Goal: Task Accomplishment & Management: Manage account settings

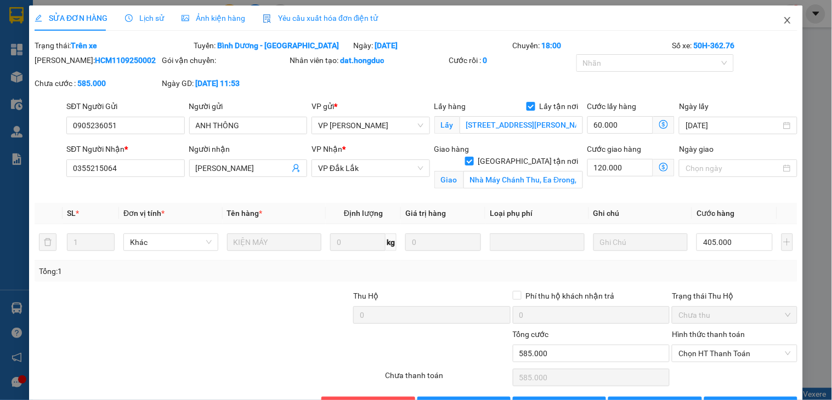
click at [783, 19] on icon "close" at bounding box center [787, 20] width 9 height 9
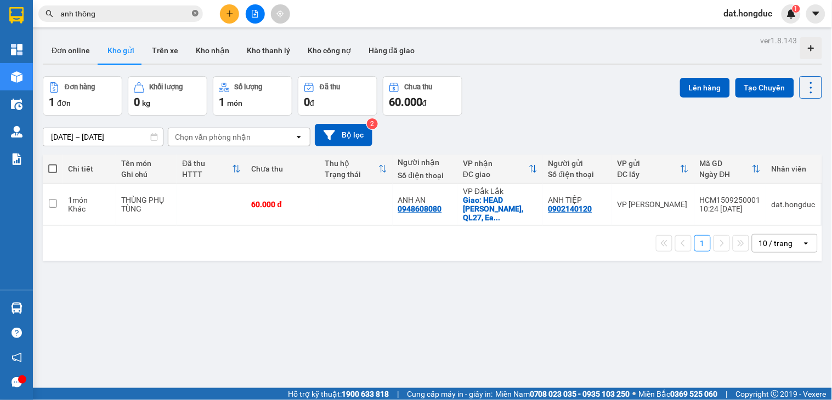
click at [194, 13] on icon "close-circle" at bounding box center [195, 13] width 7 height 7
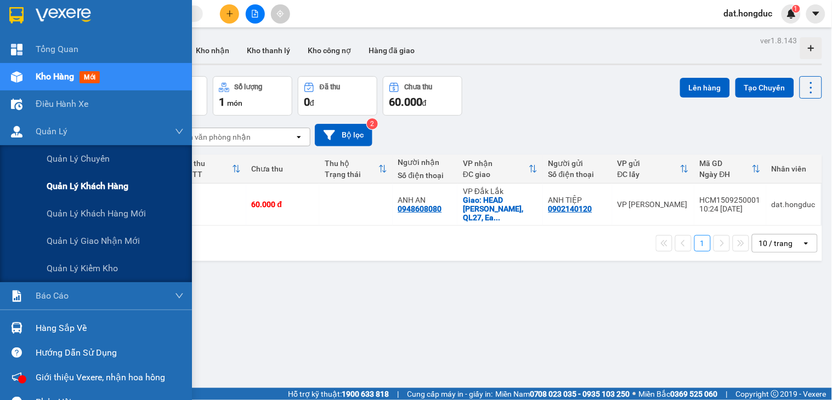
click at [115, 188] on span "Quản lý khách hàng" at bounding box center [88, 186] width 82 height 14
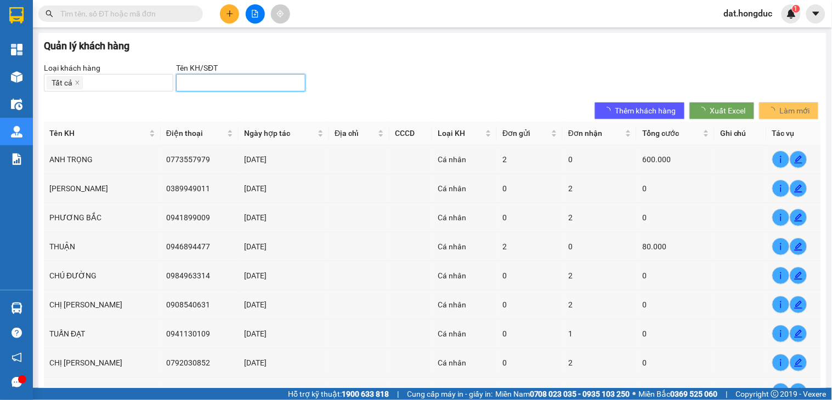
click at [212, 80] on input "search" at bounding box center [236, 83] width 107 height 12
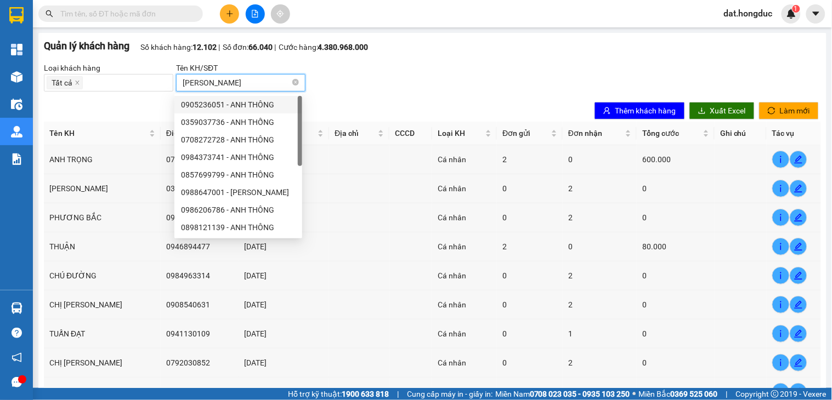
click at [252, 106] on div "0905236051 - ANH THÔNG" at bounding box center [238, 105] width 115 height 12
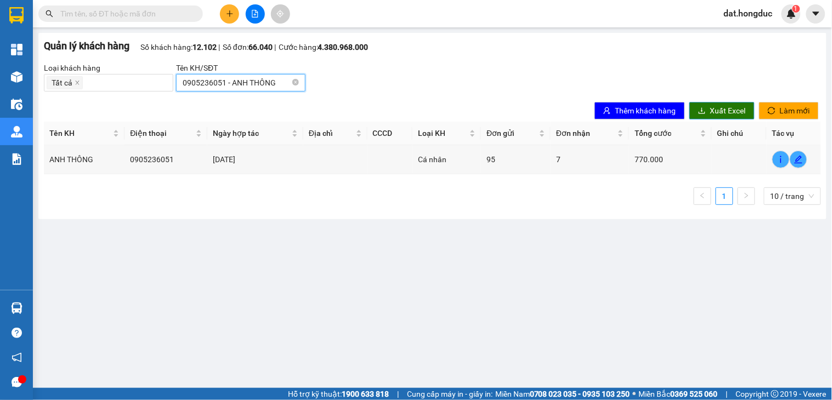
type input "0905236051 - ANH THÔNG"
click at [730, 110] on span "Xuất Excel" at bounding box center [728, 111] width 36 height 12
click at [293, 82] on icon "close-circle" at bounding box center [295, 82] width 7 height 7
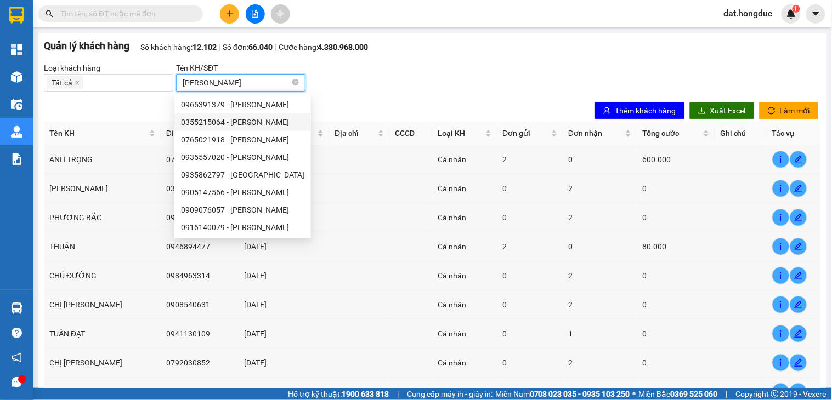
click at [237, 120] on div "0355215064 - [PERSON_NAME]" at bounding box center [242, 122] width 123 height 12
type input "0355215064 - [PERSON_NAME]"
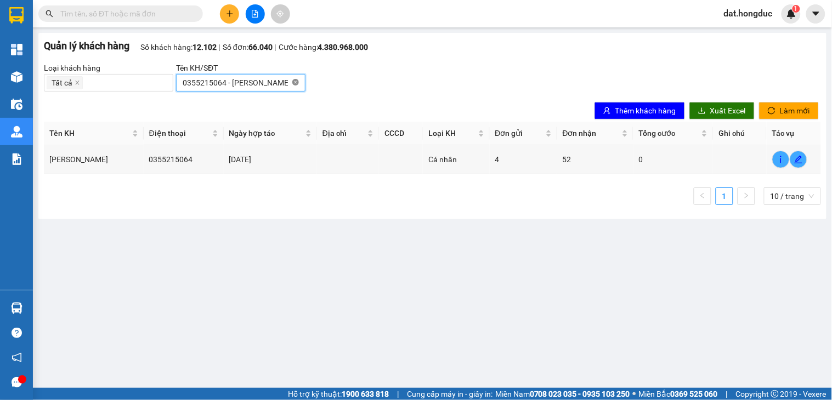
click at [293, 83] on icon "close-circle" at bounding box center [295, 82] width 7 height 7
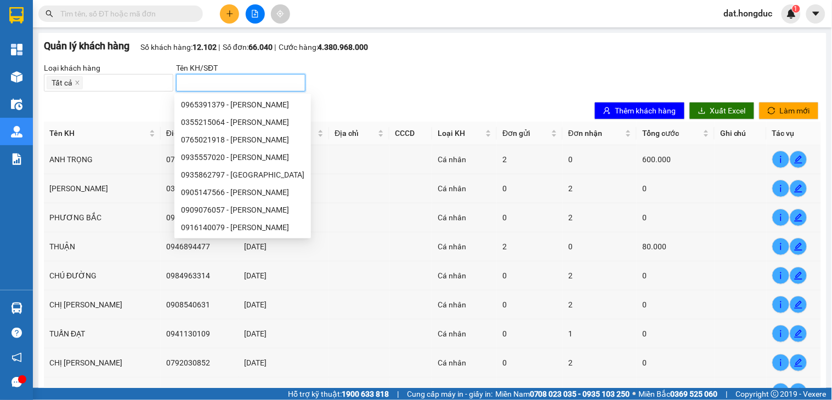
click at [428, 75] on div "Loại khách hàng Tất cả Tên KH/SĐT" at bounding box center [432, 77] width 777 height 30
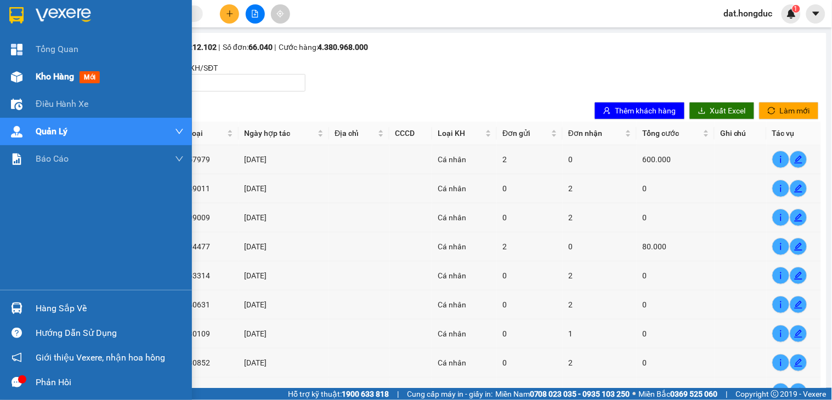
click at [60, 69] on div "Kho hàng mới" at bounding box center [110, 76] width 148 height 27
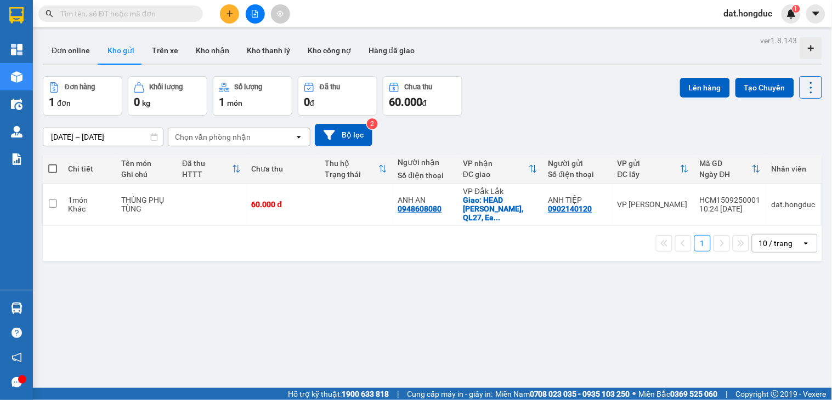
click at [178, 14] on input "text" at bounding box center [124, 14] width 129 height 12
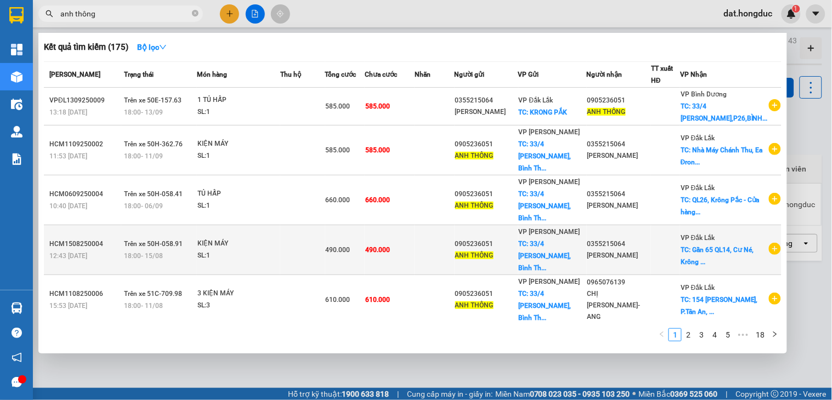
scroll to position [207, 0]
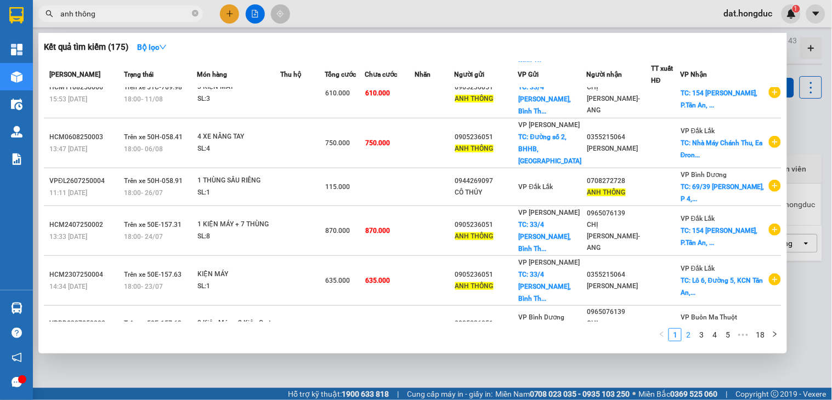
type input "anh thông"
click at [689, 337] on link "2" at bounding box center [688, 335] width 12 height 12
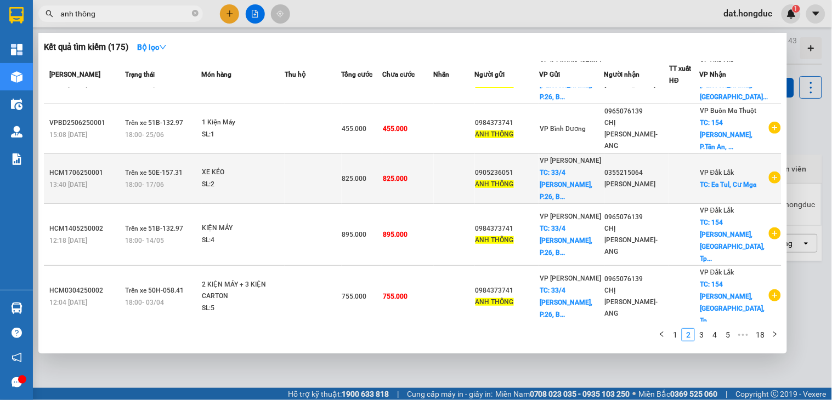
scroll to position [195, 0]
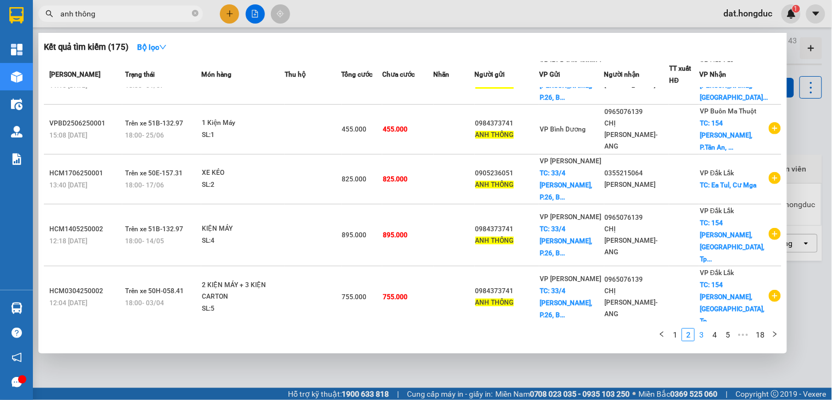
click at [702, 338] on link "3" at bounding box center [701, 335] width 12 height 12
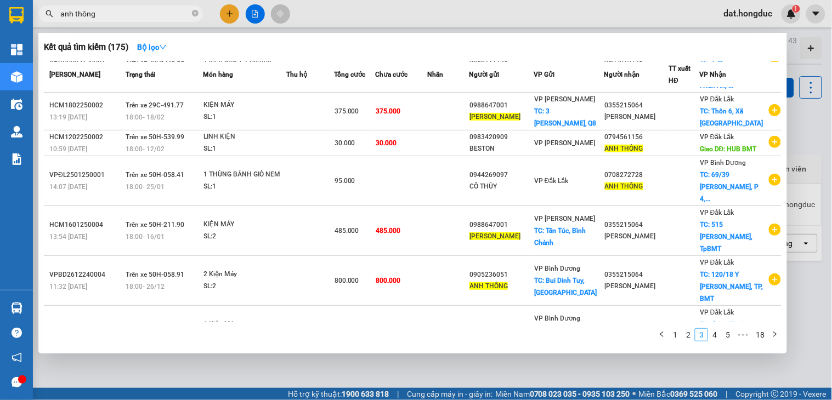
scroll to position [183, 0]
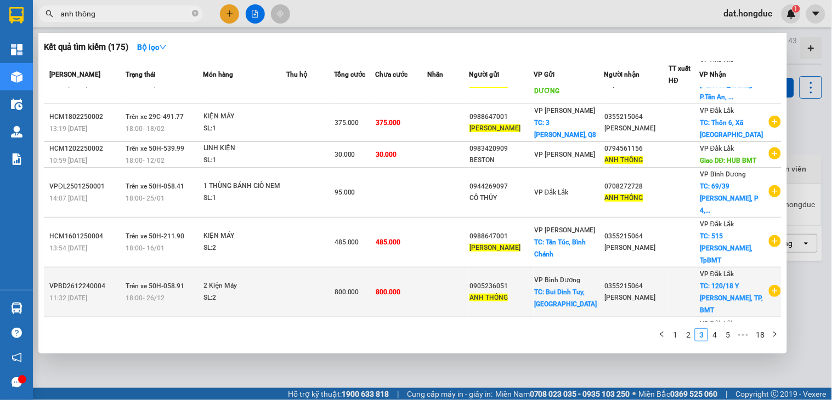
click at [508, 294] on span "ANH THÔNG" at bounding box center [488, 298] width 38 height 8
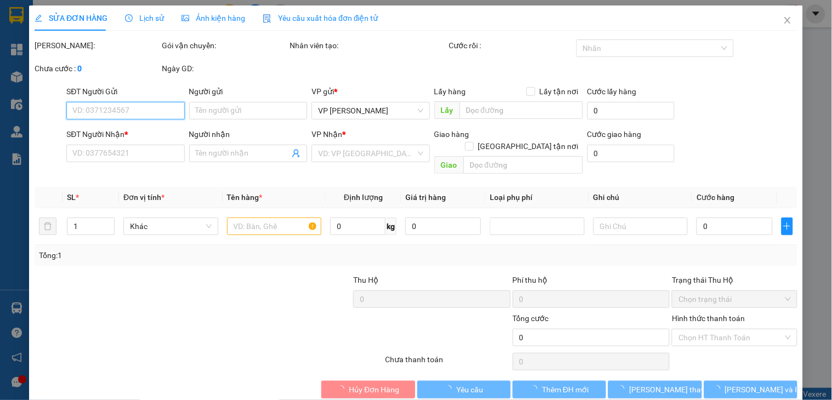
type input "0905236051"
type input "ANH THÔNG"
checkbox input "true"
type input "Bui Dinh Tuy, [GEOGRAPHIC_DATA]"
type input "0355215064"
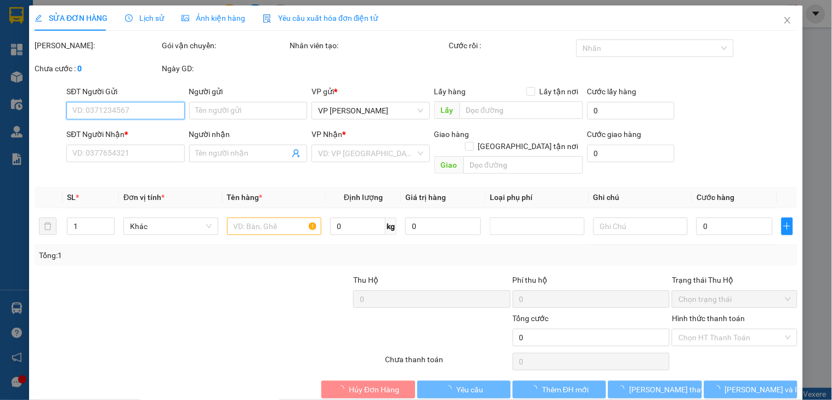
type input "[PERSON_NAME]"
checkbox input "true"
type input "120/18 Y Wang, TP, BMT"
type input "800.000"
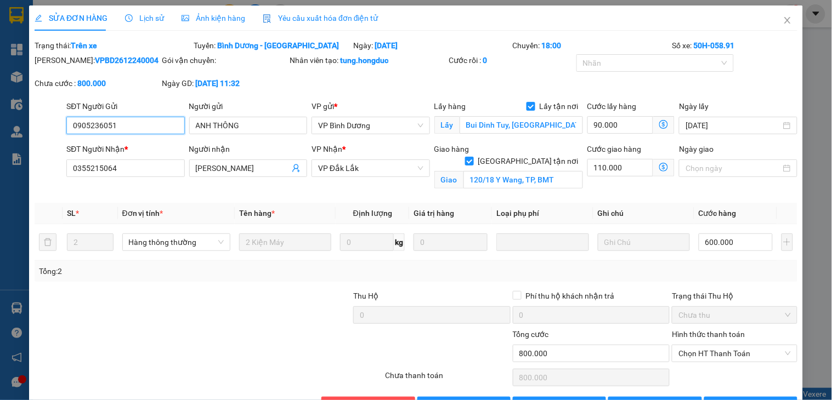
drag, startPoint x: 134, startPoint y: 124, endPoint x: 65, endPoint y: 128, distance: 69.2
click at [66, 128] on input "0905236051" at bounding box center [125, 126] width 118 height 18
click at [784, 22] on icon "close" at bounding box center [787, 20] width 6 height 7
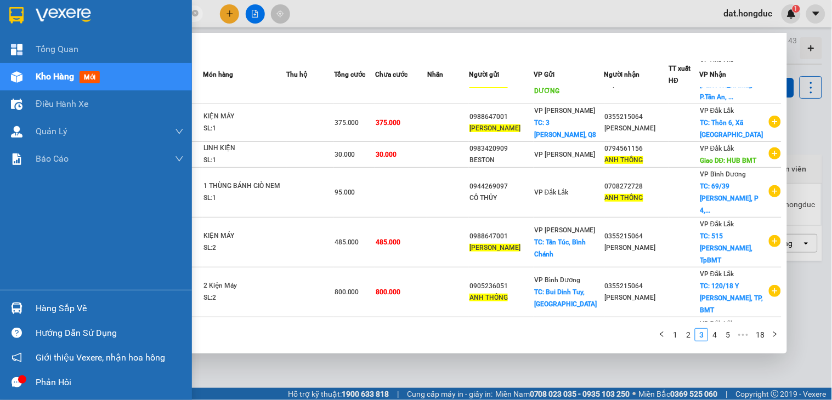
click at [26, 15] on section "Kết quả tìm kiếm ( 175 ) Bộ lọc Mã ĐH Trạng thái Món hàng Thu hộ Tổng cước Chưa…" at bounding box center [416, 200] width 832 height 400
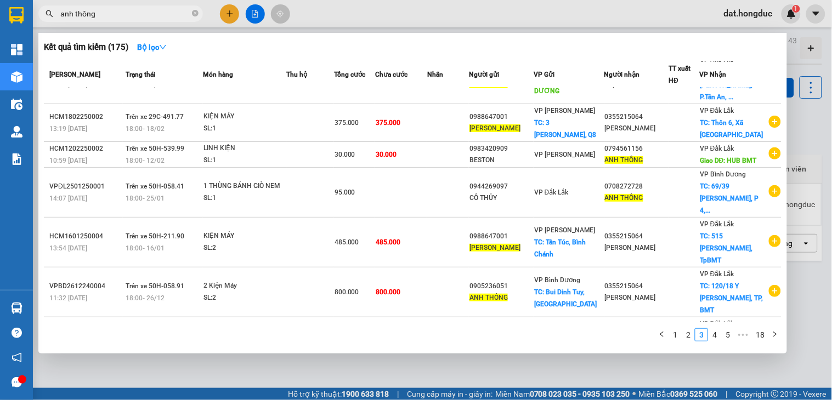
paste input "0905236051"
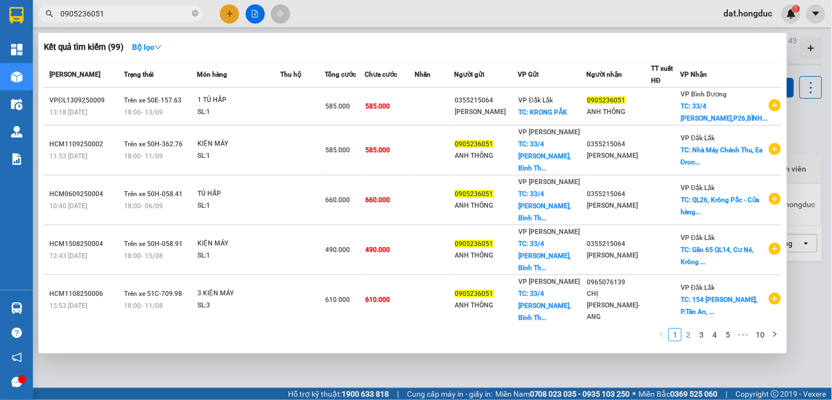
type input "0905236051"
click at [691, 334] on link "2" at bounding box center [688, 335] width 12 height 12
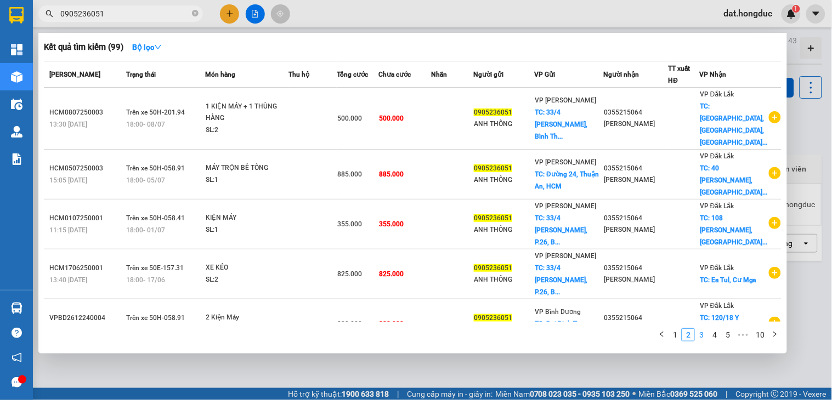
click at [704, 332] on link "3" at bounding box center [701, 335] width 12 height 12
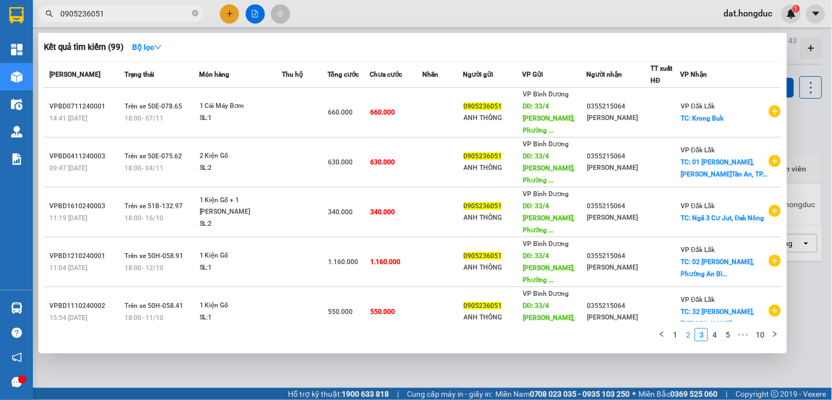
click at [690, 333] on link "2" at bounding box center [688, 335] width 12 height 12
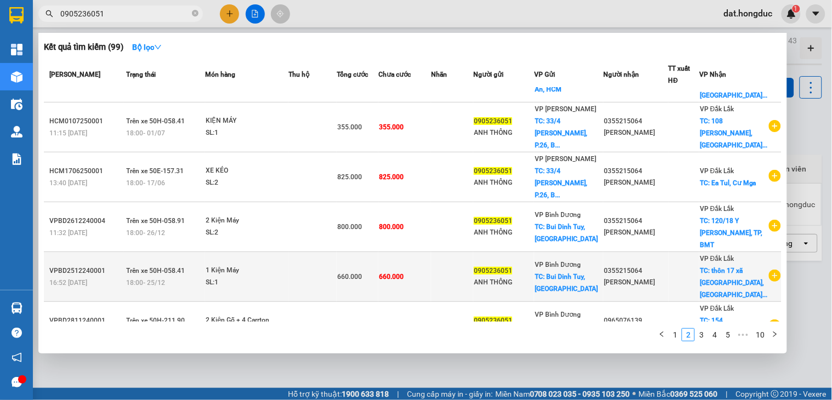
scroll to position [219, 0]
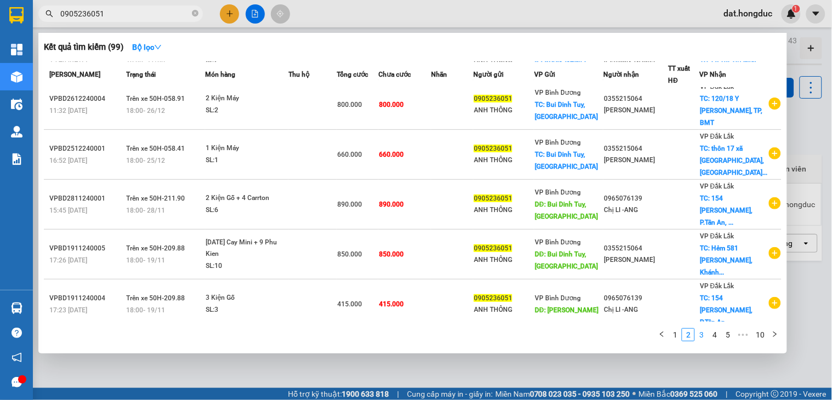
click at [704, 337] on link "3" at bounding box center [701, 335] width 12 height 12
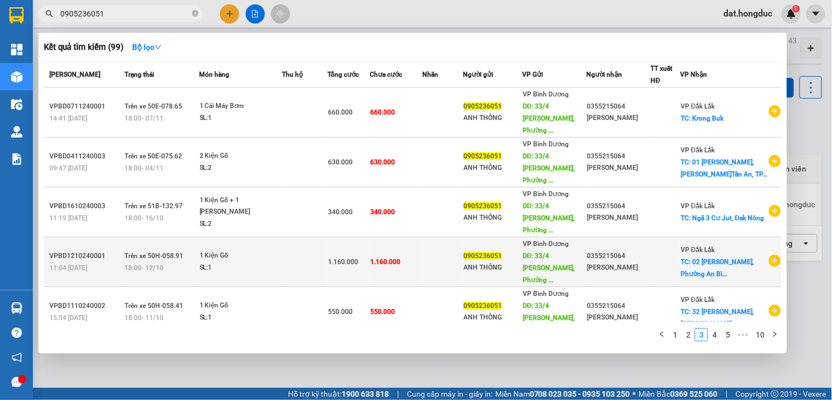
scroll to position [195, 0]
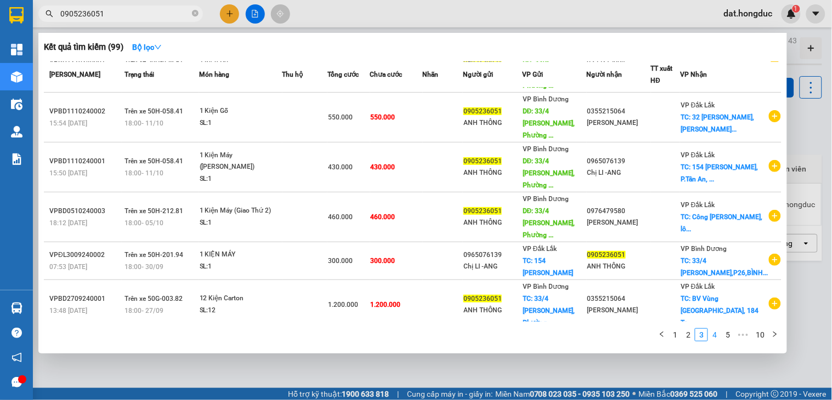
click at [716, 336] on link "4" at bounding box center [714, 335] width 12 height 12
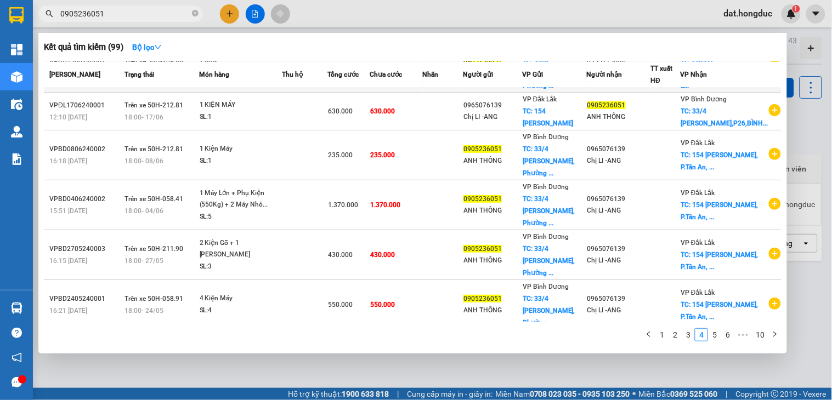
scroll to position [183, 0]
click at [712, 336] on link "5" at bounding box center [714, 335] width 12 height 12
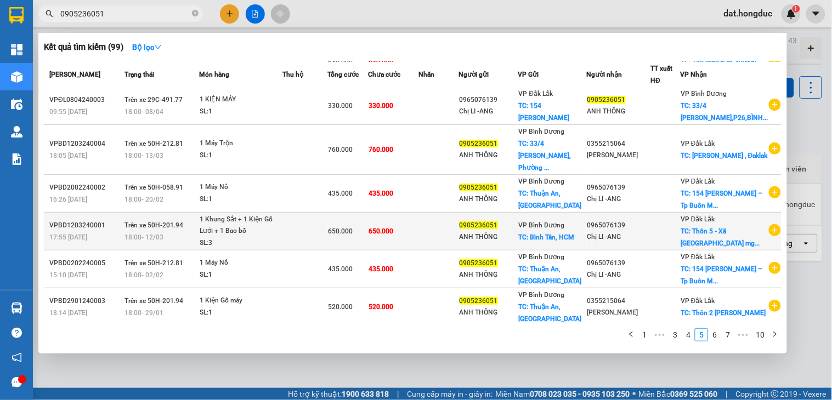
scroll to position [159, 0]
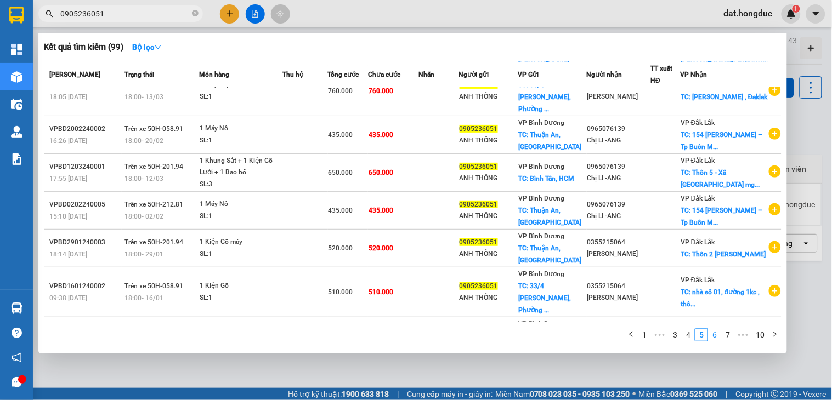
click at [716, 338] on link "6" at bounding box center [714, 335] width 12 height 12
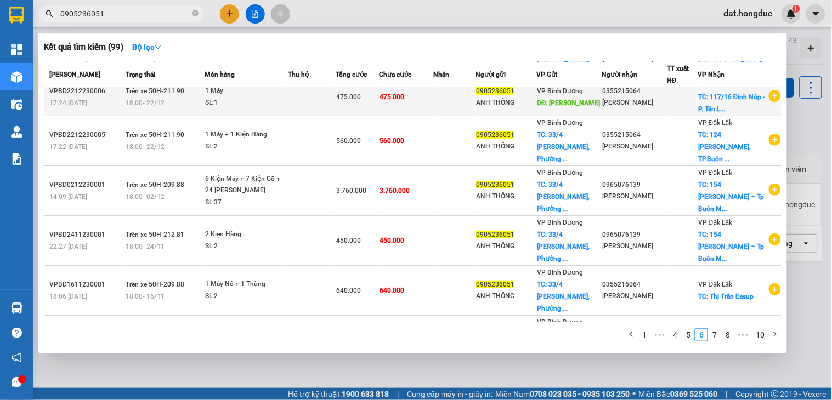
scroll to position [0, 0]
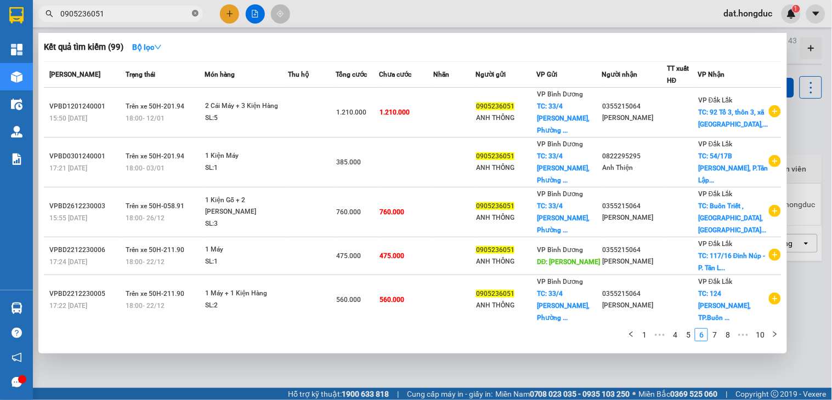
click at [193, 14] on icon "close-circle" at bounding box center [195, 13] width 7 height 7
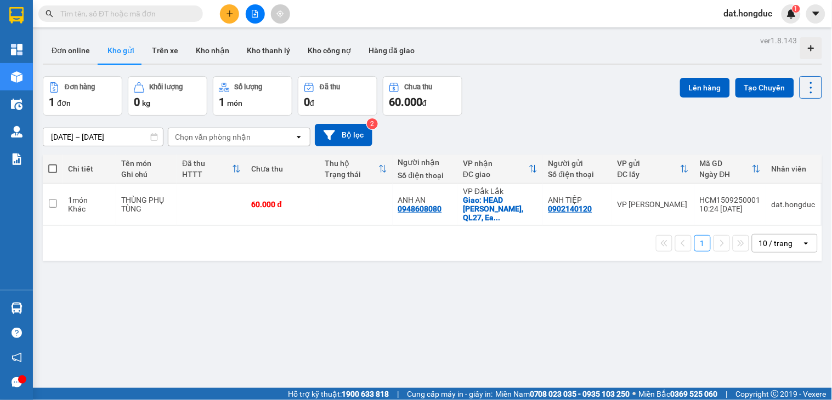
click at [155, 9] on input "text" at bounding box center [124, 14] width 129 height 12
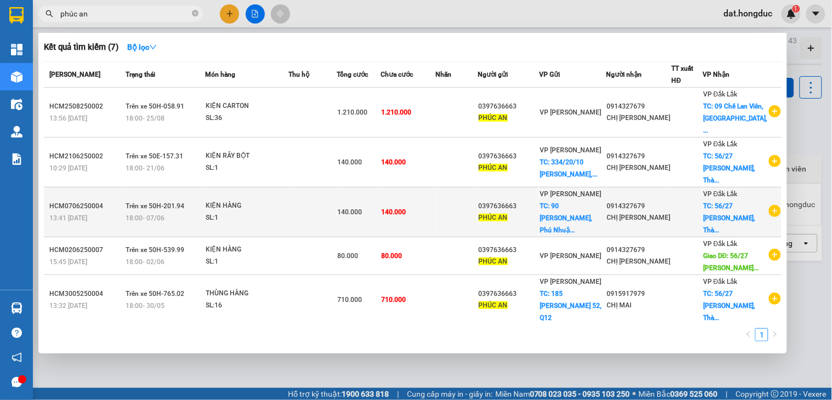
type input "phúc an"
click at [769, 205] on icon "plus-circle" at bounding box center [775, 211] width 12 height 12
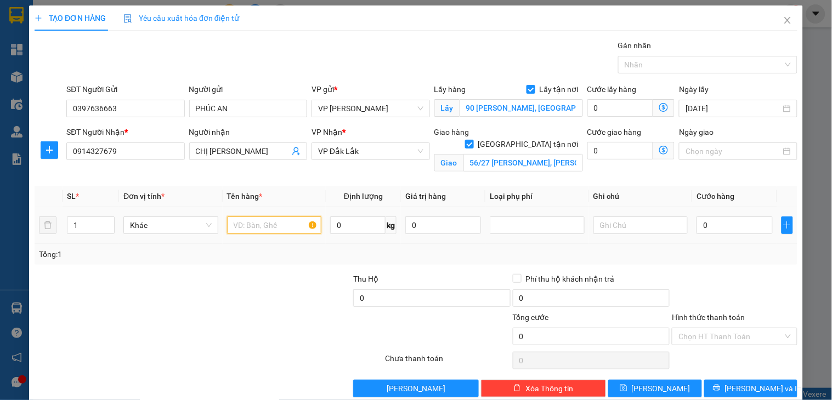
click at [247, 229] on input "text" at bounding box center [274, 226] width 95 height 18
type input "k"
type input "KIỆN GIẤY"
click at [713, 224] on input "0" at bounding box center [734, 226] width 76 height 18
type input "3"
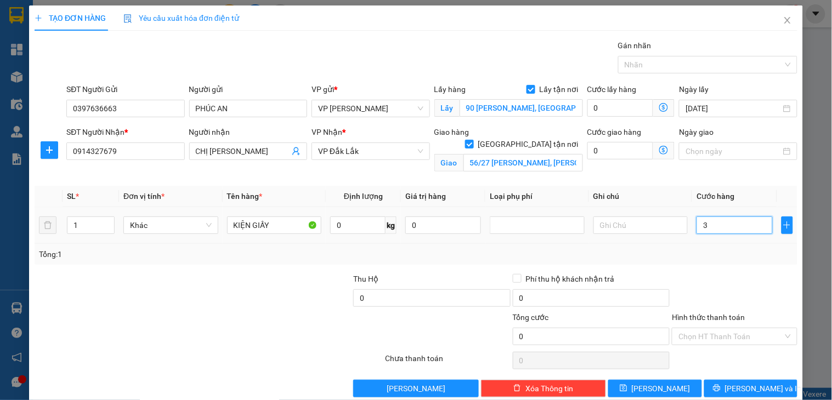
type input "3"
type input "30"
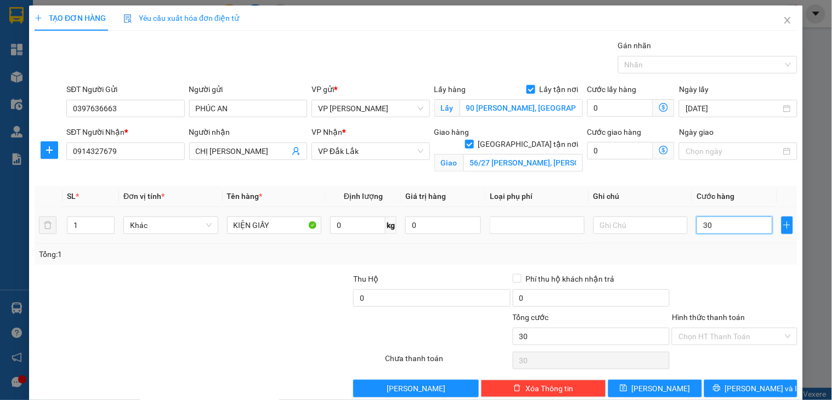
type input "300"
type input "30.000"
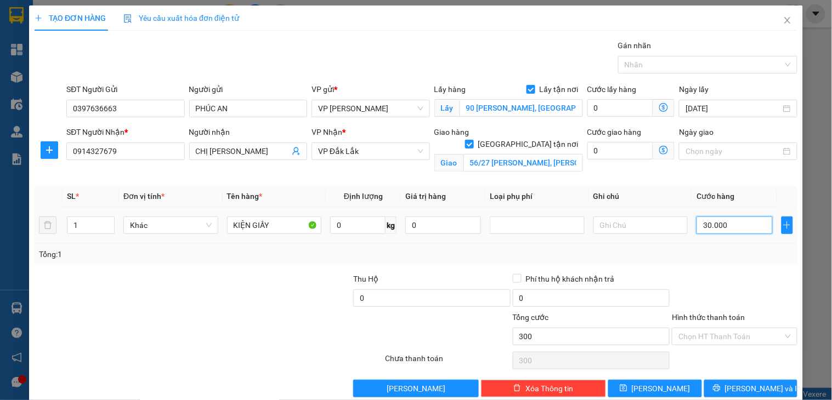
type input "30.000"
click at [563, 107] on input "90 [PERSON_NAME], [GEOGRAPHIC_DATA]" at bounding box center [521, 108] width 123 height 18
click at [527, 86] on input "Lấy tận nơi" at bounding box center [530, 89] width 8 height 8
checkbox input "false"
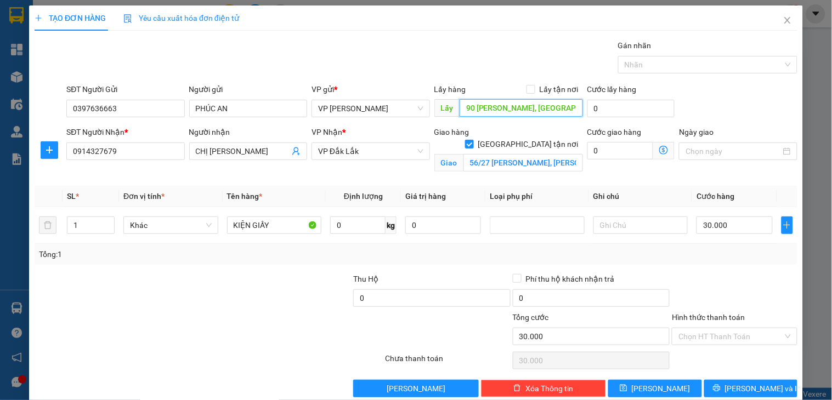
click at [550, 111] on input "90 [PERSON_NAME], [GEOGRAPHIC_DATA]" at bounding box center [521, 108] width 123 height 18
click at [551, 111] on input "90 [PERSON_NAME], [GEOGRAPHIC_DATA]" at bounding box center [521, 108] width 123 height 18
click at [629, 151] on input "0" at bounding box center [620, 151] width 66 height 18
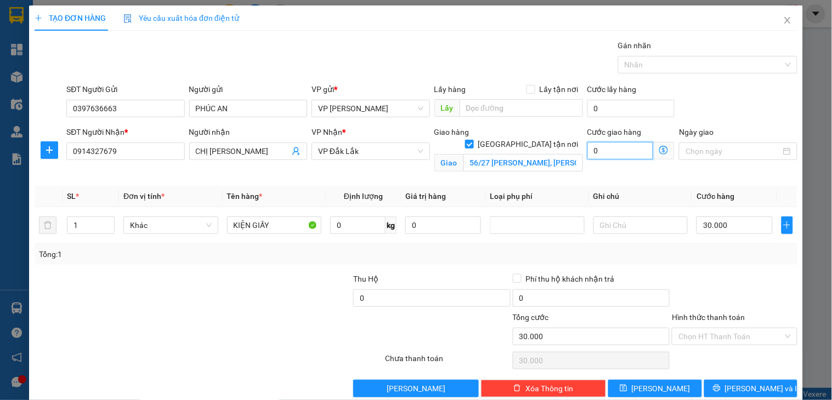
type input "5"
type input "30.005"
type input "50"
type input "30.050"
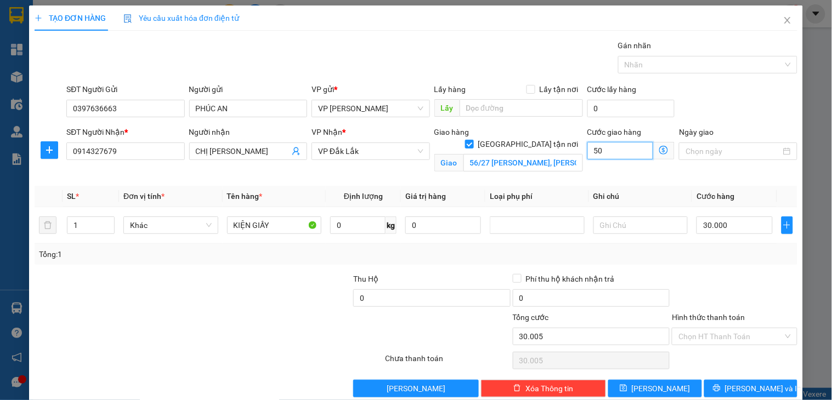
type input "30.050"
type input "500"
type input "30.500"
type input "5.000"
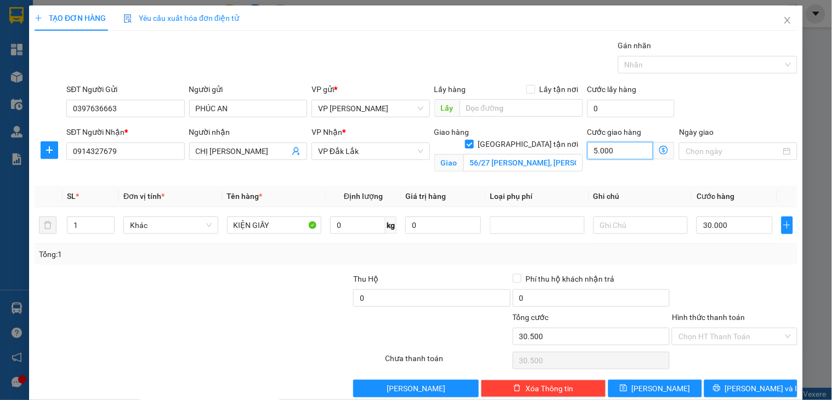
type input "35.000"
type input "50.000"
type input "80.000"
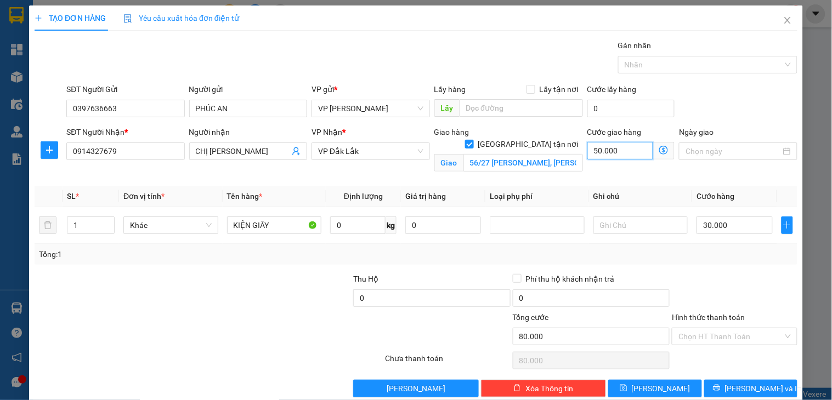
type input "50.000"
click at [721, 387] on icon "printer" at bounding box center [717, 388] width 8 height 8
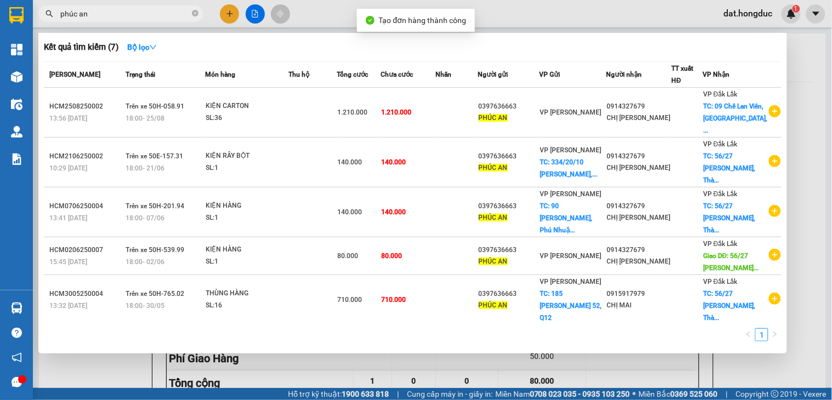
click at [803, 64] on div at bounding box center [416, 200] width 832 height 400
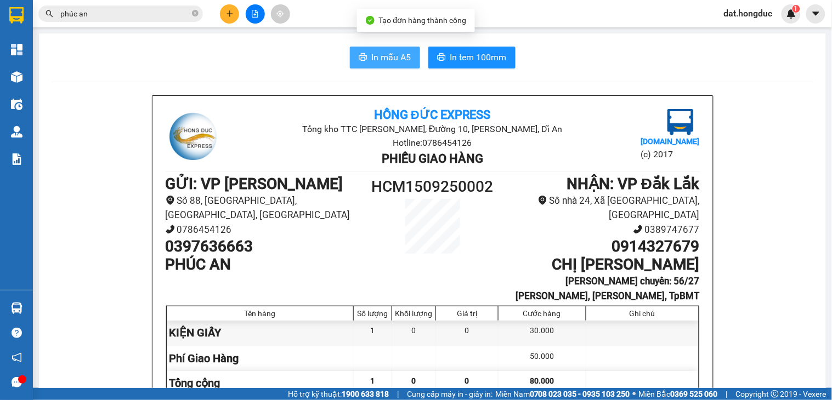
click at [381, 57] on span "In mẫu A5" at bounding box center [391, 57] width 39 height 14
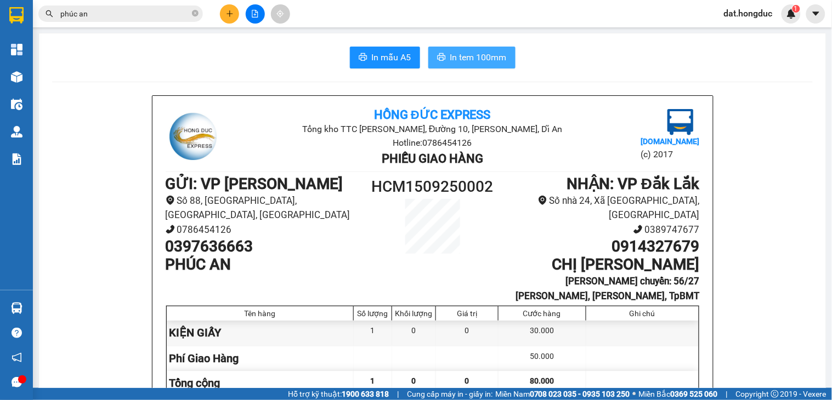
click at [473, 56] on span "In tem 100mm" at bounding box center [478, 57] width 56 height 14
drag, startPoint x: 195, startPoint y: 13, endPoint x: 266, endPoint y: 1, distance: 72.4
click at [195, 13] on icon "close-circle" at bounding box center [195, 13] width 7 height 7
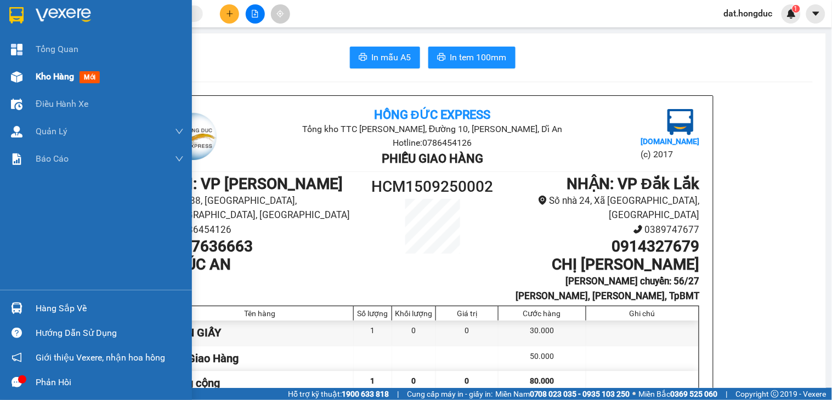
click at [55, 80] on span "Kho hàng" at bounding box center [55, 76] width 38 height 10
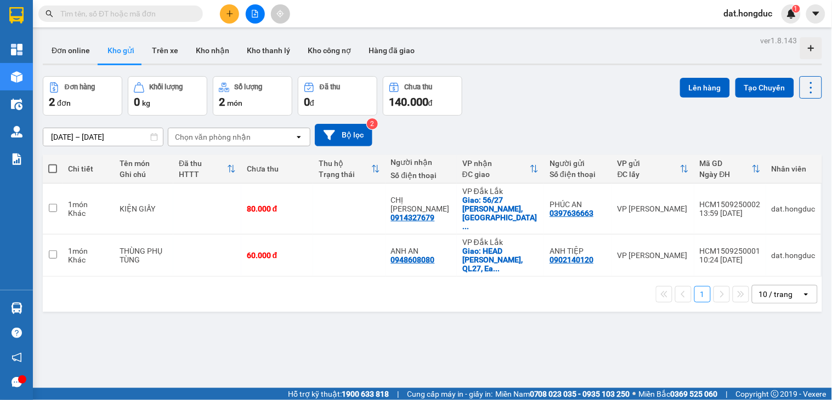
click at [111, 10] on input "text" at bounding box center [124, 14] width 129 height 12
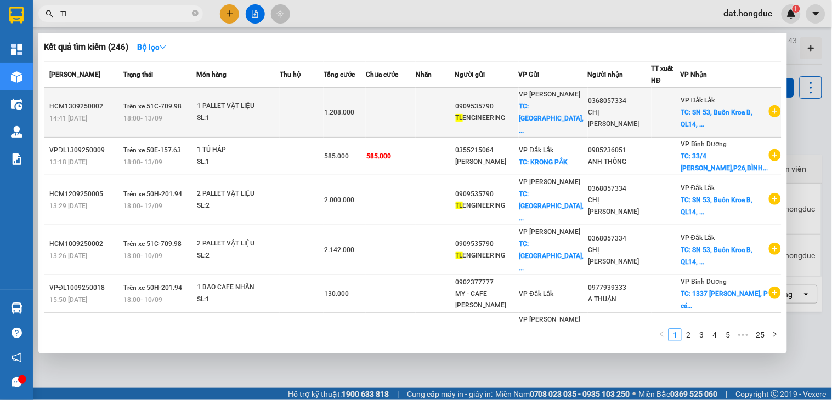
type input "TL"
click at [770, 105] on icon "plus-circle" at bounding box center [775, 111] width 12 height 12
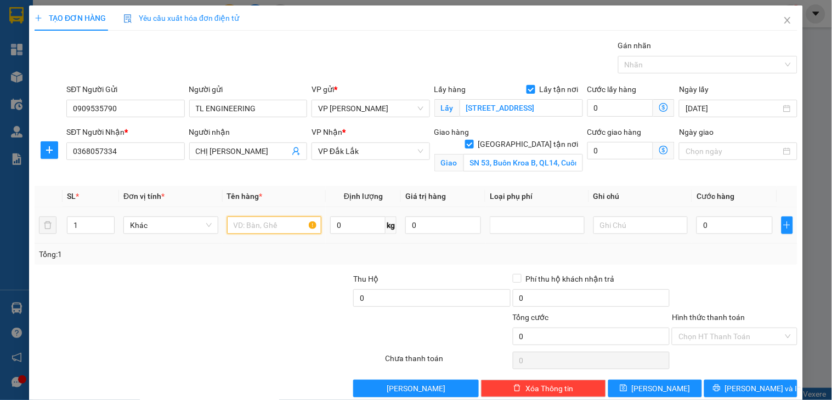
click at [250, 226] on input "text" at bounding box center [274, 226] width 95 height 18
type input "PALLET VẬT LIỆU"
click at [741, 226] on input "0" at bounding box center [734, 226] width 76 height 18
type input "1"
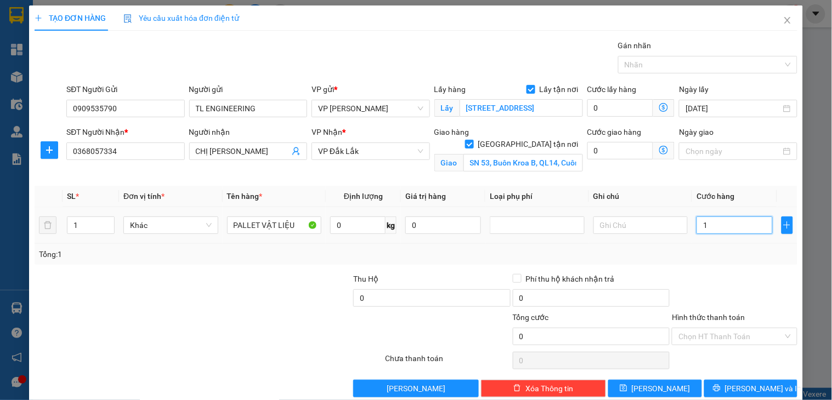
type input "1"
type input "100"
type input "1.000"
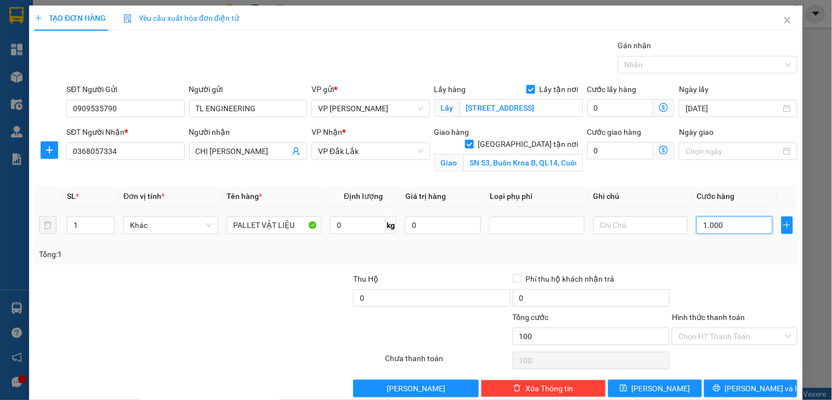
type input "1.000"
type input "10.000"
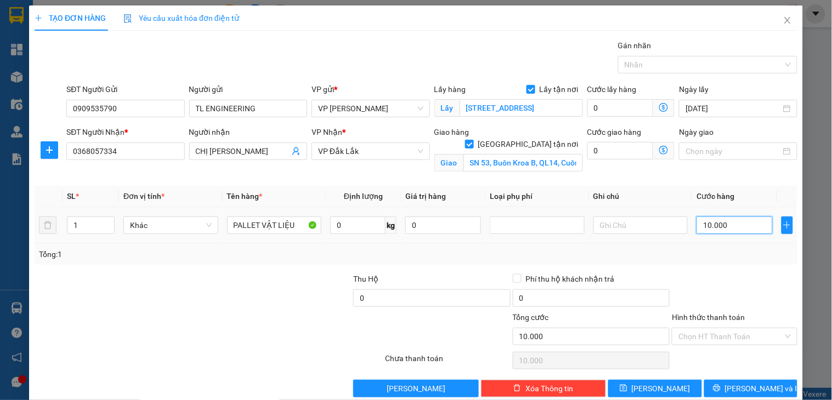
type input "100.000"
type input "1.000.000"
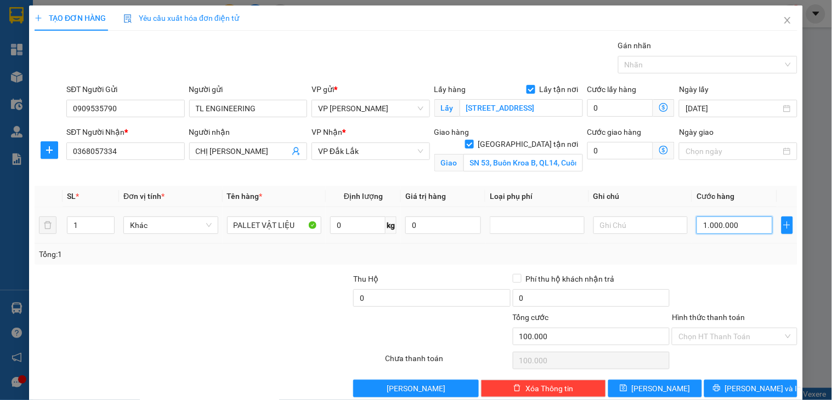
type input "1.000.000"
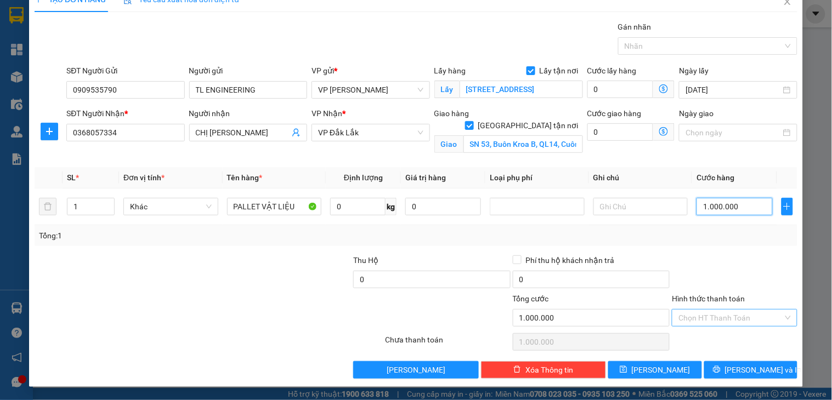
type input "1.000.000"
click at [733, 324] on input "Hình thức thanh toán" at bounding box center [730, 318] width 104 height 16
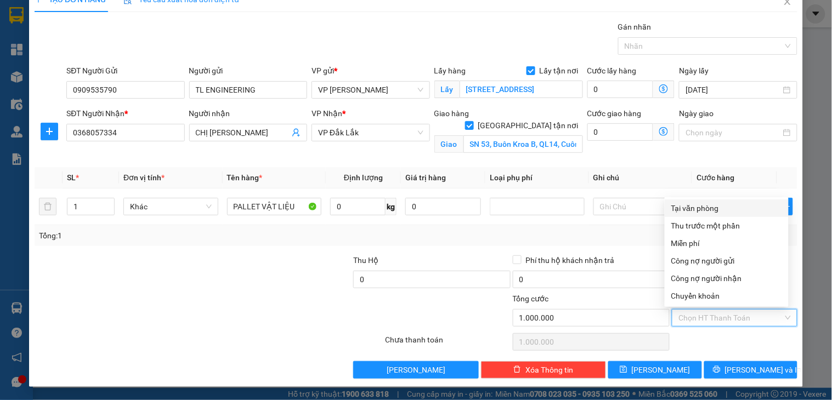
click at [705, 211] on div "Tại văn phòng" at bounding box center [726, 208] width 111 height 12
type input "0"
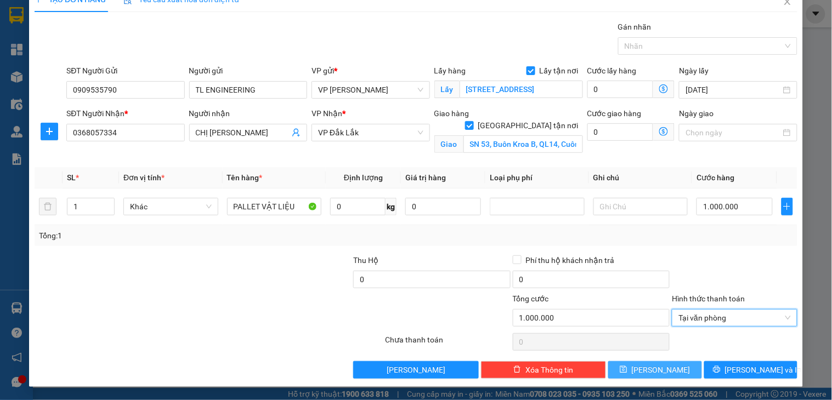
click at [667, 372] on button "[PERSON_NAME]" at bounding box center [654, 370] width 93 height 18
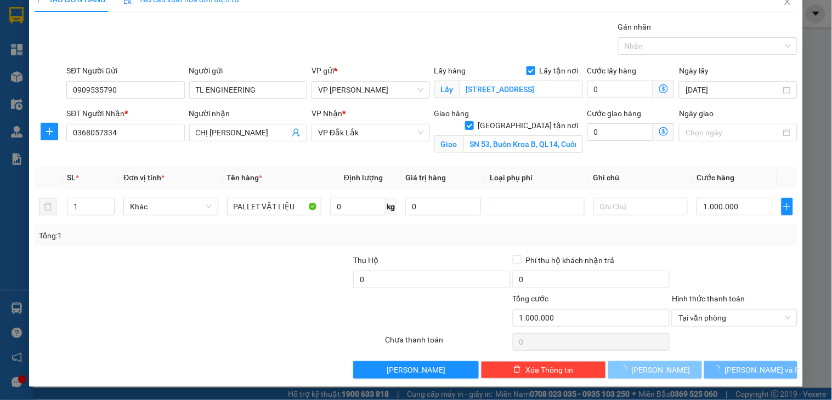
checkbox input "false"
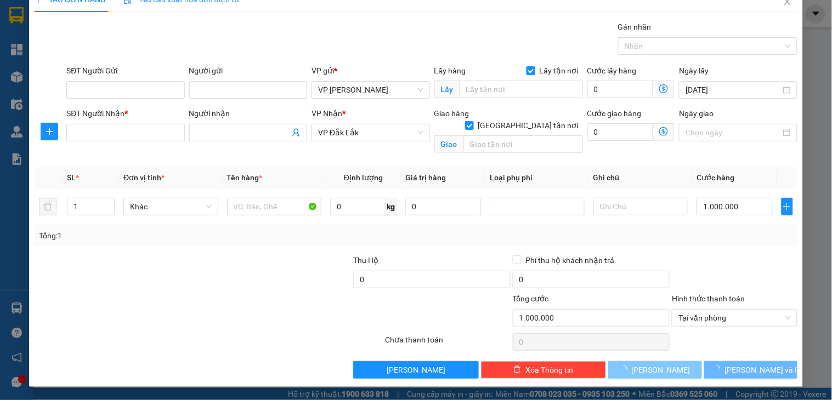
type input "0"
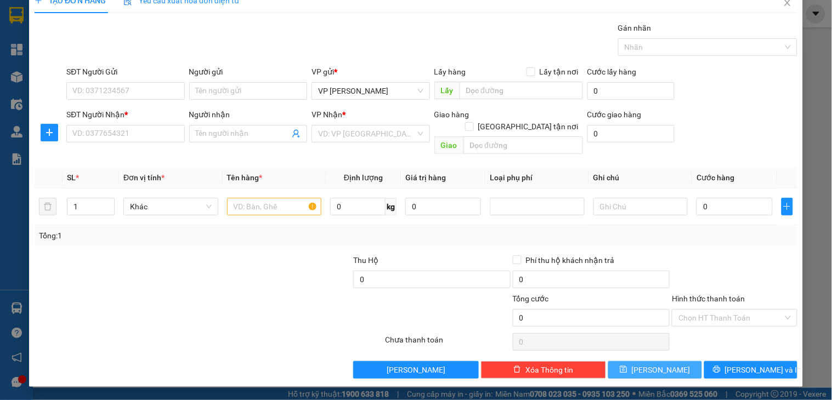
scroll to position [5, 0]
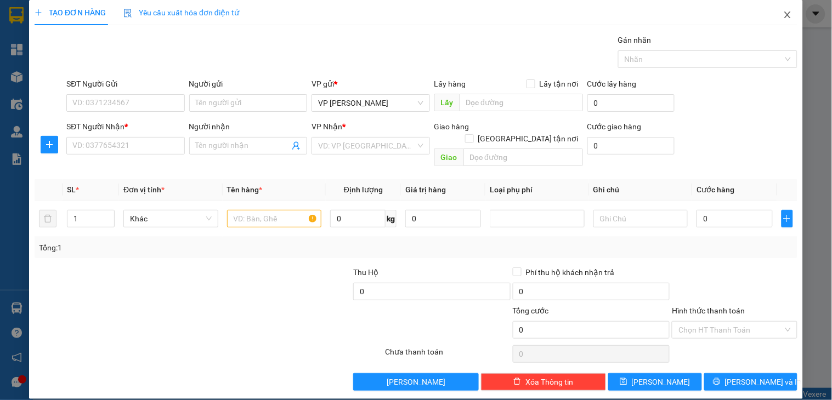
click at [784, 14] on icon "close" at bounding box center [787, 15] width 6 height 7
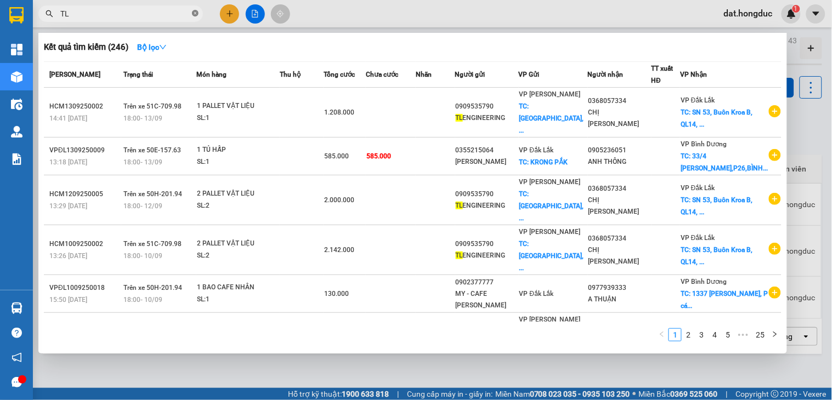
click at [198, 12] on icon "close-circle" at bounding box center [195, 13] width 7 height 7
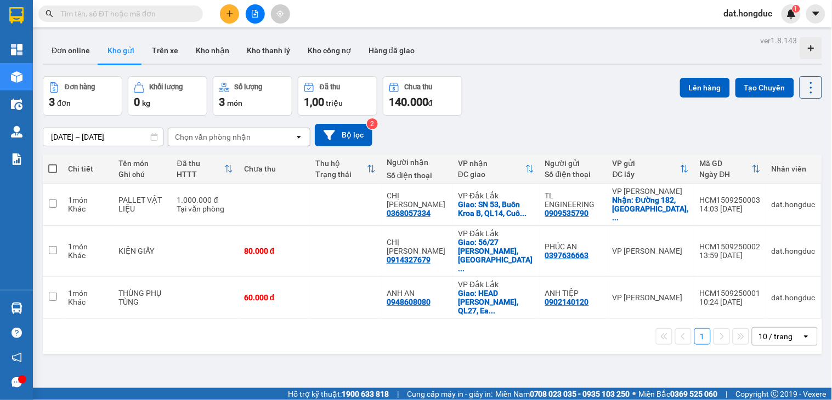
click at [143, 15] on input "text" at bounding box center [124, 14] width 129 height 12
click at [148, 11] on input "text" at bounding box center [124, 14] width 129 height 12
paste input "0838960123"
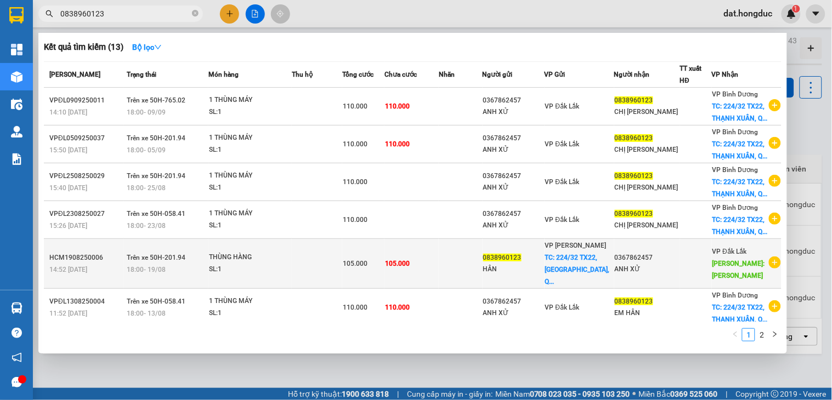
type input "0838960123"
click at [769, 269] on icon "plus-circle" at bounding box center [775, 263] width 12 height 12
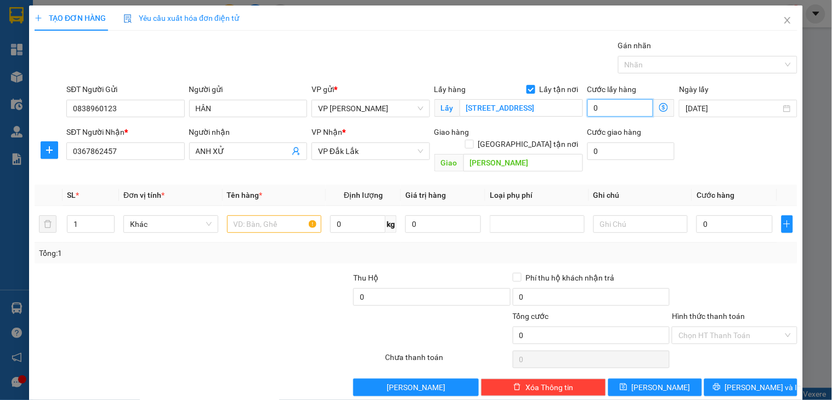
click at [599, 109] on input "0" at bounding box center [620, 108] width 66 height 18
type input "6"
type input "60"
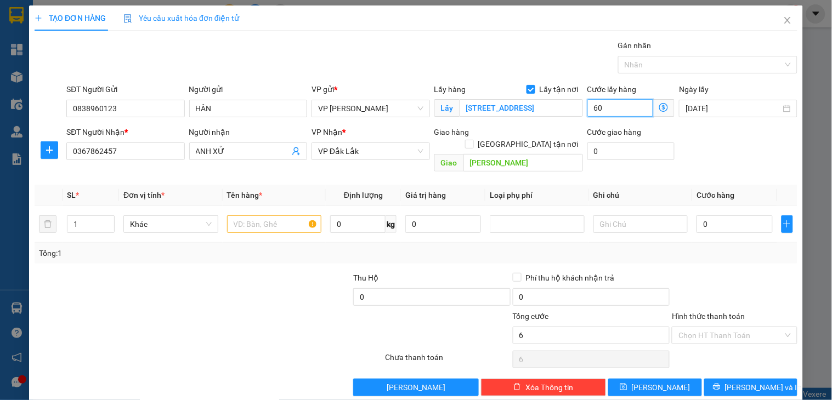
type input "60"
type input "6.000"
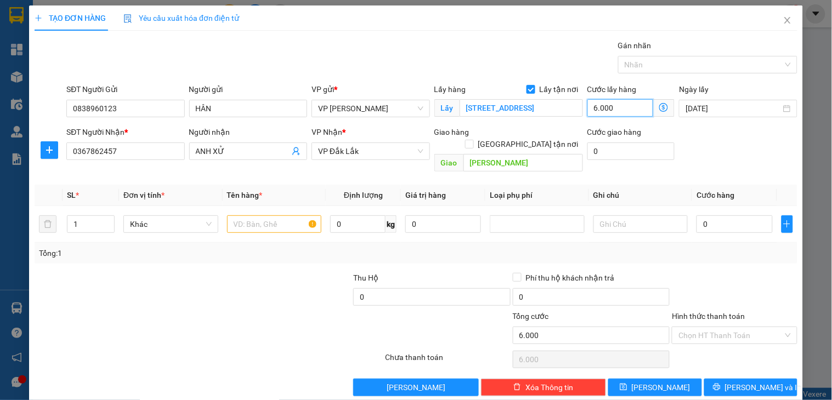
type input "60.000"
click at [735, 215] on input "0" at bounding box center [734, 224] width 76 height 18
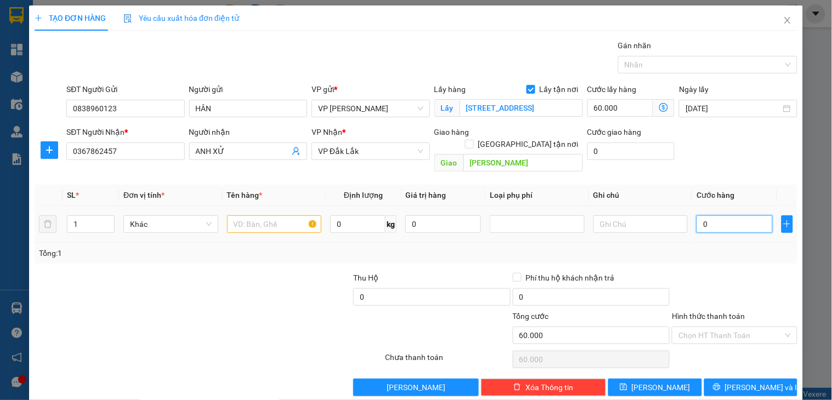
type input "4"
type input "60.004"
type input "45"
type input "60.045"
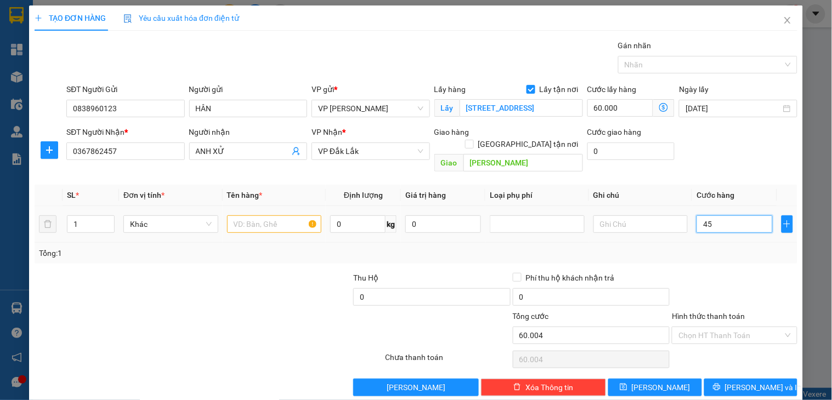
type input "60.045"
type input "450"
type input "60.450"
type input "45.000"
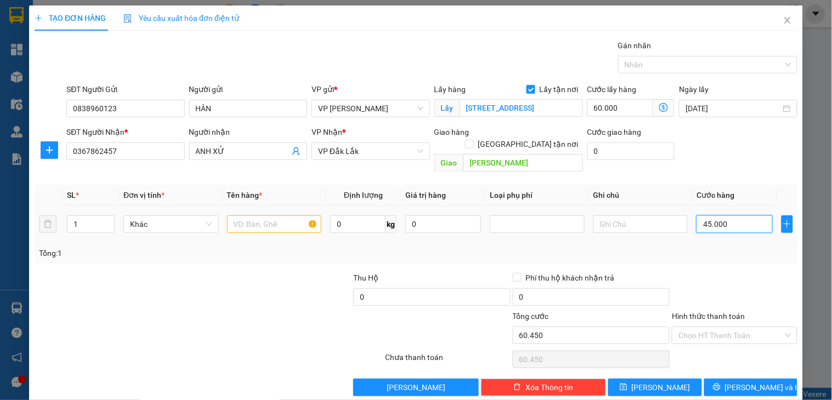
type input "105.000"
type input "45.000"
click at [263, 215] on input "text" at bounding box center [274, 224] width 95 height 18
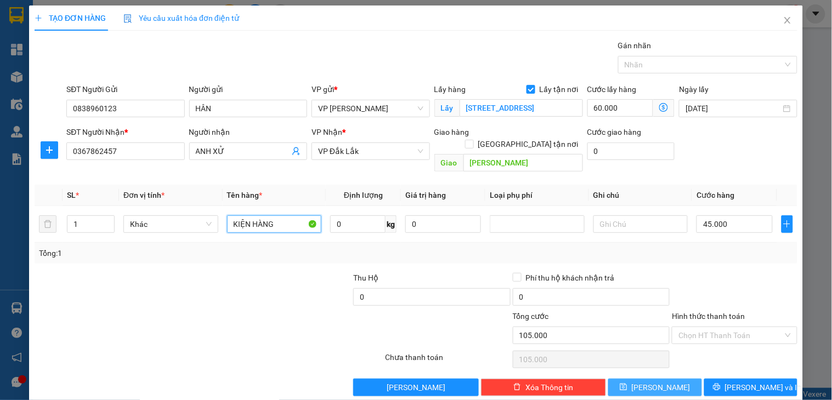
type input "KIỆN HÀNG"
click at [666, 379] on button "[PERSON_NAME]" at bounding box center [654, 388] width 93 height 18
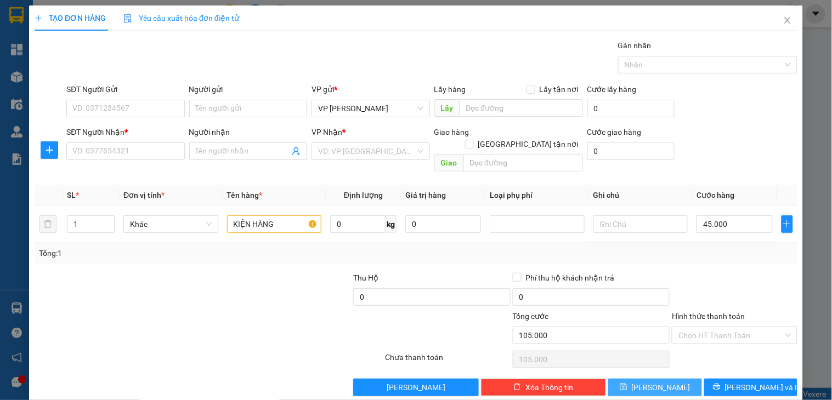
checkbox input "false"
type input "0"
click at [783, 21] on icon "close" at bounding box center [787, 20] width 9 height 9
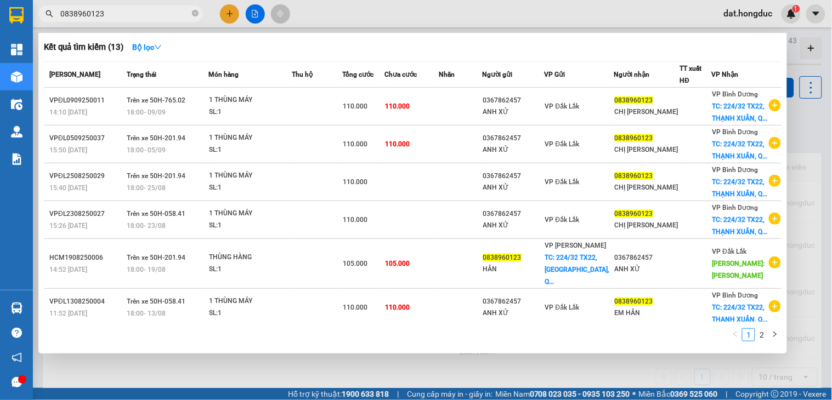
click at [14, 12] on section "Kết quả tìm kiếm ( 13 ) Bộ lọc Mã ĐH Trạng thái Món hàng Thu hộ Tổng cước Chưa …" at bounding box center [416, 200] width 832 height 400
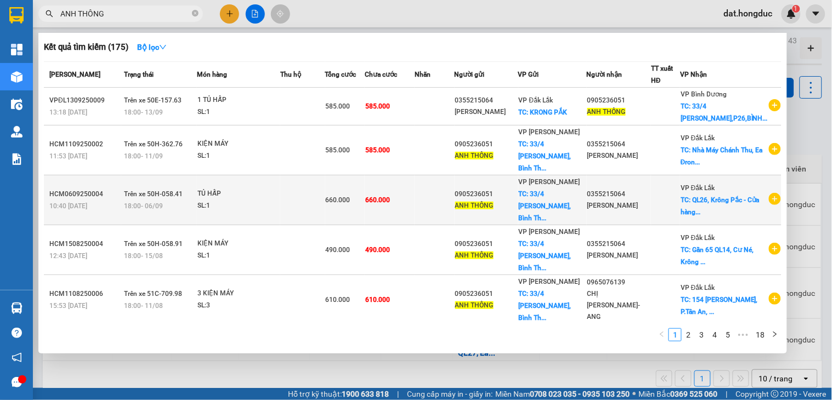
type input "ANH THÔNG"
click at [769, 205] on icon "plus-circle" at bounding box center [775, 199] width 12 height 12
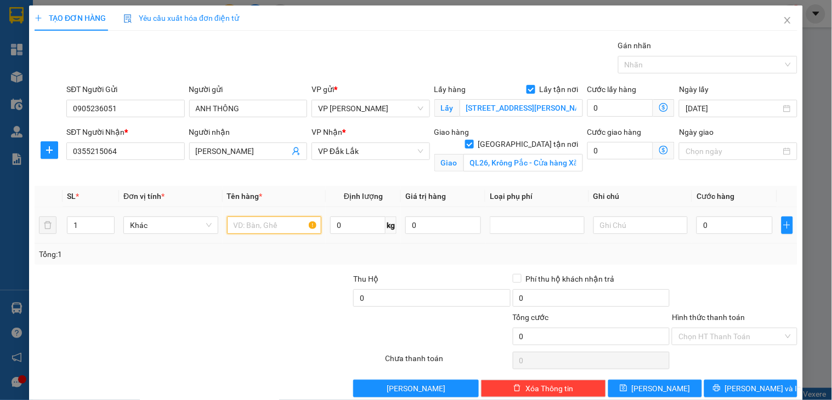
click at [234, 225] on input "text" at bounding box center [274, 226] width 95 height 18
type input "TỦ HẤP"
click at [618, 108] on input "0" at bounding box center [620, 108] width 66 height 18
click at [783, 21] on icon "close" at bounding box center [787, 20] width 9 height 9
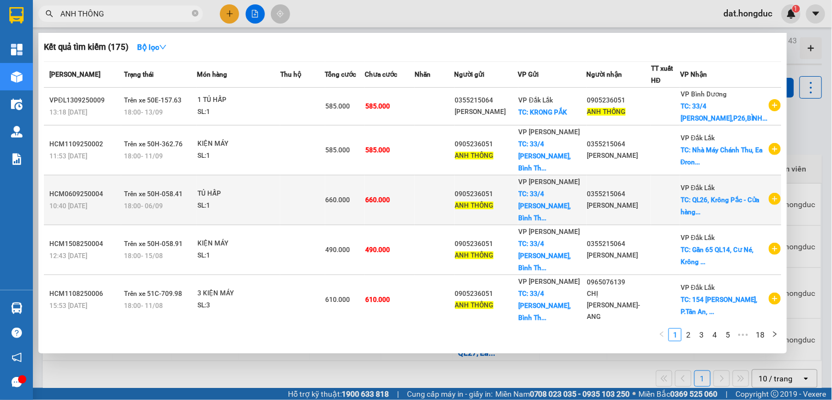
click at [412, 212] on td "660.000" at bounding box center [390, 200] width 50 height 50
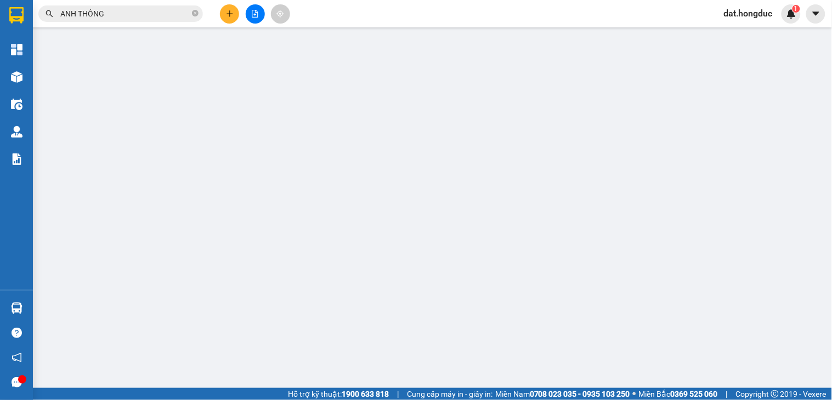
type input "0905236051"
type input "ANH THÔNG"
checkbox input "true"
type input "[STREET_ADDRESS][PERSON_NAME]"
type input "0355215064"
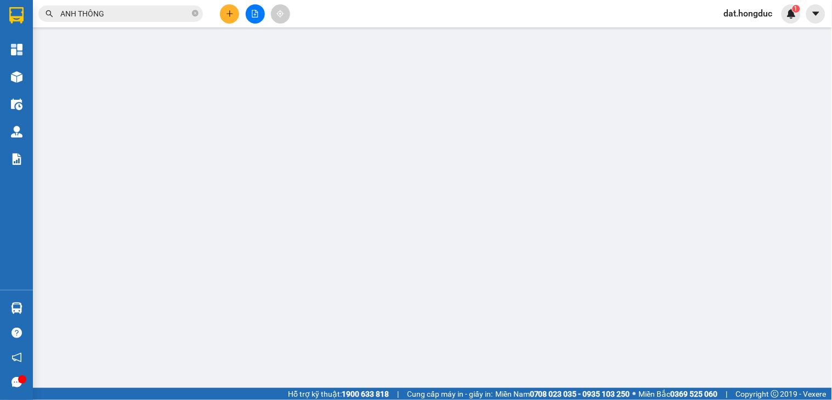
type input "[PERSON_NAME]"
checkbox input "true"
type input "QL26, Krông Pắc - Cửa hàng Xăng Dầu Quyết Thắng"
type input "660.000"
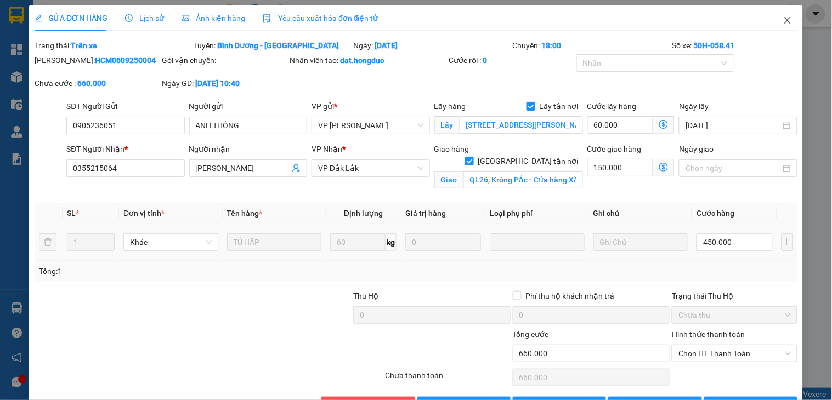
click at [784, 19] on icon "close" at bounding box center [787, 20] width 6 height 7
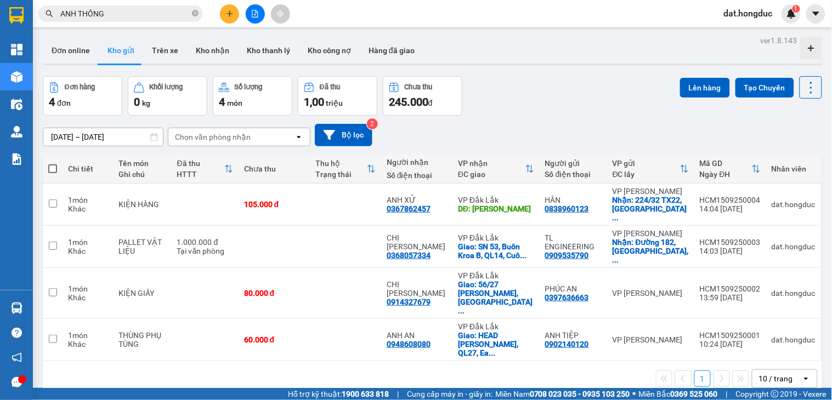
click at [145, 18] on input "ANH THÔNG" at bounding box center [124, 14] width 129 height 12
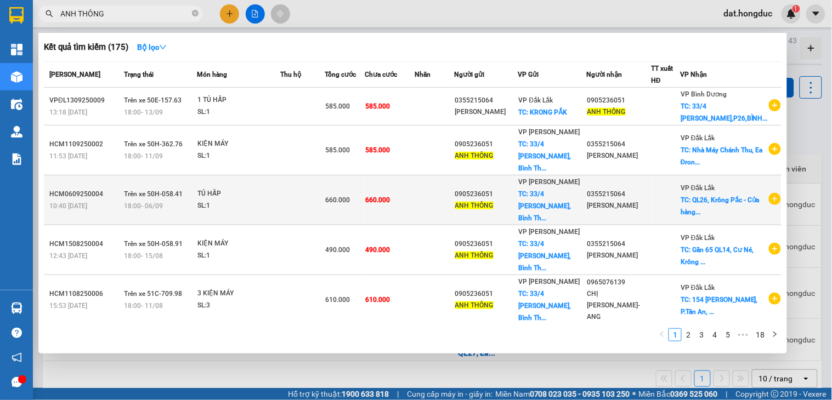
click at [771, 205] on icon "plus-circle" at bounding box center [775, 199] width 12 height 12
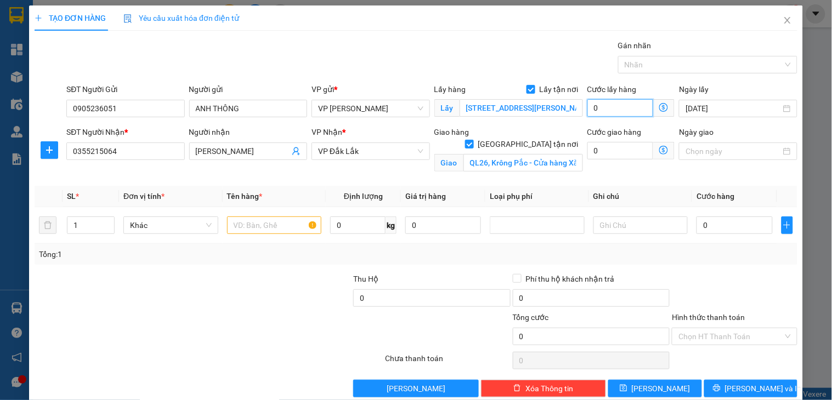
click at [602, 105] on input "0" at bounding box center [620, 108] width 66 height 18
type input "6"
type input "60"
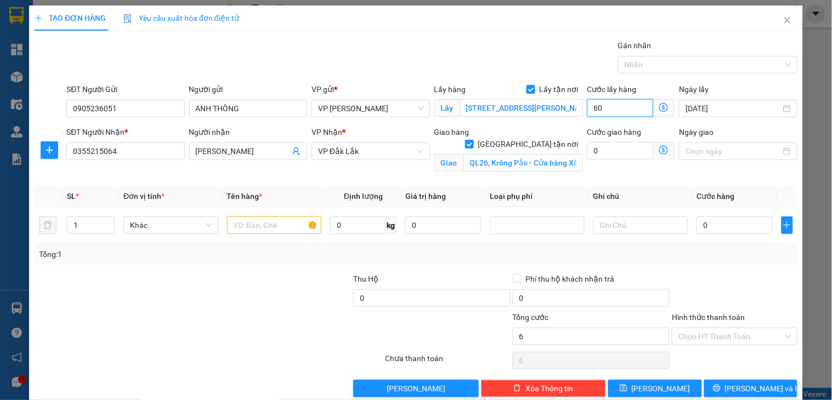
type input "60"
type input "600"
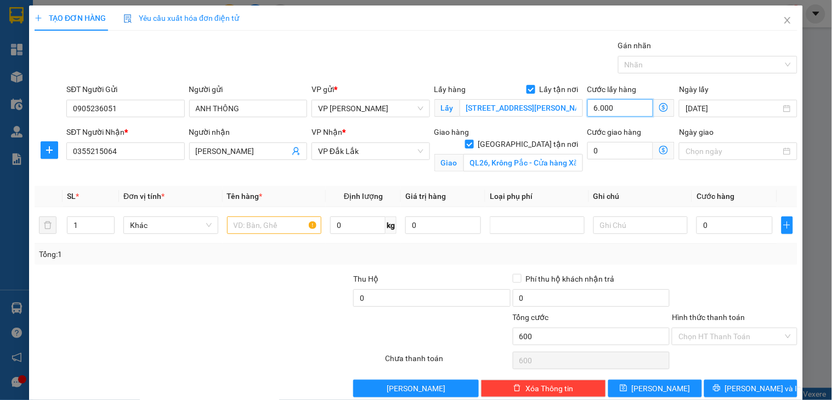
type input "60.000"
click at [620, 155] on input "0" at bounding box center [620, 151] width 66 height 18
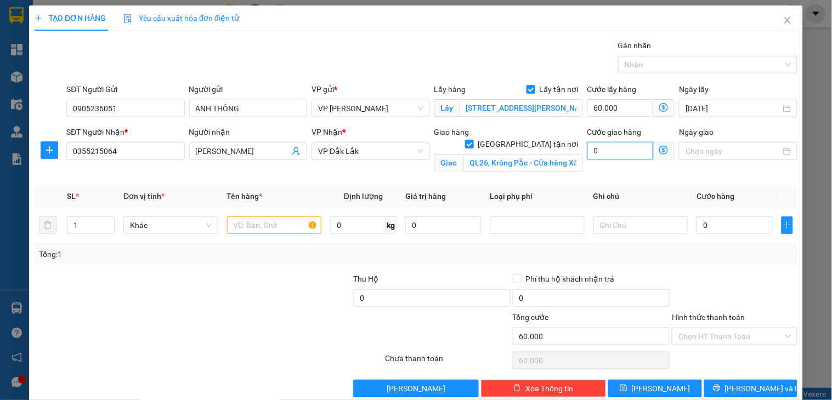
type input "1"
type input "60.001"
type input "15"
type input "60.015"
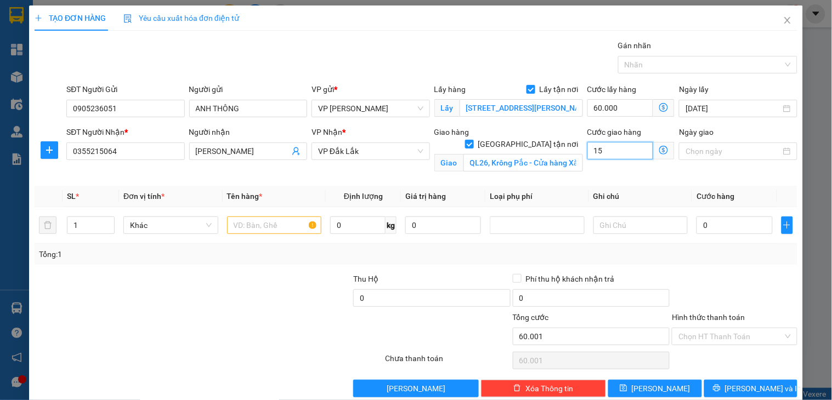
type input "60.015"
type input "150"
type input "60.150"
type input "1.500"
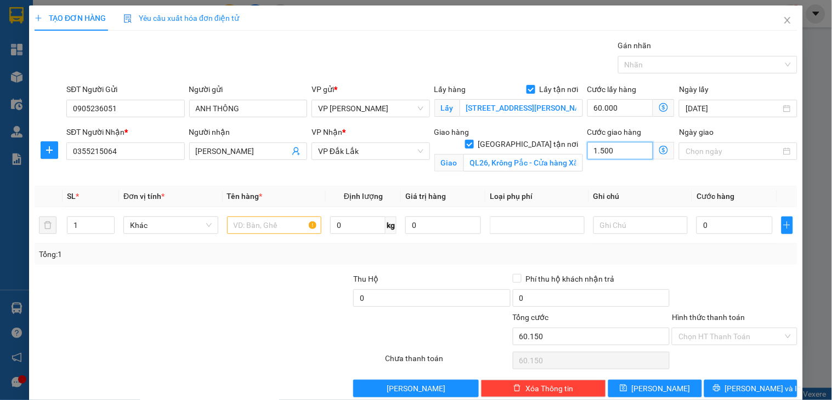
type input "61.500"
type input "150.000"
type input "210.000"
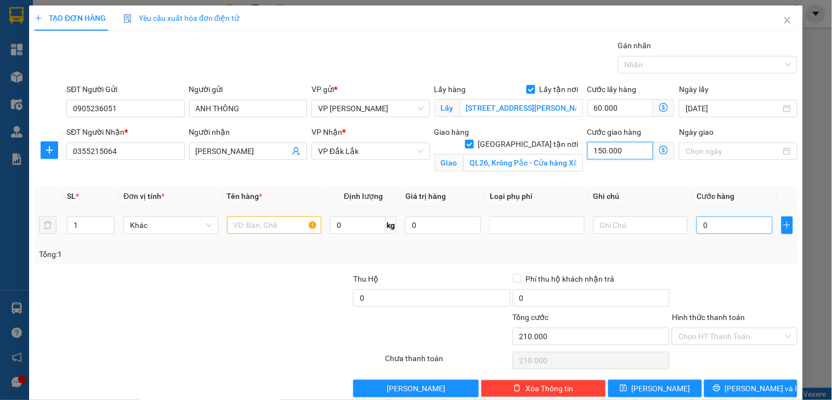
type input "150.000"
click at [727, 225] on input "0" at bounding box center [734, 226] width 76 height 18
type input "4"
type input "210.004"
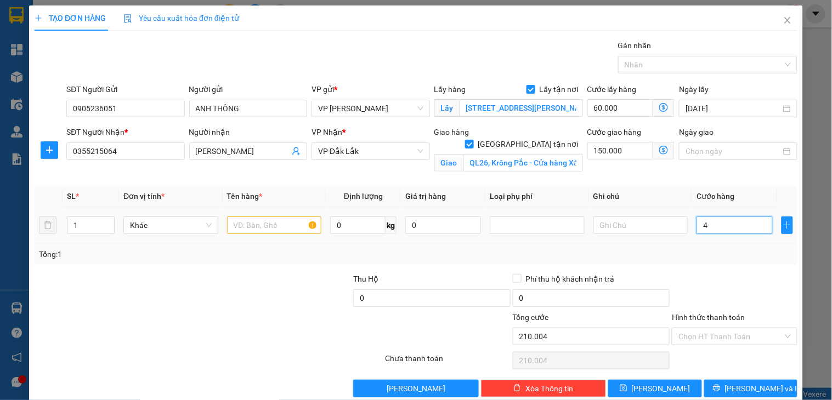
type input "45"
type input "210.045"
type input "450"
type input "210.450"
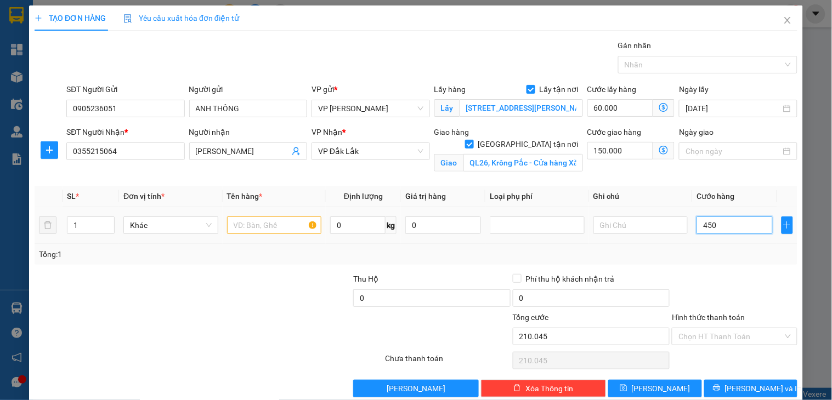
type input "210.450"
type input "4.500"
type input "214.500"
type input "45.000"
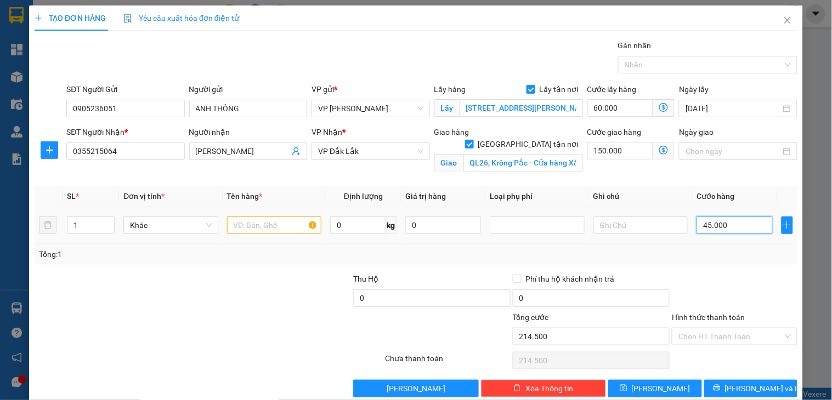
type input "255.000"
type input "450.000"
type input "660.000"
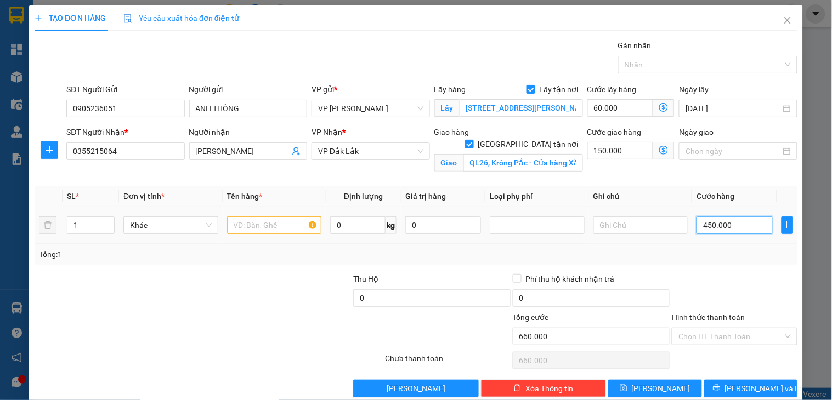
type input "450.000"
drag, startPoint x: 262, startPoint y: 226, endPoint x: 267, endPoint y: 224, distance: 6.1
click at [262, 226] on input "text" at bounding box center [274, 226] width 95 height 18
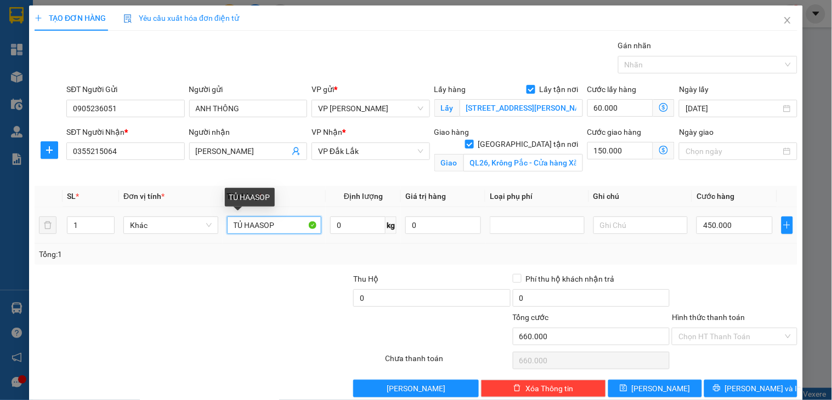
drag, startPoint x: 283, startPoint y: 220, endPoint x: 249, endPoint y: 228, distance: 35.0
click at [249, 228] on input "TỦ HAASOP" at bounding box center [274, 226] width 95 height 18
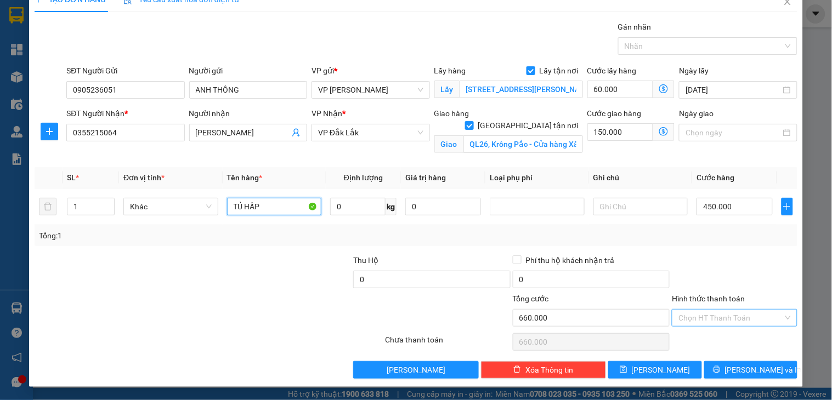
type input "TỦ HẤP"
click at [725, 321] on input "Hình thức thanh toán" at bounding box center [730, 318] width 104 height 16
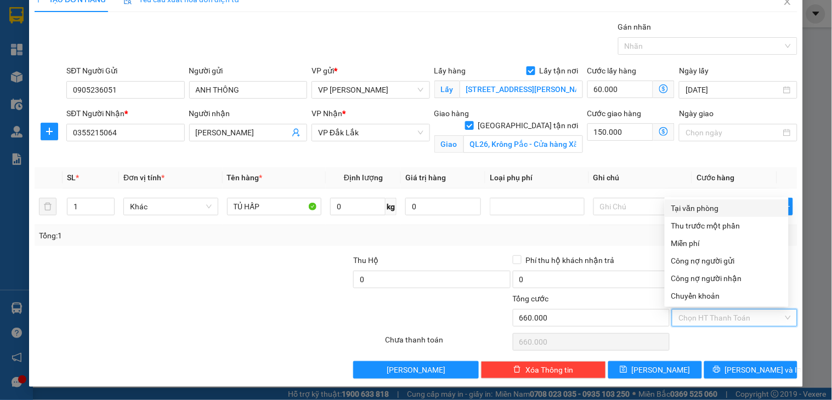
click at [711, 204] on div "Tại văn phòng" at bounding box center [726, 208] width 111 height 12
type input "0"
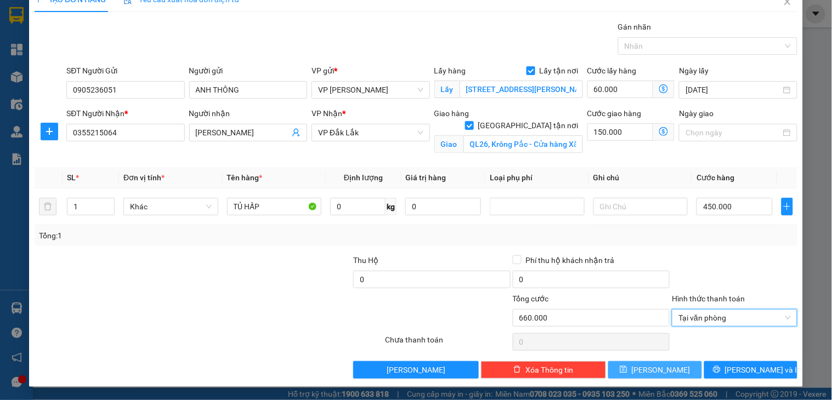
click at [657, 375] on span "[PERSON_NAME]" at bounding box center [661, 370] width 59 height 12
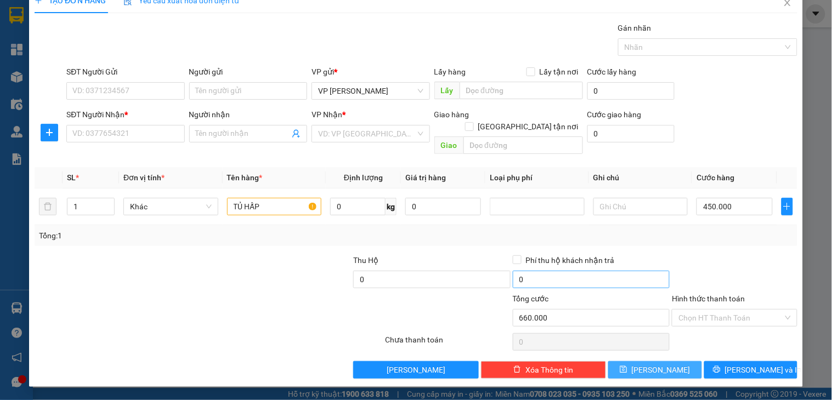
checkbox input "false"
type input "0"
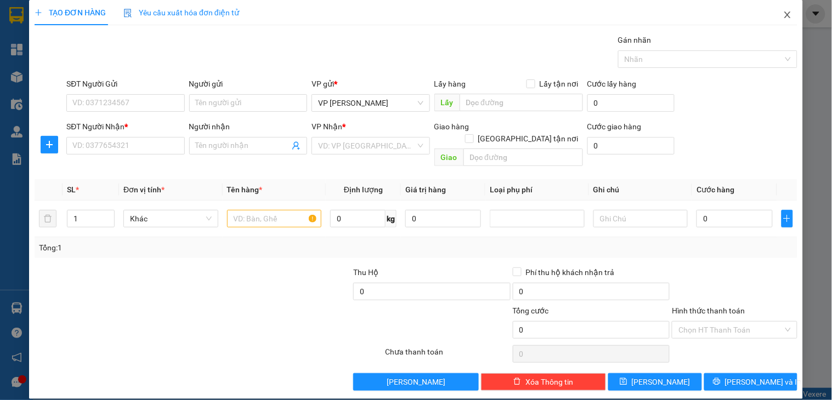
click at [783, 12] on icon "close" at bounding box center [787, 14] width 9 height 9
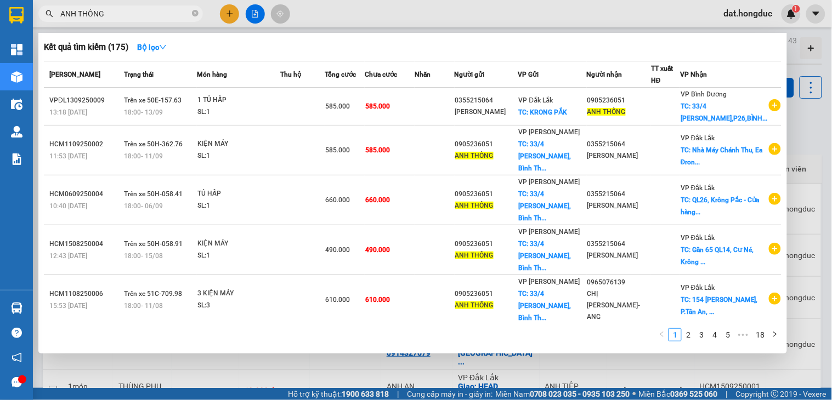
click at [795, 127] on div at bounding box center [416, 200] width 832 height 400
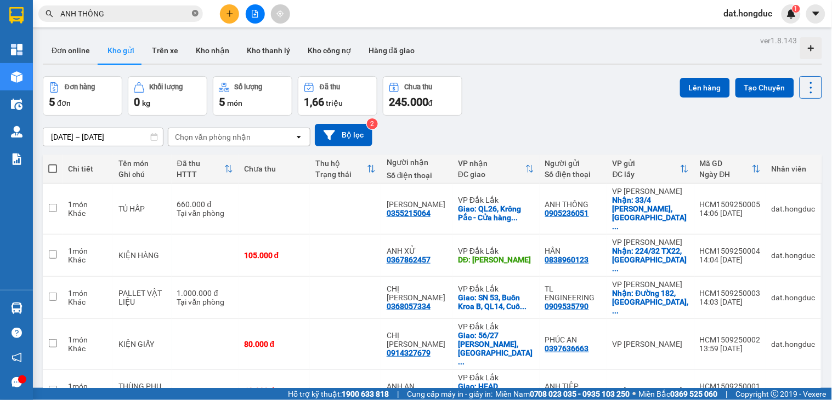
click at [195, 12] on icon "close-circle" at bounding box center [195, 13] width 7 height 7
click at [155, 15] on input "text" at bounding box center [124, 14] width 129 height 12
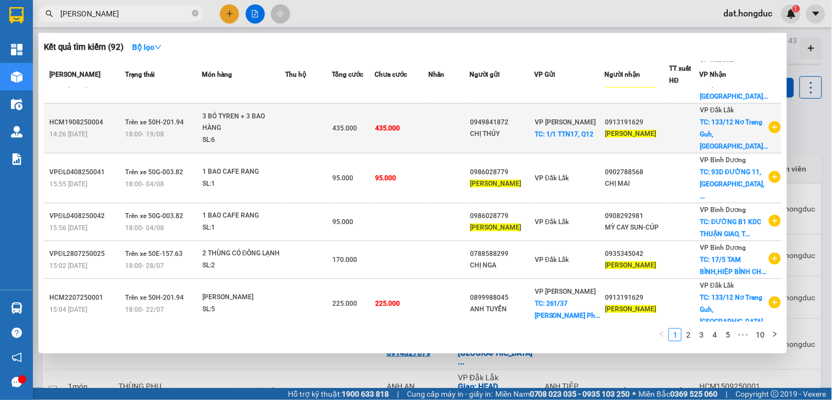
scroll to position [256, 0]
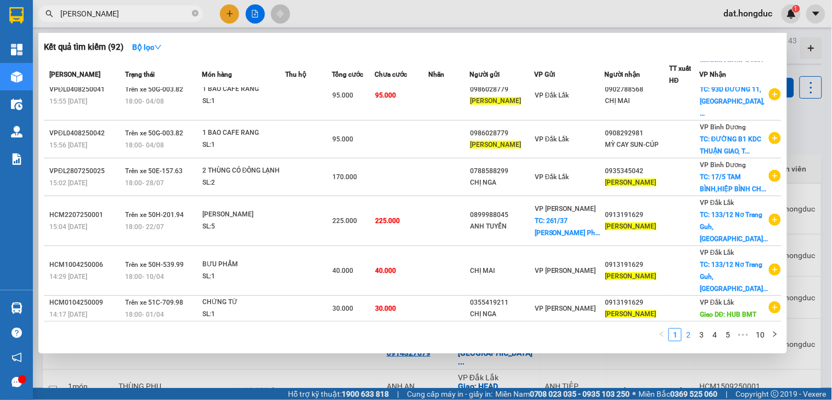
type input "[PERSON_NAME]"
click at [689, 337] on link "2" at bounding box center [688, 335] width 12 height 12
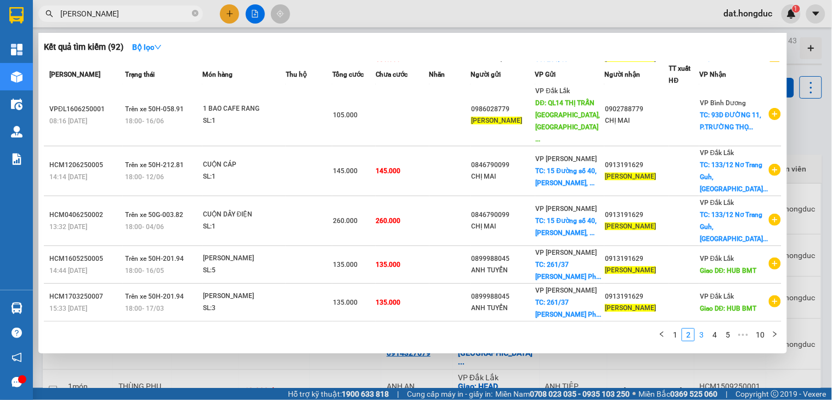
click at [699, 334] on link "3" at bounding box center [701, 335] width 12 height 12
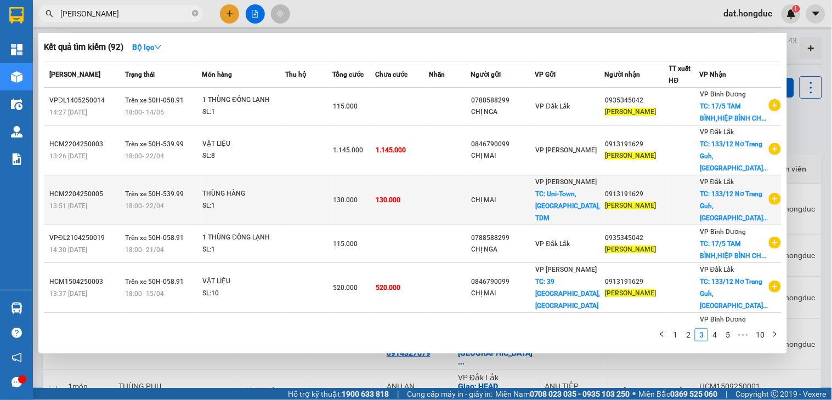
scroll to position [183, 0]
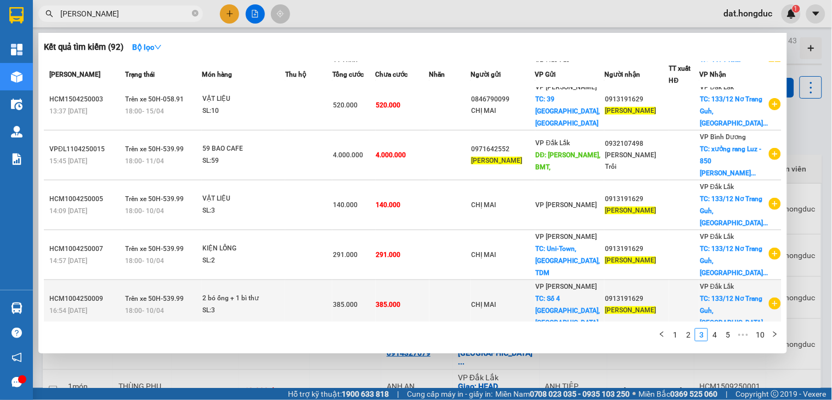
click at [678, 308] on td at bounding box center [684, 305] width 30 height 50
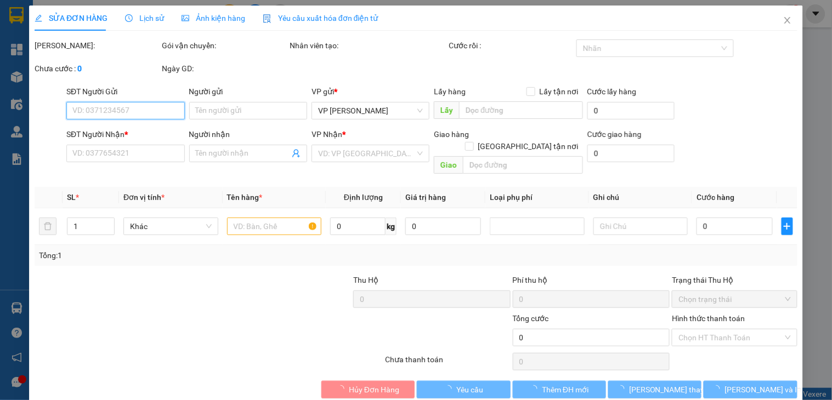
type input "CHỊ MAI"
checkbox input "true"
type input "Số [GEOGRAPHIC_DATA], [GEOGRAPHIC_DATA]"
type input "0913191629"
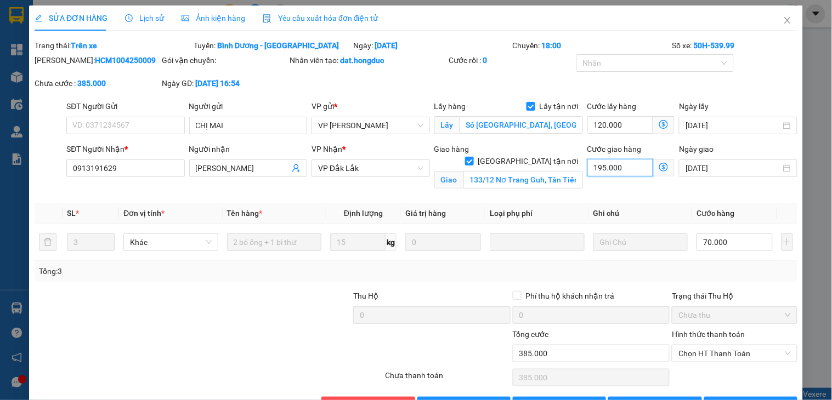
click at [633, 170] on input "195.000" at bounding box center [620, 168] width 66 height 18
click at [738, 242] on input "70.000" at bounding box center [734, 243] width 76 height 18
click at [627, 167] on input "150.000" at bounding box center [620, 168] width 66 height 18
drag, startPoint x: 626, startPoint y: 172, endPoint x: 582, endPoint y: 173, distance: 44.4
click at [587, 173] on input "100.000" at bounding box center [620, 168] width 66 height 18
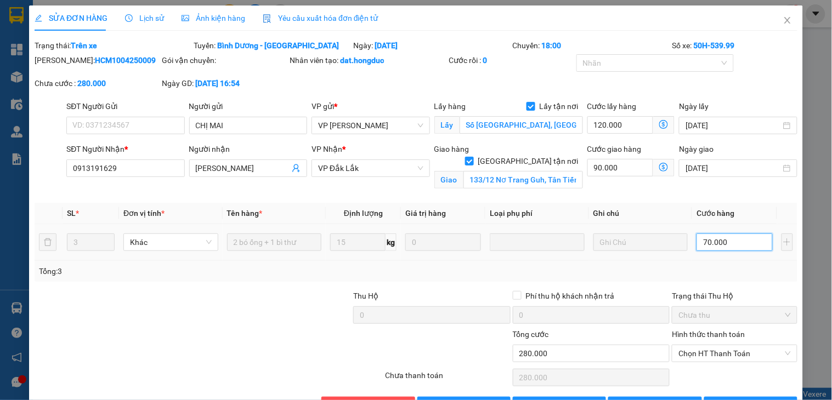
click at [739, 244] on input "70.000" at bounding box center [734, 243] width 76 height 18
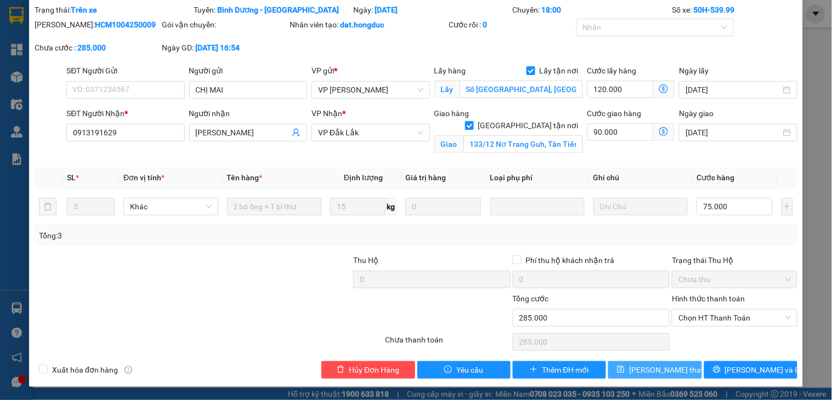
click at [660, 368] on span "[PERSON_NAME] thay đổi" at bounding box center [673, 370] width 88 height 12
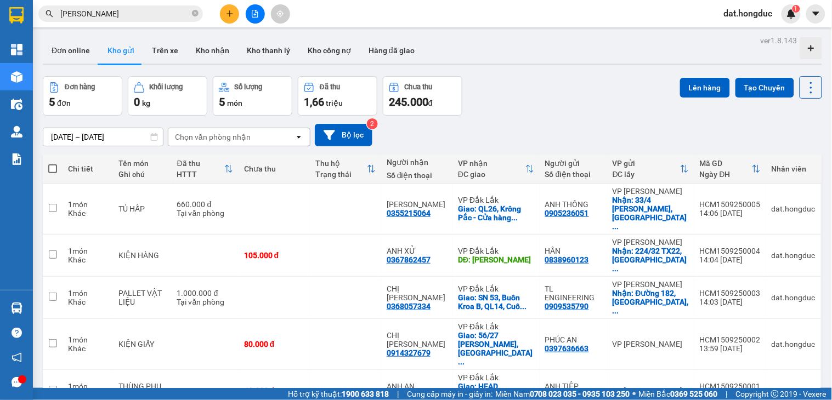
click at [134, 11] on input "[PERSON_NAME]" at bounding box center [124, 14] width 129 height 12
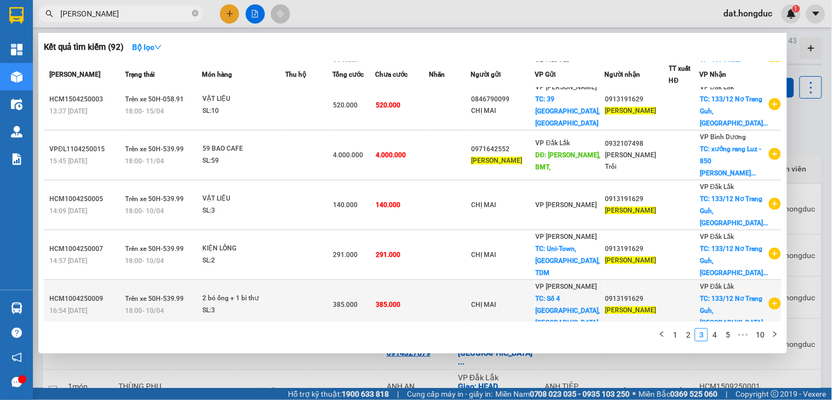
click at [425, 307] on td "385.000" at bounding box center [403, 305] width 54 height 50
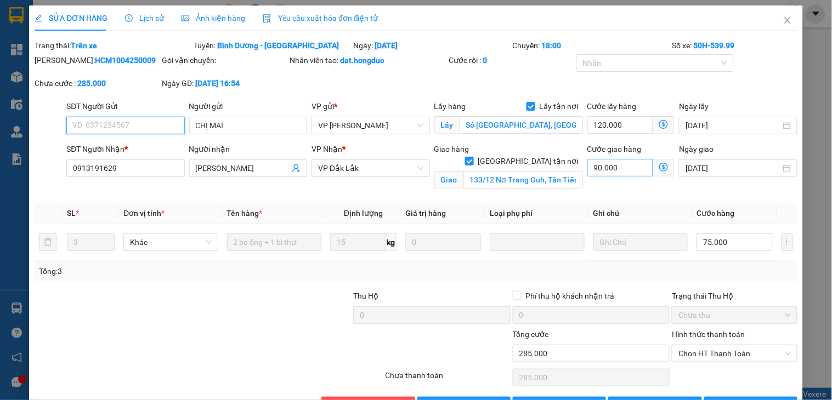
scroll to position [36, 0]
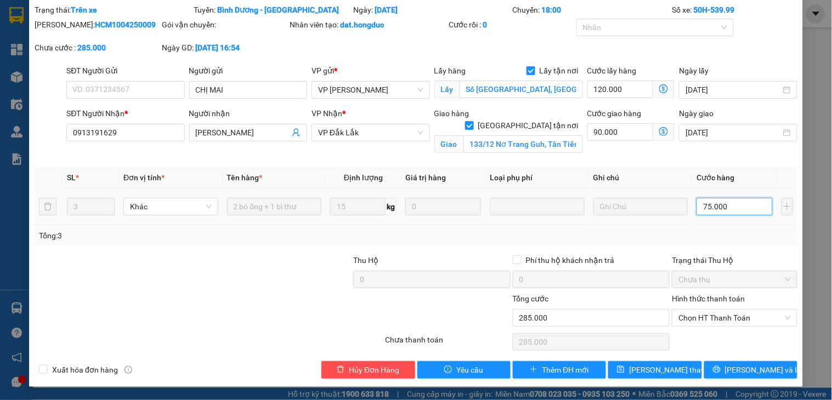
click at [742, 205] on input "75.000" at bounding box center [734, 207] width 76 height 18
click at [620, 128] on input "90.000" at bounding box center [620, 132] width 66 height 18
click at [654, 372] on span "[PERSON_NAME] thay đổi" at bounding box center [673, 370] width 88 height 12
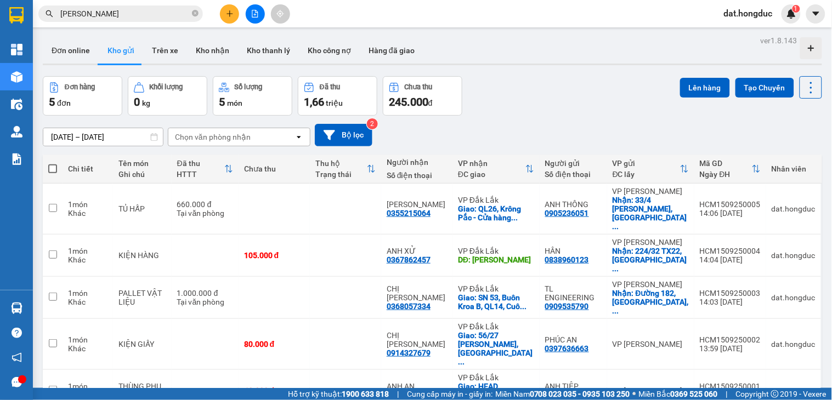
click at [157, 10] on input "[PERSON_NAME]" at bounding box center [124, 14] width 129 height 12
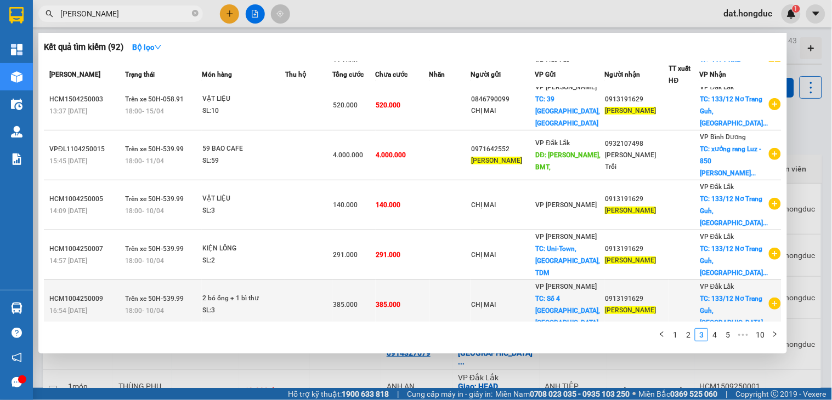
click at [471, 302] on td at bounding box center [450, 305] width 42 height 50
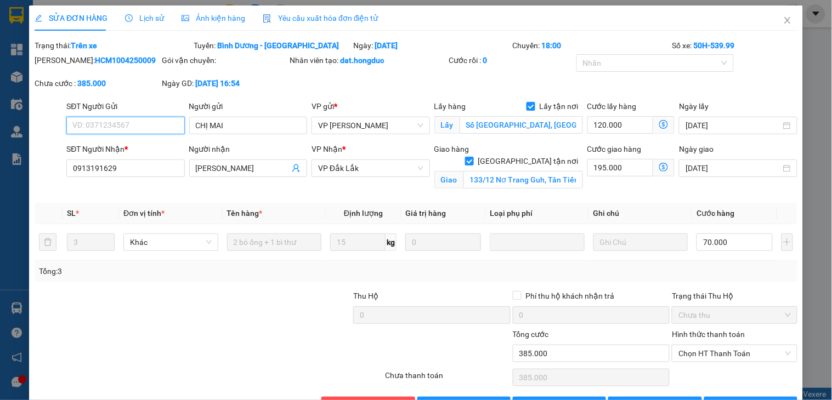
scroll to position [36, 0]
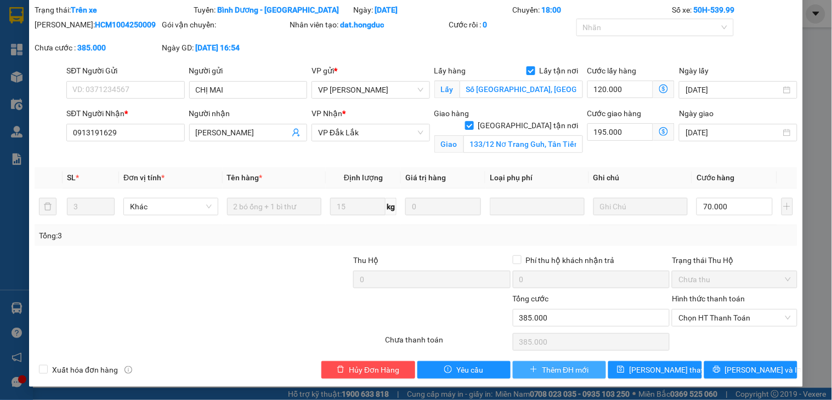
click at [549, 370] on span "Thêm ĐH mới" at bounding box center [565, 370] width 47 height 12
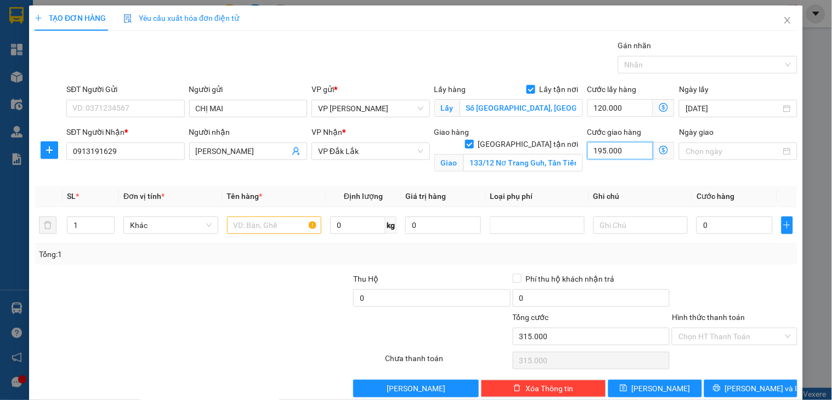
click at [604, 150] on input "195.000" at bounding box center [620, 151] width 66 height 18
click at [706, 229] on input "0" at bounding box center [734, 226] width 76 height 18
click at [271, 218] on input "text" at bounding box center [274, 226] width 95 height 18
click at [102, 219] on span "Increase Value" at bounding box center [108, 222] width 12 height 10
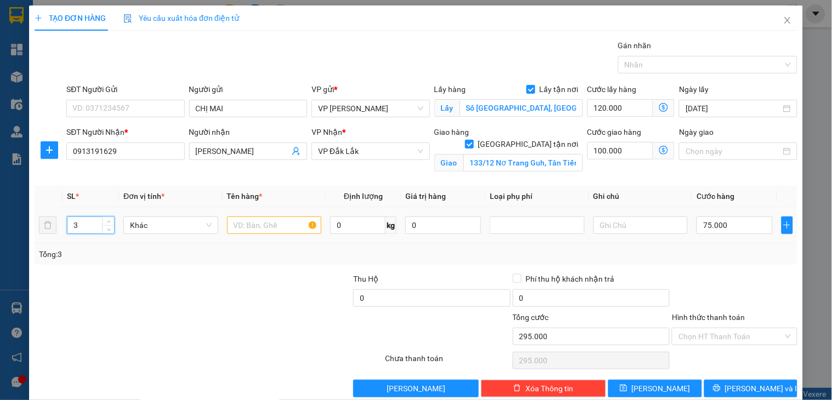
click at [106, 234] on div "3" at bounding box center [91, 226] width 48 height 18
click at [107, 230] on icon "down" at bounding box center [109, 229] width 4 height 4
click at [251, 226] on input "text" at bounding box center [274, 226] width 95 height 18
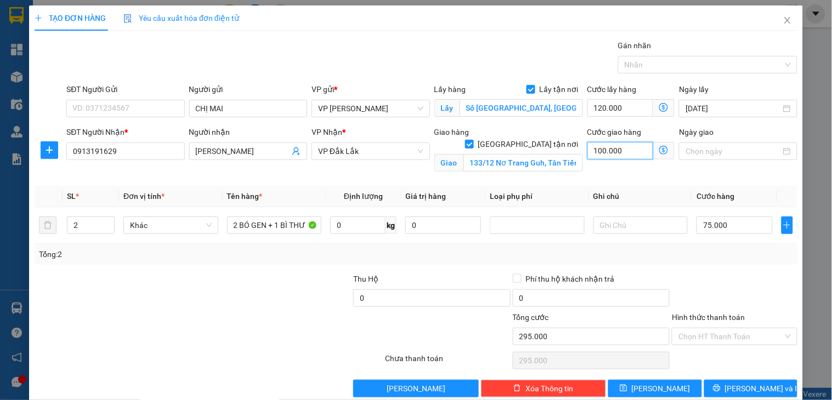
click at [626, 152] on input "100.000" at bounding box center [620, 151] width 66 height 18
click at [736, 392] on span "[PERSON_NAME] và In" at bounding box center [763, 389] width 77 height 12
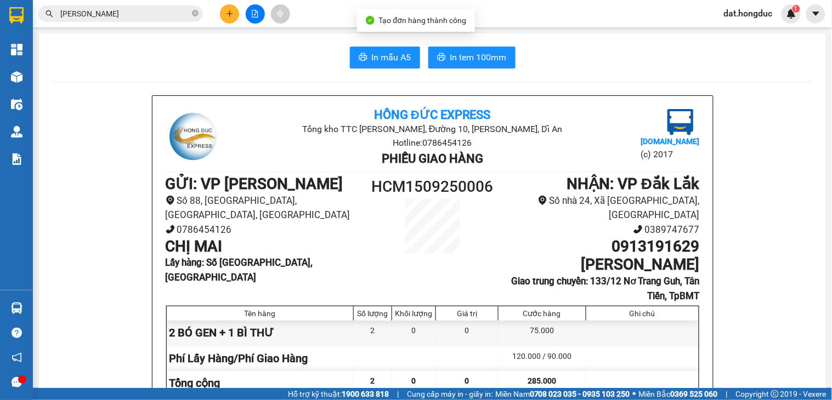
click at [190, 16] on span "[PERSON_NAME]" at bounding box center [120, 13] width 165 height 16
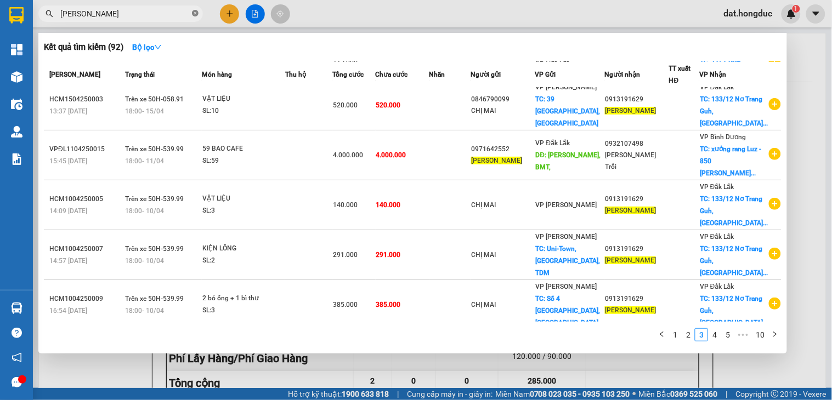
click at [195, 13] on icon "close-circle" at bounding box center [195, 13] width 7 height 7
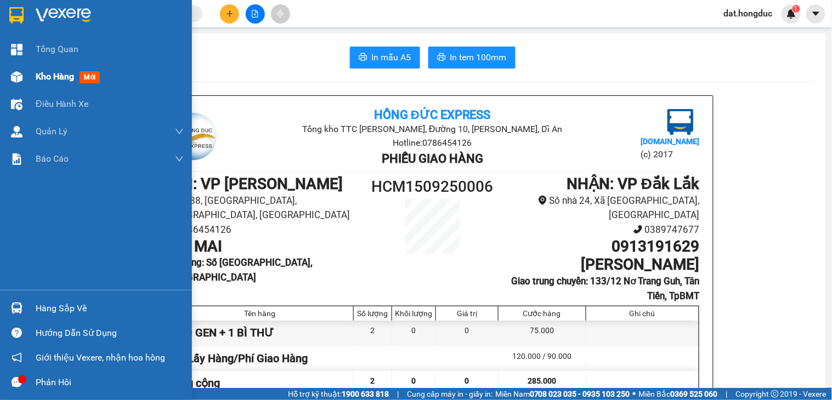
click at [47, 76] on span "Kho hàng" at bounding box center [55, 76] width 38 height 10
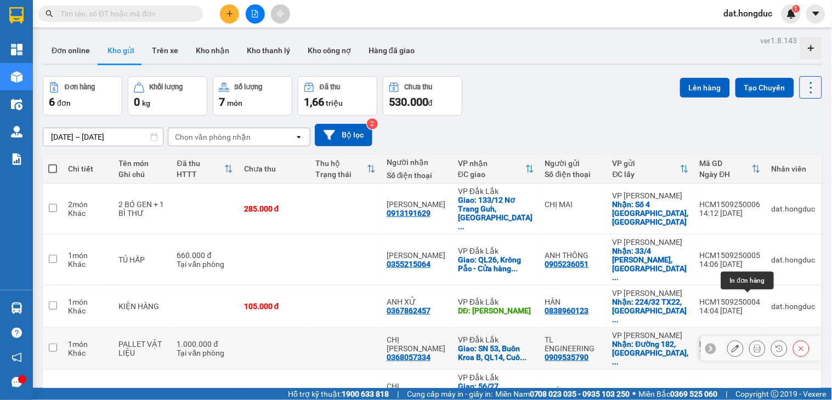
click at [731, 345] on icon at bounding box center [735, 349] width 8 height 8
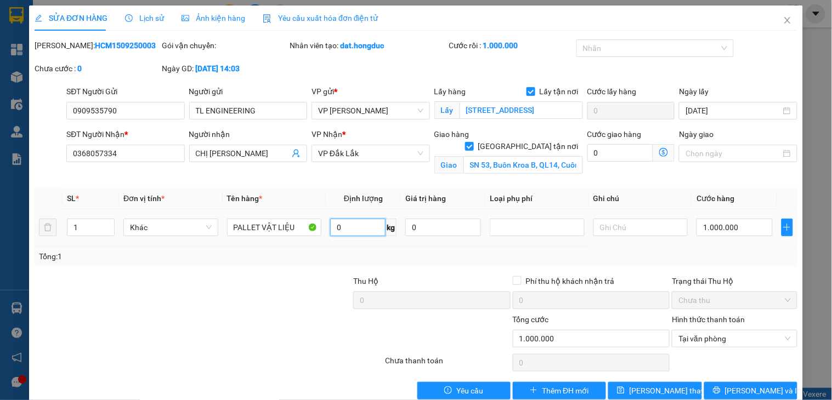
click at [343, 231] on input "0" at bounding box center [357, 228] width 55 height 18
click at [716, 228] on input "1.000.000" at bounding box center [734, 228] width 76 height 18
click at [720, 390] on icon "printer" at bounding box center [716, 390] width 7 height 7
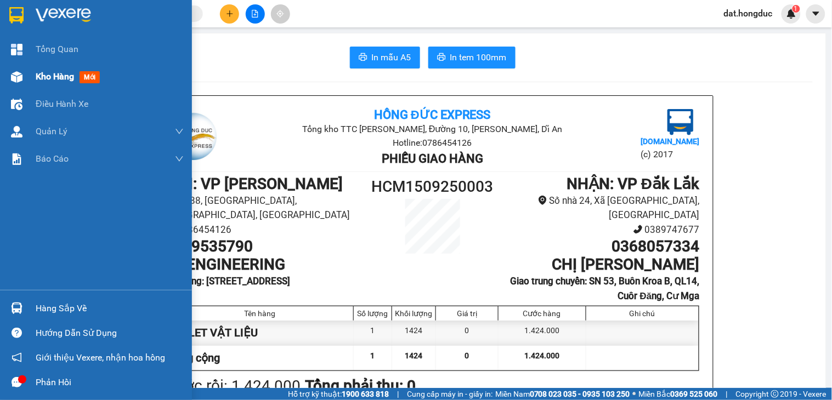
click at [64, 79] on span "Kho hàng" at bounding box center [55, 76] width 38 height 10
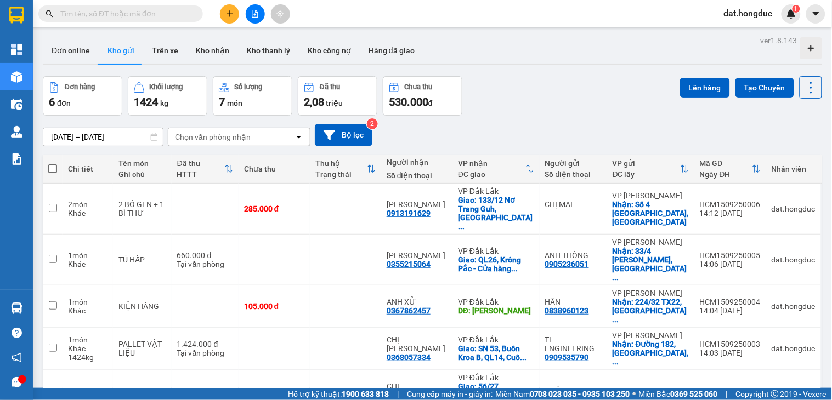
click at [167, 18] on input "text" at bounding box center [124, 14] width 129 height 12
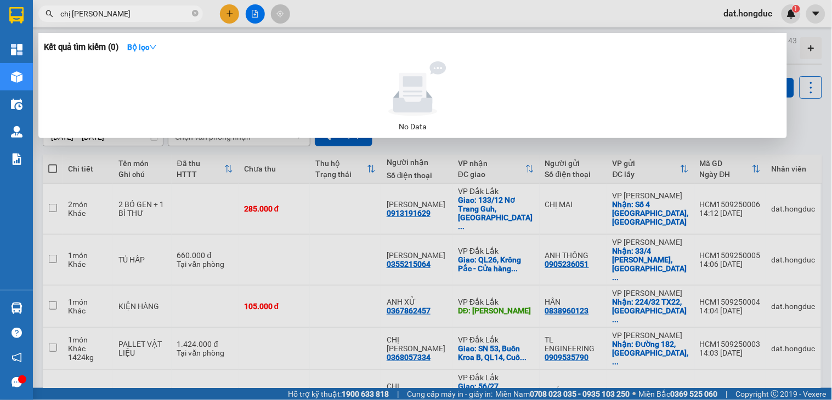
drag, startPoint x: 73, startPoint y: 15, endPoint x: 39, endPoint y: 15, distance: 34.0
click at [39, 15] on span "chị [PERSON_NAME]" at bounding box center [120, 13] width 165 height 16
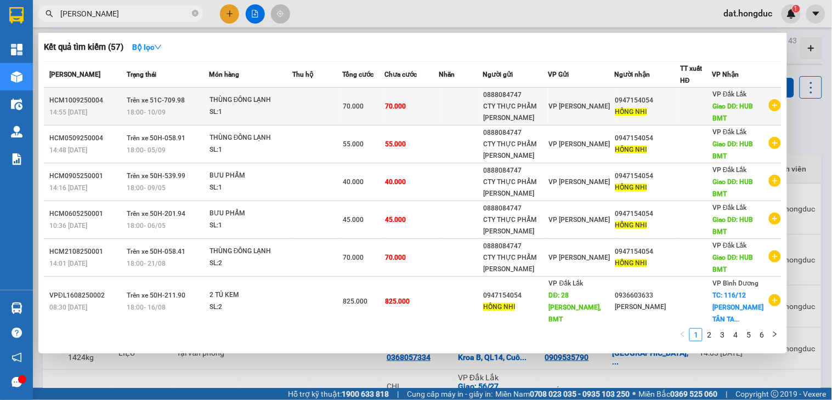
click at [770, 106] on icon "plus-circle" at bounding box center [775, 105] width 12 height 12
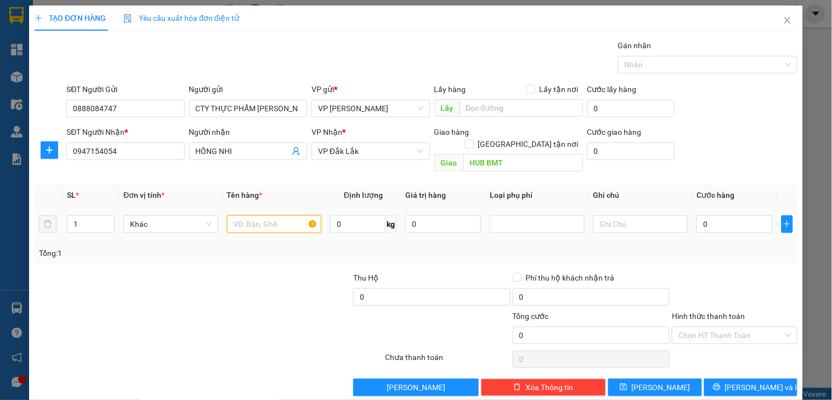
click at [260, 215] on input "text" at bounding box center [274, 224] width 95 height 18
click at [363, 215] on input "0" at bounding box center [357, 224] width 55 height 18
click at [746, 215] on input "0" at bounding box center [734, 224] width 76 height 18
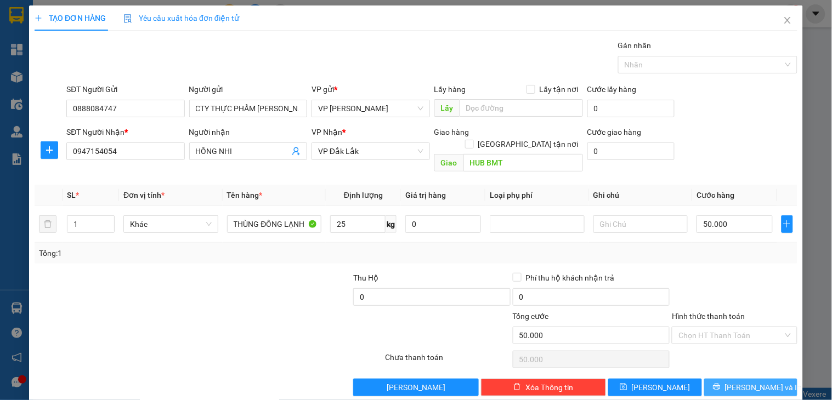
click at [708, 379] on button "[PERSON_NAME] và In" at bounding box center [750, 388] width 93 height 18
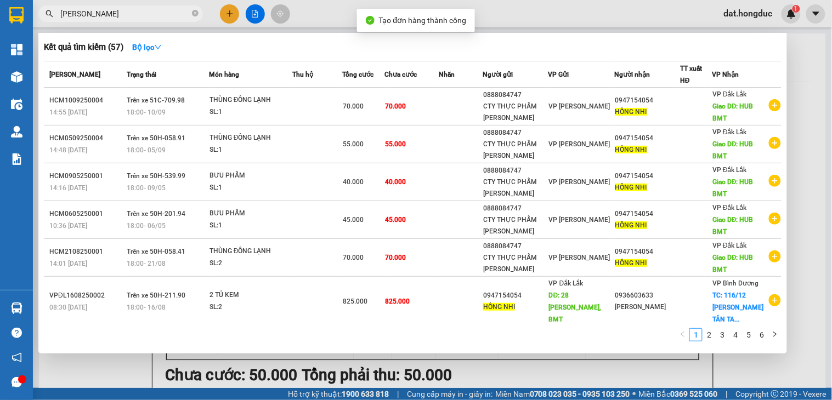
click at [801, 70] on div at bounding box center [416, 200] width 832 height 400
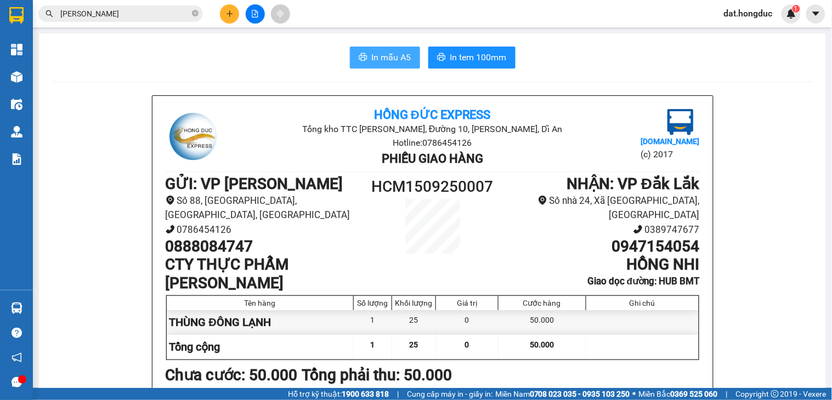
click at [376, 56] on span "In mẫu A5" at bounding box center [391, 57] width 39 height 14
click at [196, 15] on icon "close-circle" at bounding box center [195, 13] width 7 height 7
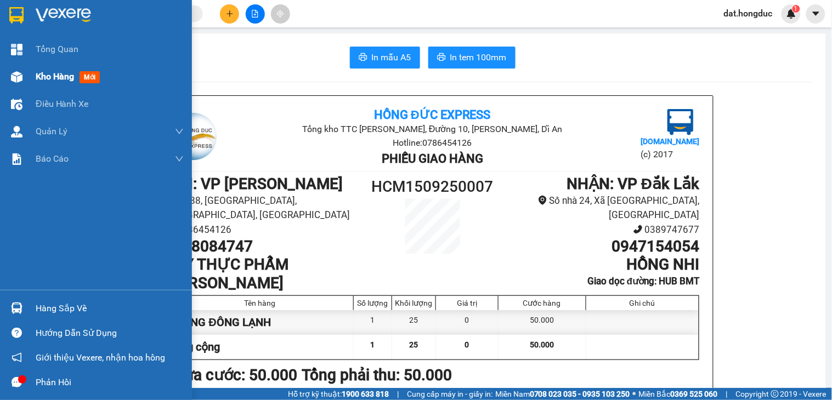
click at [72, 73] on span "Kho hàng" at bounding box center [55, 76] width 38 height 10
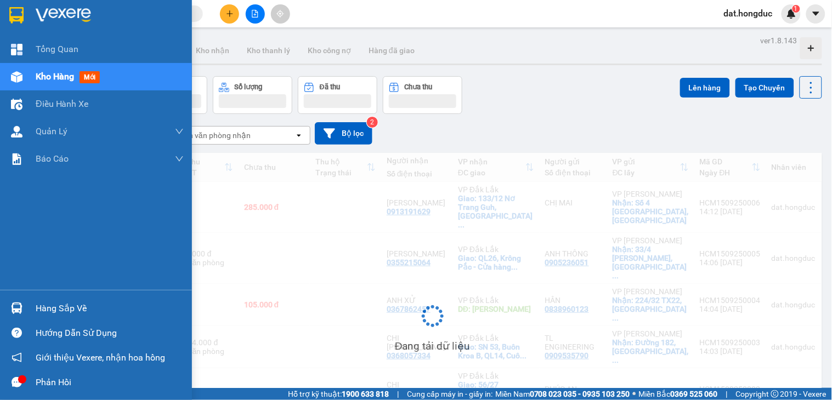
click at [45, 81] on span "Kho hàng" at bounding box center [55, 76] width 38 height 10
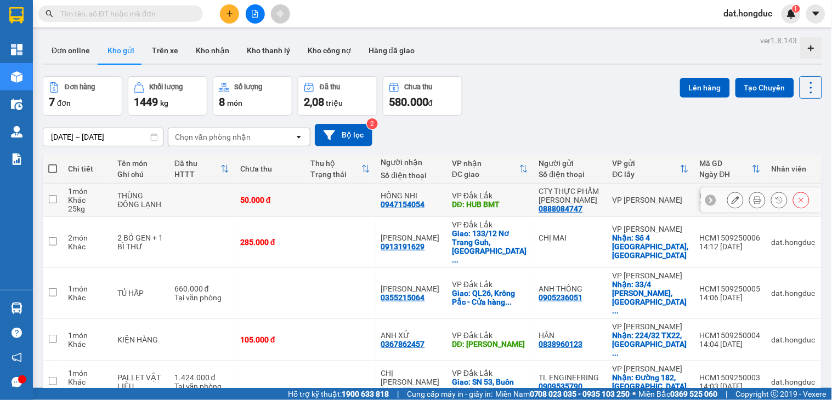
click at [753, 200] on icon at bounding box center [757, 200] width 8 height 8
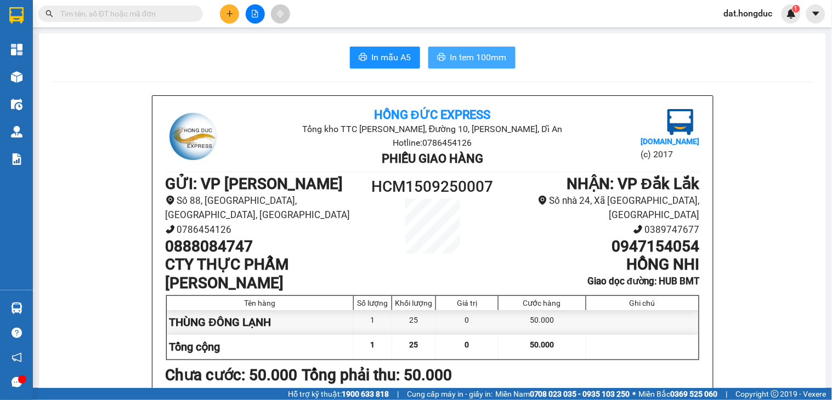
click at [475, 55] on span "In tem 100mm" at bounding box center [478, 57] width 56 height 14
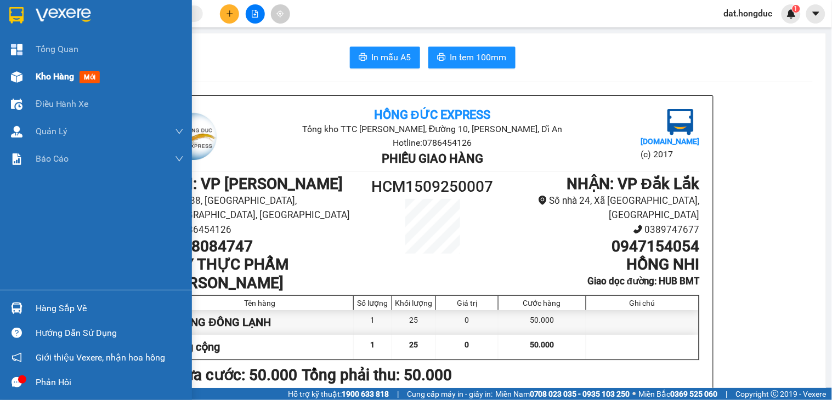
click at [51, 80] on span "Kho hàng" at bounding box center [55, 76] width 38 height 10
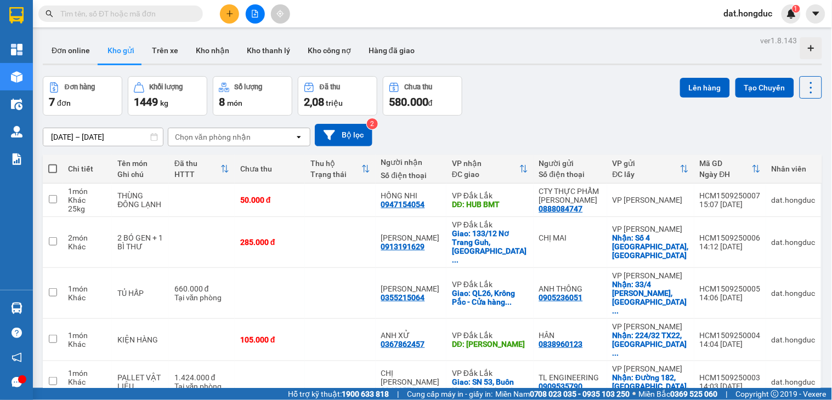
click at [53, 165] on span at bounding box center [52, 169] width 9 height 9
click at [53, 163] on input "checkbox" at bounding box center [53, 163] width 0 height 0
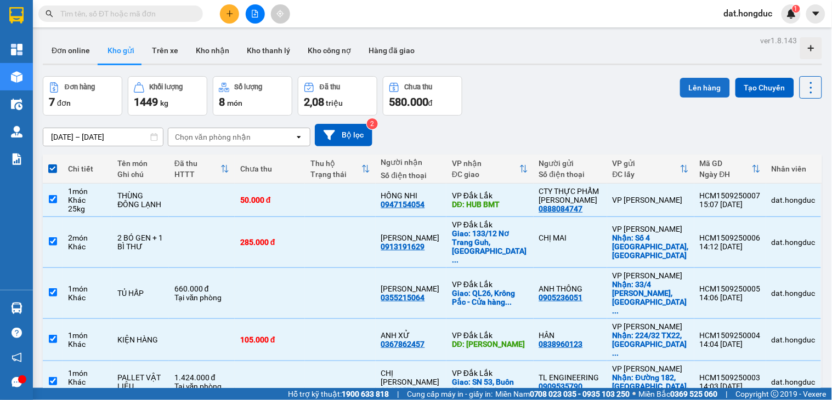
click at [705, 84] on button "Lên hàng" at bounding box center [705, 88] width 50 height 20
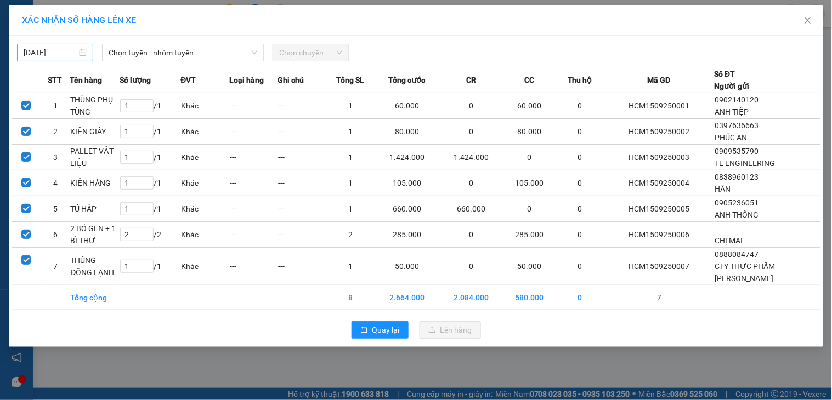
click at [46, 54] on body "Kết quả tìm kiếm ( 57 ) Bộ lọc Mã ĐH Trạng thái Món hàng Thu hộ Tổng cước Chưa …" at bounding box center [416, 200] width 832 height 400
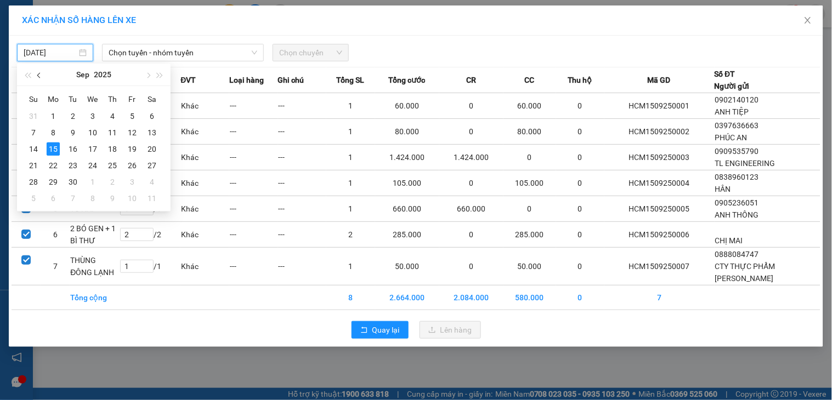
click at [39, 76] on span "button" at bounding box center [39, 75] width 5 height 5
click at [31, 116] on div "27" at bounding box center [33, 116] width 13 height 13
click at [214, 52] on span "Chọn tuyến - nhóm tuyến" at bounding box center [183, 52] width 149 height 16
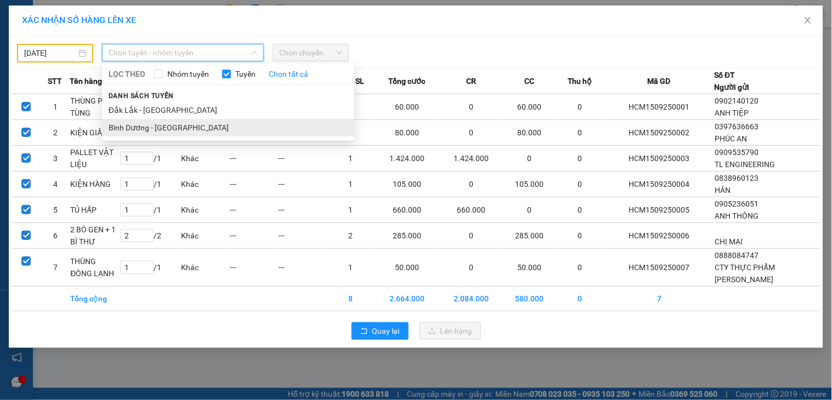
click at [139, 122] on li "Bình Dương - [GEOGRAPHIC_DATA]" at bounding box center [228, 128] width 252 height 18
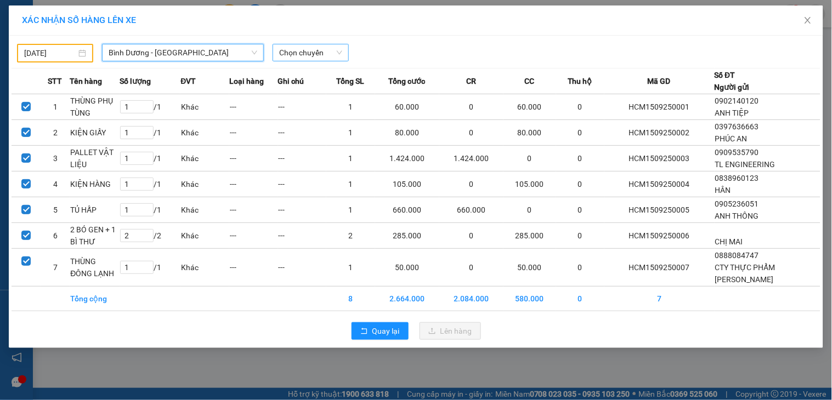
click at [324, 51] on span "Chọn chuyến" at bounding box center [310, 52] width 63 height 16
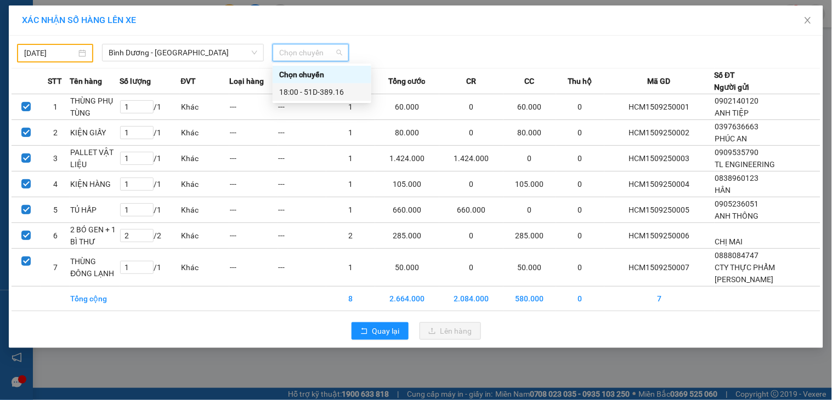
click at [337, 90] on div "18:00 - 51D-389.16" at bounding box center [322, 92] width 86 height 12
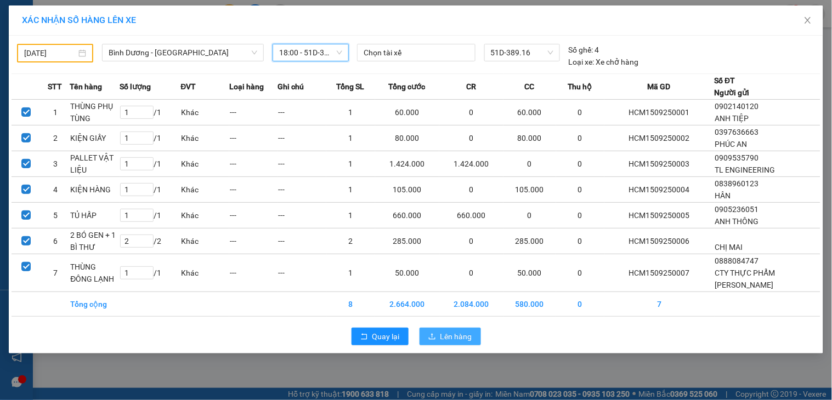
click at [436, 328] on button "Lên hàng" at bounding box center [449, 337] width 61 height 18
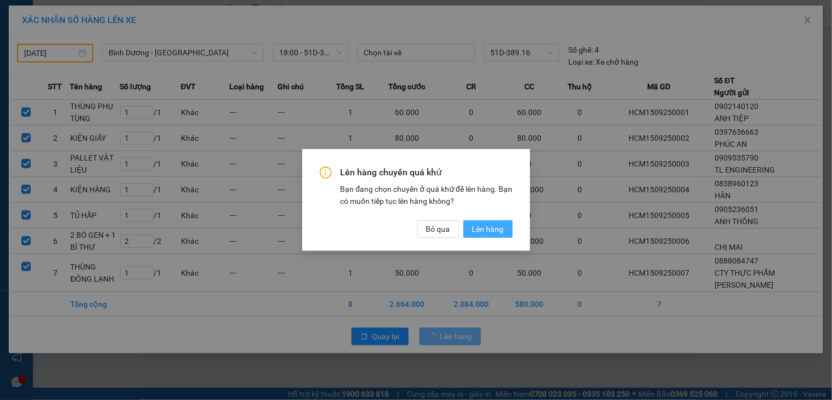
click at [488, 229] on span "Lên hàng" at bounding box center [488, 229] width 32 height 12
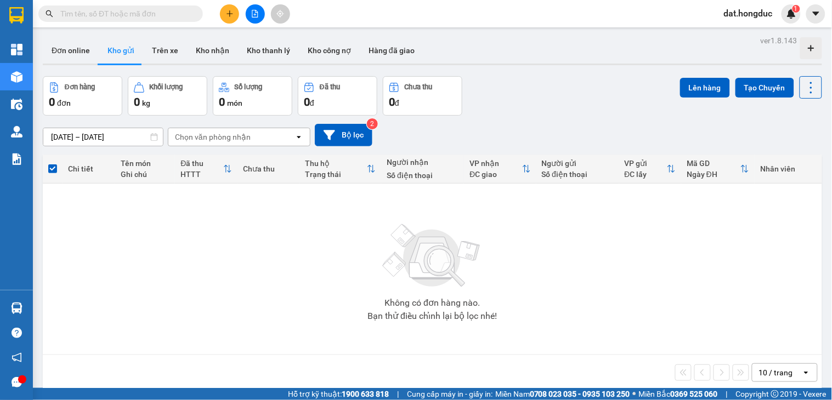
click at [257, 17] on icon "file-add" at bounding box center [255, 14] width 6 height 8
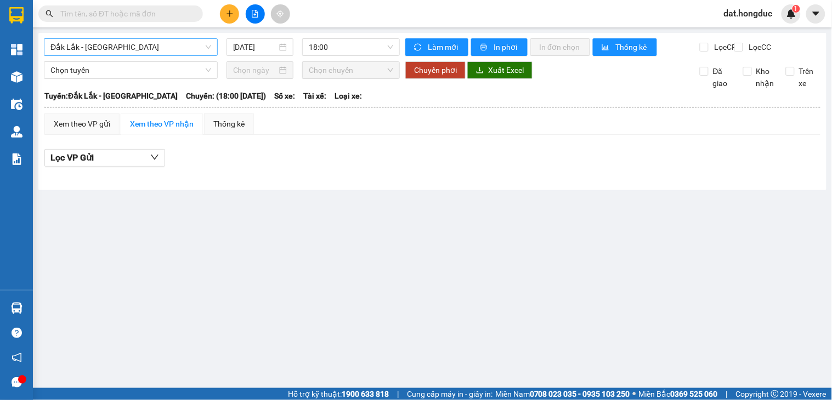
click at [99, 44] on span "Đắk Lắk - [GEOGRAPHIC_DATA]" at bounding box center [130, 47] width 161 height 16
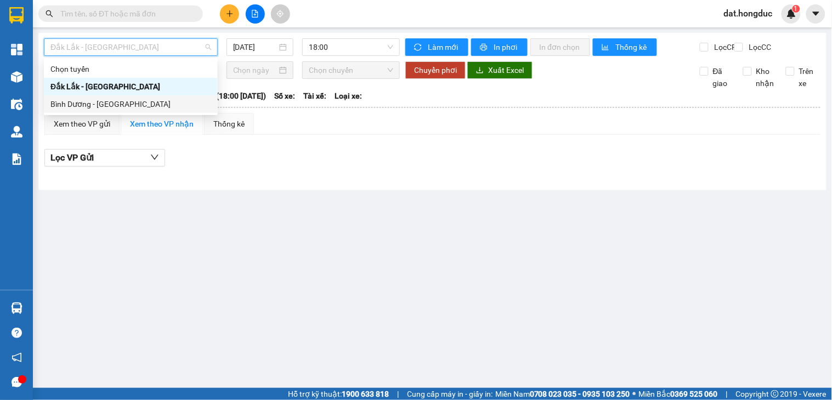
click at [88, 99] on div "Bình Dương - [GEOGRAPHIC_DATA]" at bounding box center [130, 104] width 161 height 12
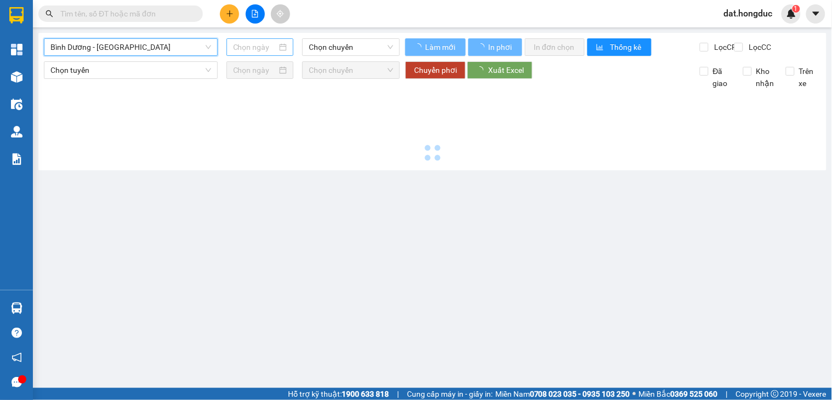
click at [251, 50] on input at bounding box center [255, 47] width 44 height 12
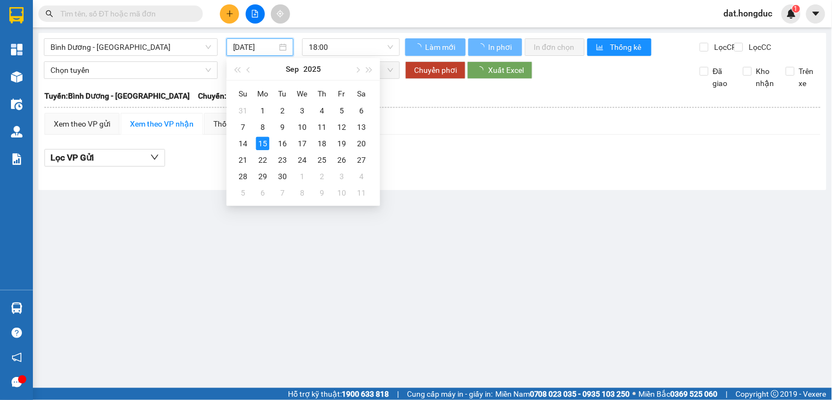
click at [254, 48] on input "[DATE]" at bounding box center [255, 47] width 44 height 12
click at [251, 73] on button "button" at bounding box center [249, 69] width 12 height 22
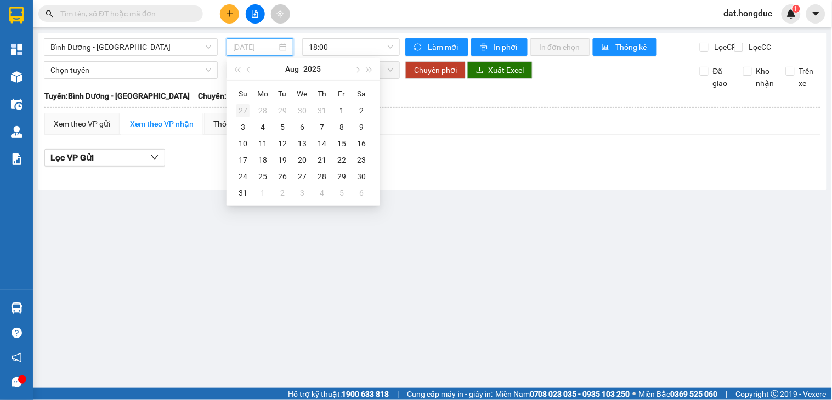
click at [248, 113] on div "27" at bounding box center [242, 110] width 13 height 13
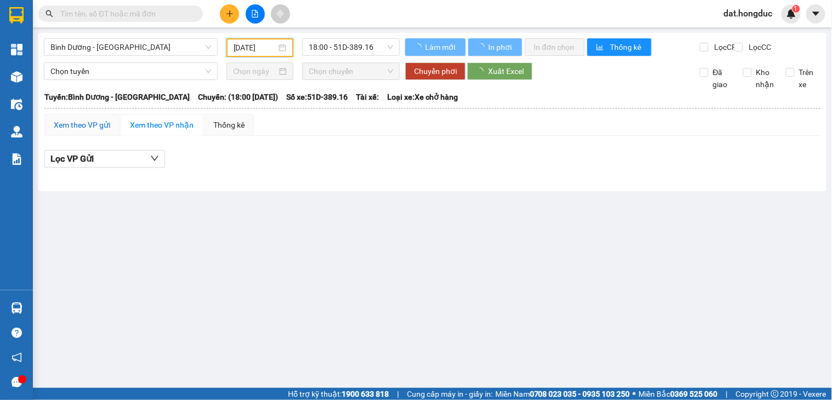
click at [64, 131] on div "Xem theo VP gửi" at bounding box center [82, 125] width 56 height 12
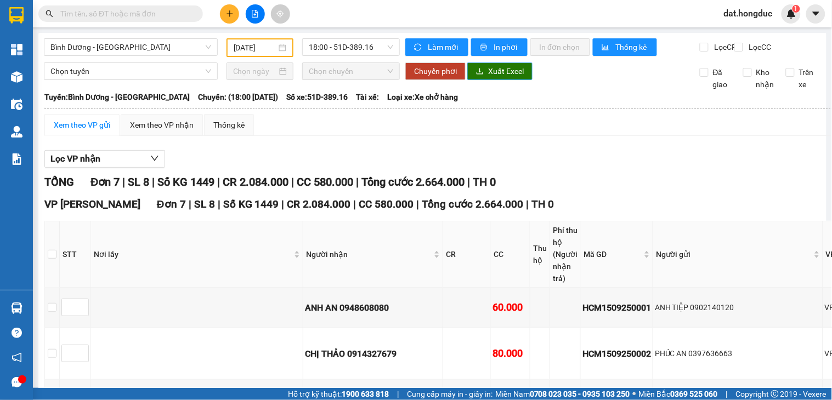
click at [502, 77] on span "Xuất Excel" at bounding box center [506, 71] width 36 height 12
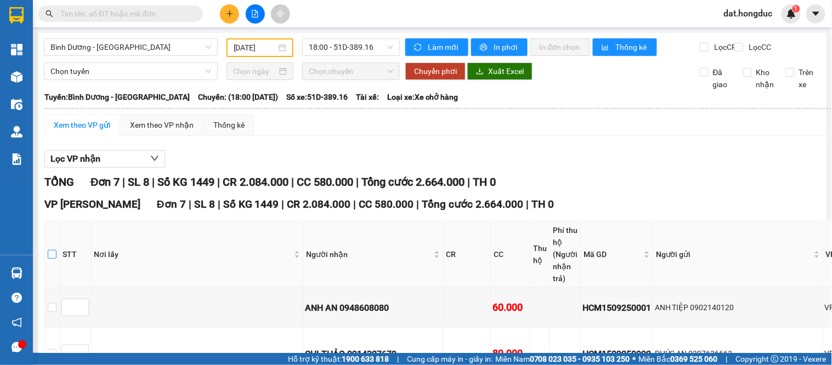
click at [52, 259] on input "checkbox" at bounding box center [52, 254] width 9 height 9
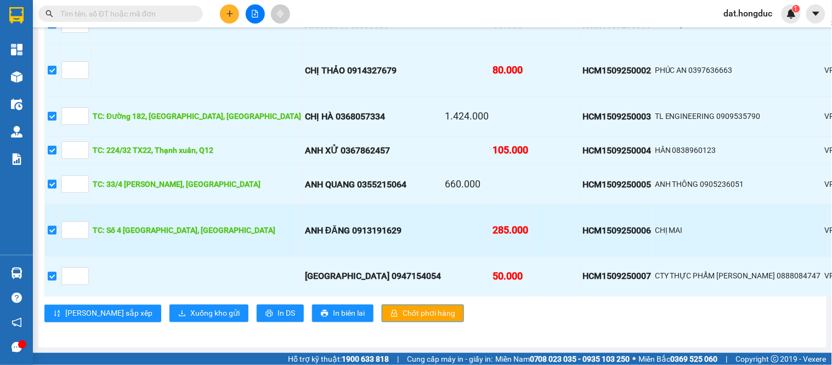
scroll to position [519, 0]
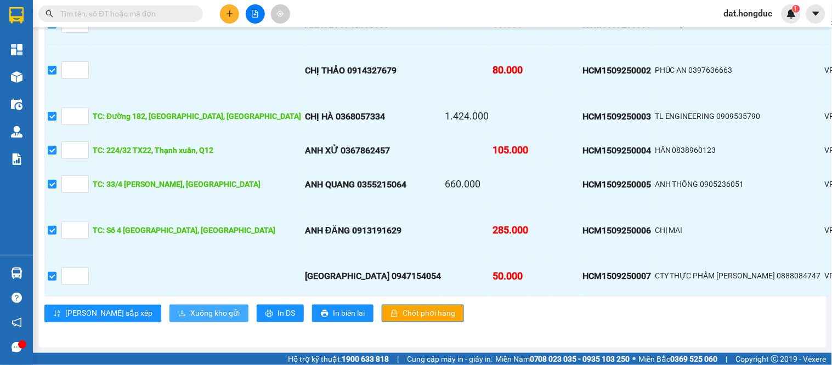
click at [190, 308] on span "Xuống kho gửi" at bounding box center [214, 314] width 49 height 12
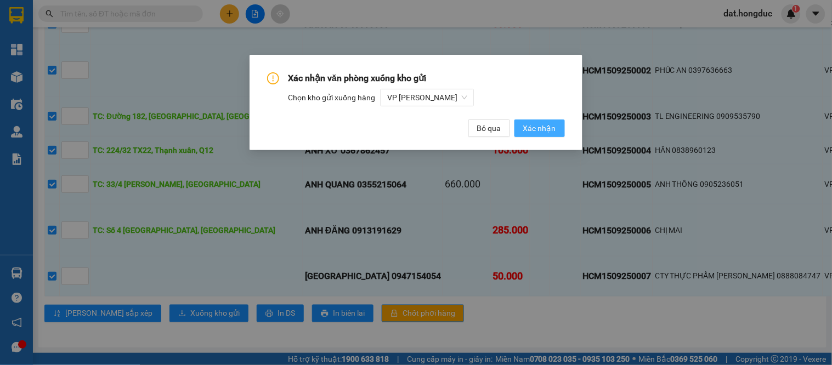
click at [536, 128] on span "Xác nhận" at bounding box center [539, 128] width 33 height 12
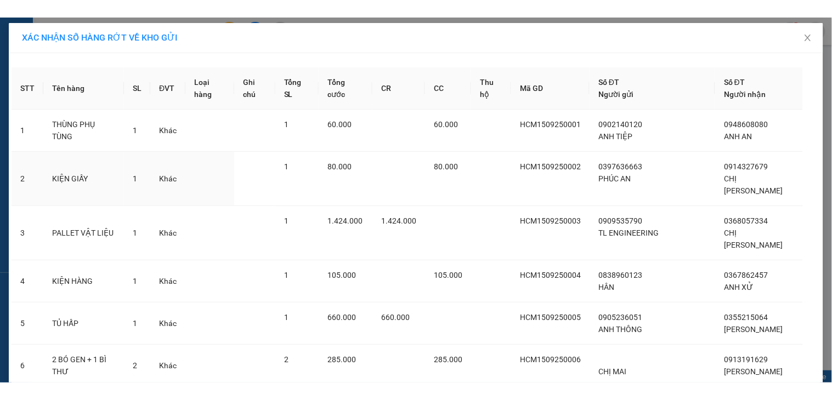
scroll to position [102, 0]
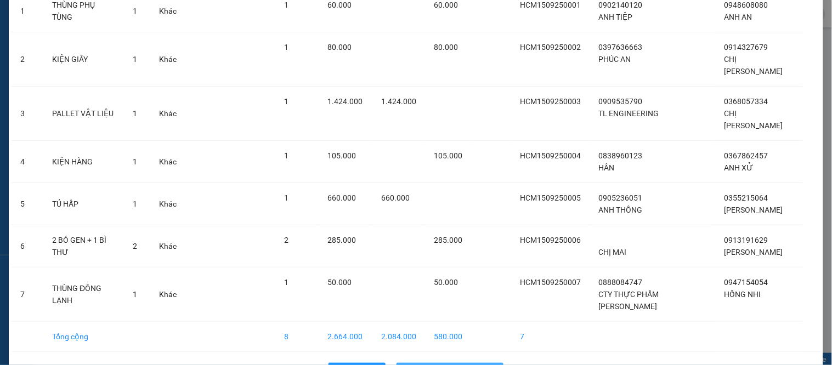
click at [452, 366] on span "Xuống hàng tại VP Gửi" at bounding box center [455, 372] width 77 height 12
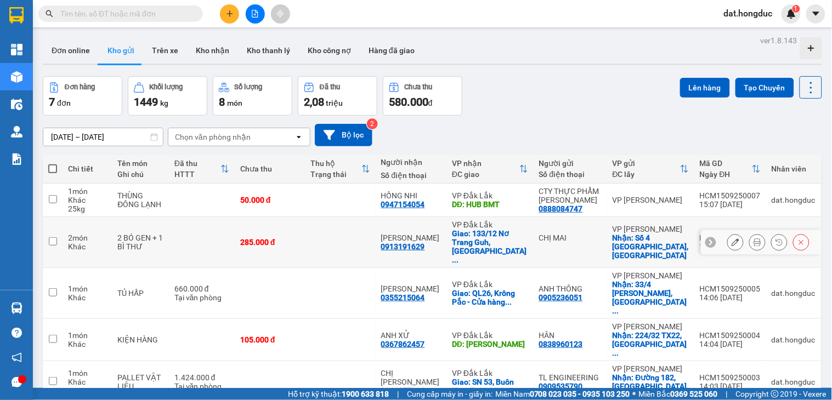
click at [226, 235] on td at bounding box center [202, 242] width 66 height 51
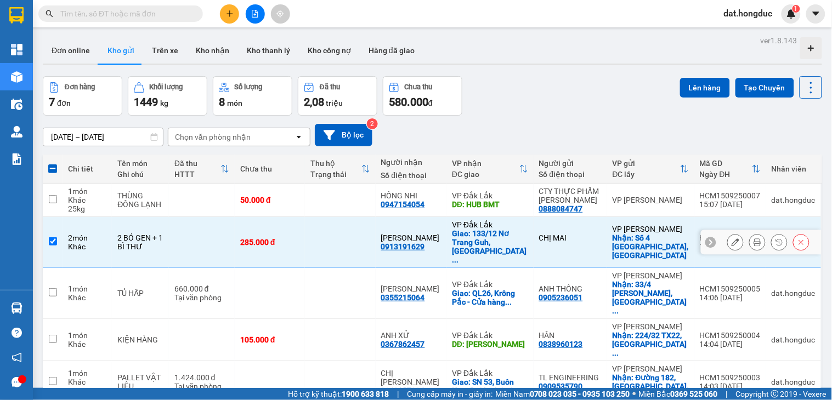
click at [731, 239] on icon at bounding box center [735, 243] width 8 height 8
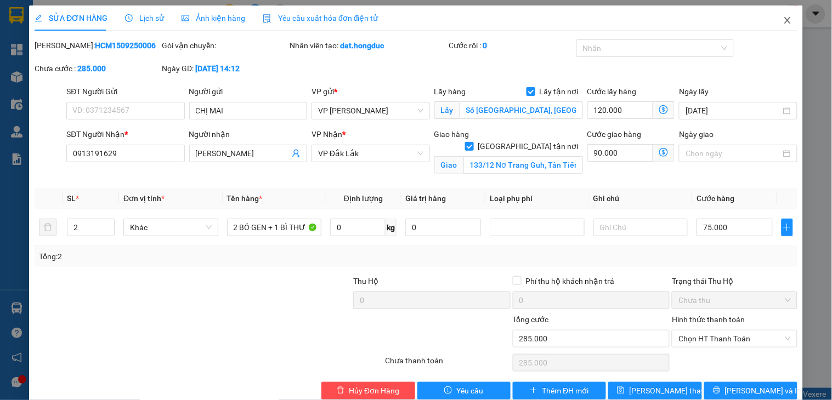
drag, startPoint x: 774, startPoint y: 20, endPoint x: 288, endPoint y: 399, distance: 616.5
click at [783, 20] on icon "close" at bounding box center [787, 20] width 9 height 9
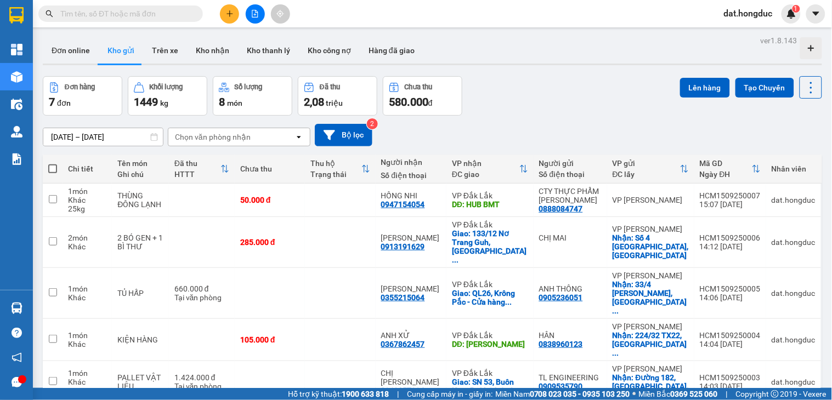
click at [111, 18] on input "text" at bounding box center [124, 14] width 129 height 12
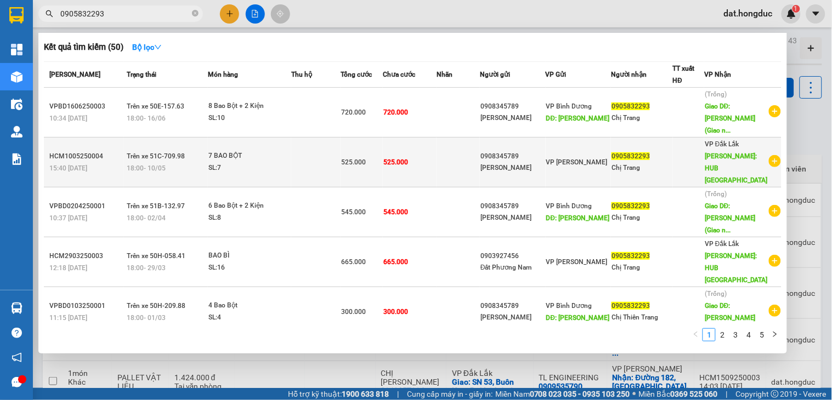
click at [770, 157] on icon "plus-circle" at bounding box center [775, 161] width 12 height 12
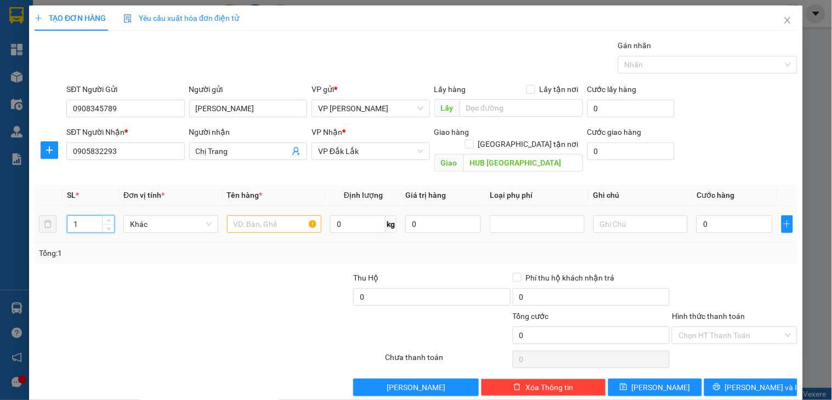
drag, startPoint x: 90, startPoint y: 212, endPoint x: 70, endPoint y: 215, distance: 20.5
click at [70, 216] on input "1" at bounding box center [90, 224] width 47 height 16
click at [288, 215] on input "text" at bounding box center [274, 224] width 95 height 18
click at [716, 217] on input "0" at bounding box center [734, 224] width 76 height 18
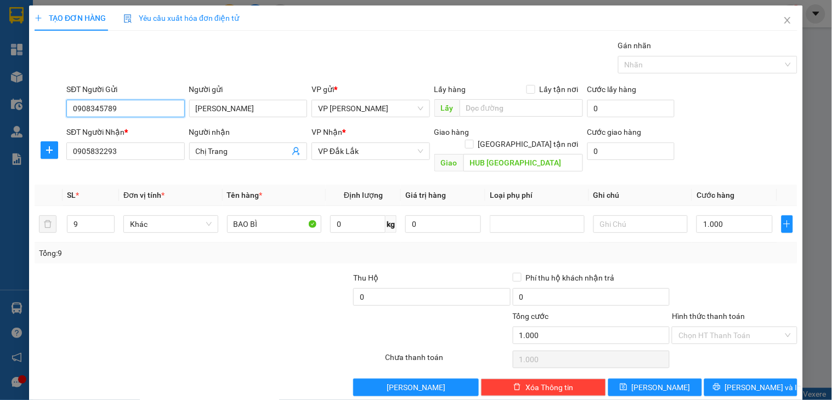
drag, startPoint x: 128, startPoint y: 104, endPoint x: 54, endPoint y: 106, distance: 74.6
click at [54, 106] on div "SĐT Người Gửi 0908345789 Người gửi [PERSON_NAME] VP gửi * VP [PERSON_NAME] Lấy …" at bounding box center [415, 102] width 765 height 38
click at [251, 111] on input "[PERSON_NAME]" at bounding box center [248, 109] width 118 height 18
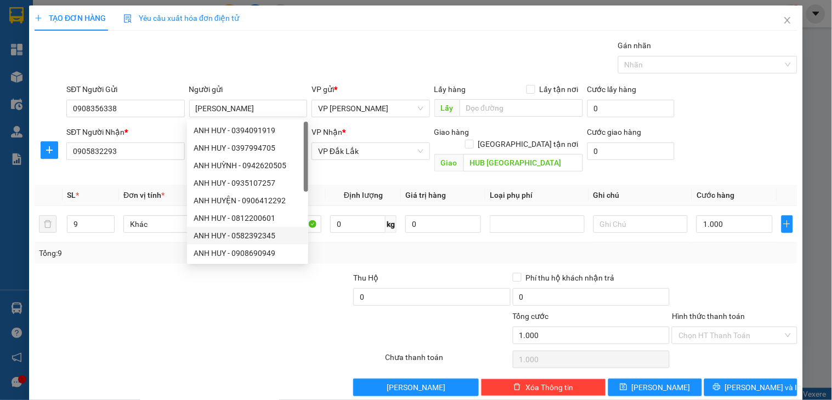
click at [198, 327] on div at bounding box center [144, 329] width 223 height 38
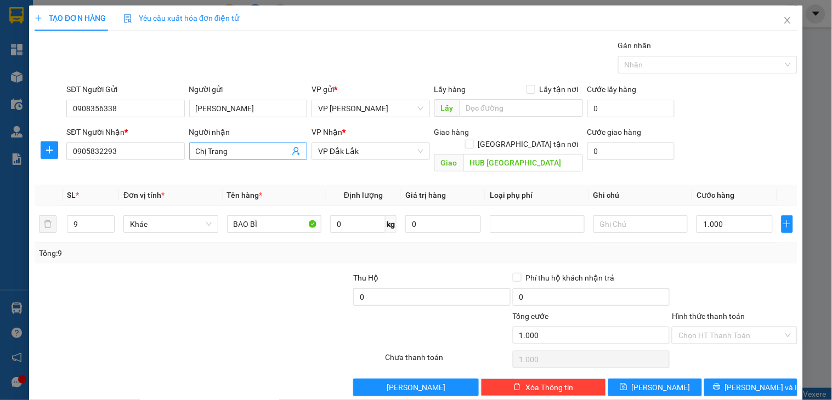
click at [239, 147] on input "Chị Trang" at bounding box center [243, 151] width 94 height 12
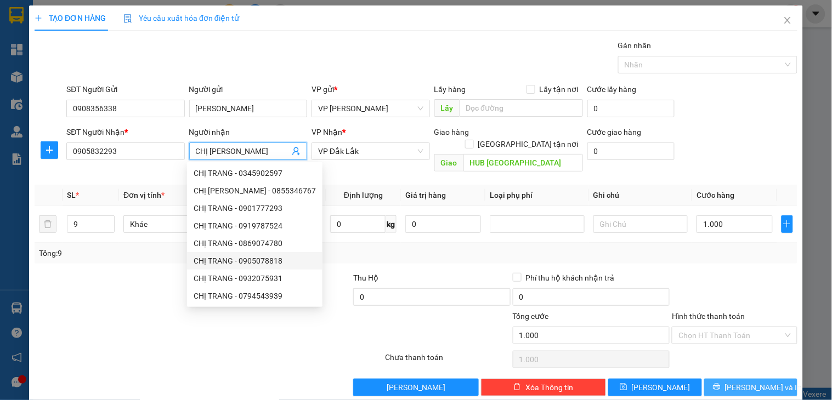
click at [729, 379] on button "[PERSON_NAME] và In" at bounding box center [750, 388] width 93 height 18
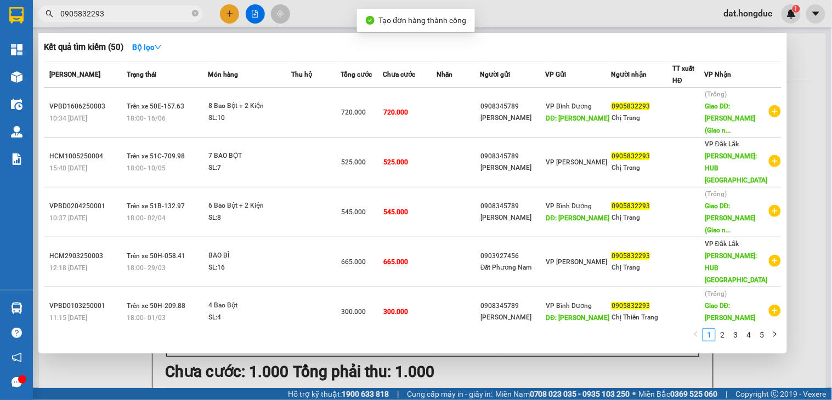
click at [804, 77] on div at bounding box center [416, 200] width 832 height 400
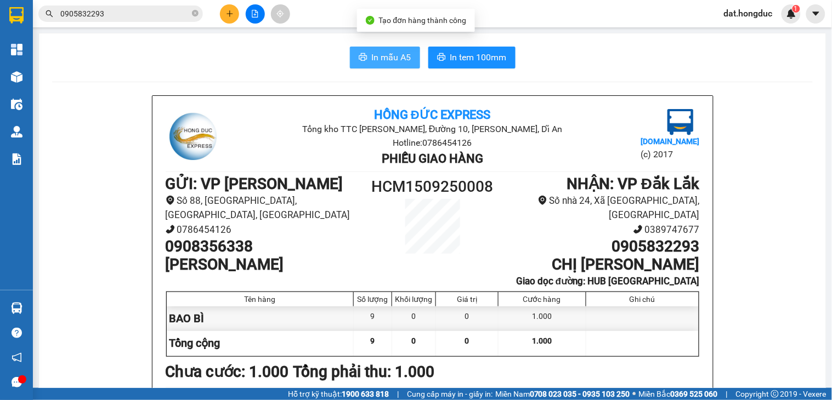
click at [381, 61] on span "In mẫu A5" at bounding box center [391, 57] width 39 height 14
click at [196, 15] on icon "close-circle" at bounding box center [195, 13] width 7 height 7
click at [232, 14] on icon "plus" at bounding box center [229, 13] width 6 height 1
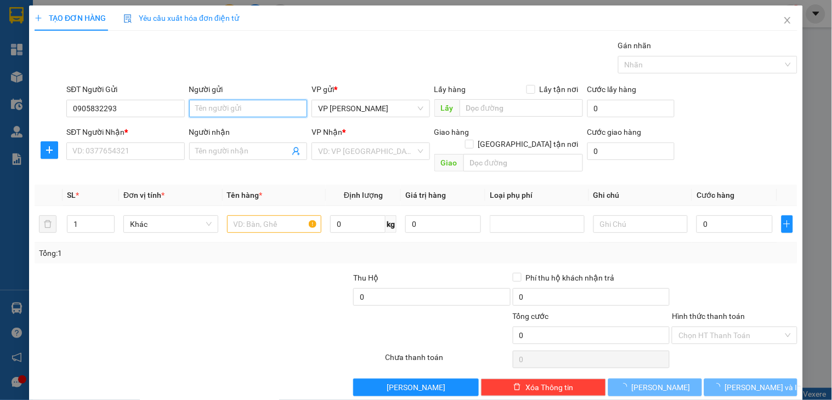
click at [218, 112] on input "Người gửi" at bounding box center [248, 109] width 118 height 18
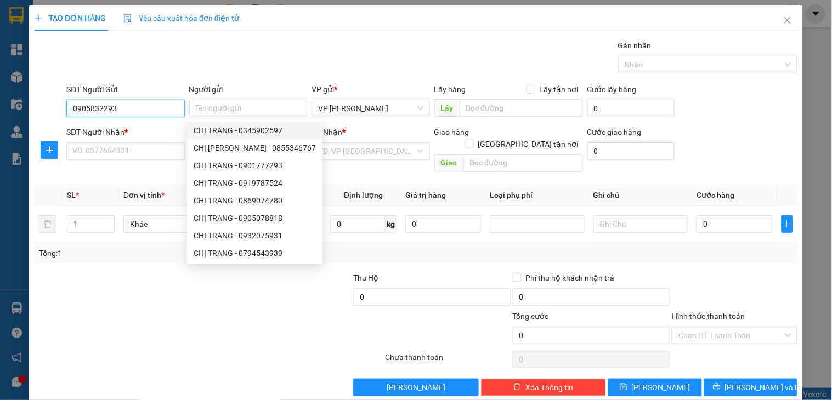
drag, startPoint x: 126, startPoint y: 104, endPoint x: 52, endPoint y: 105, distance: 74.0
click at [52, 105] on div "SĐT Người Gửi 0905832293 0905832293 Người gửi Tên người gửi VP gửi * VP [GEOGRA…" at bounding box center [415, 102] width 765 height 38
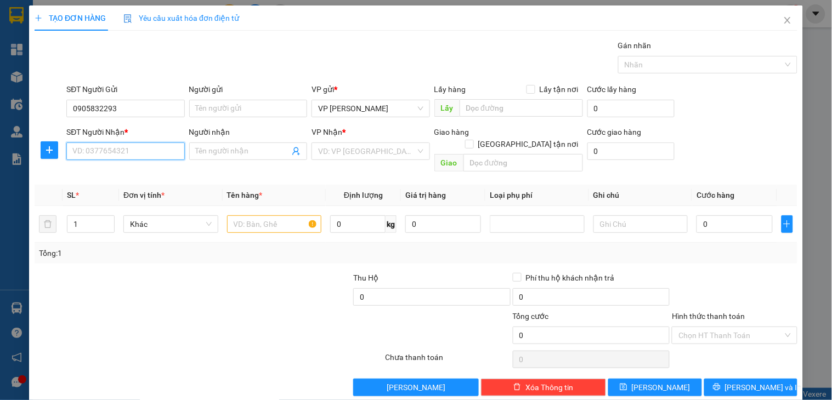
click at [108, 150] on input "SĐT Người Nhận *" at bounding box center [125, 152] width 118 height 18
paste input "0905832293"
click at [240, 150] on input "Người nhận" at bounding box center [243, 151] width 94 height 12
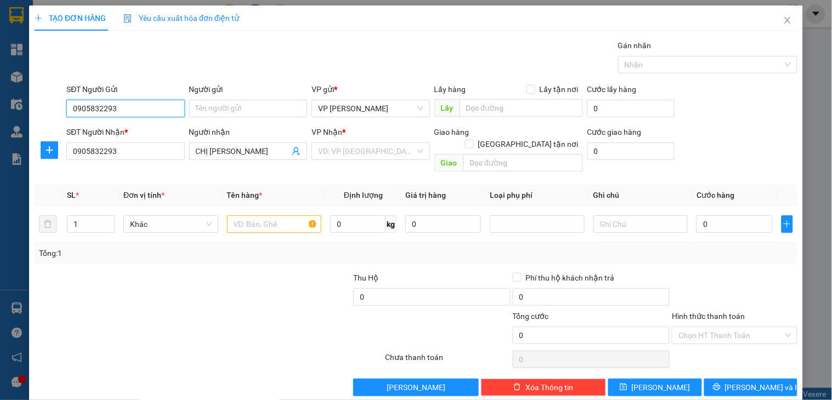
drag, startPoint x: 147, startPoint y: 108, endPoint x: 53, endPoint y: 109, distance: 93.8
click at [53, 109] on div "SĐT Người Gửi 0905832293 0905832293 Người gửi Tên người gửi VP gửi * VP [GEOGRA…" at bounding box center [415, 102] width 765 height 38
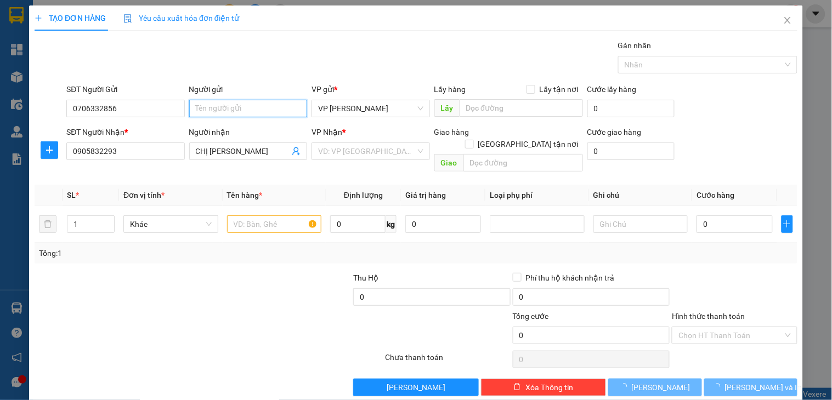
click at [236, 107] on input "Người gửi" at bounding box center [248, 109] width 118 height 18
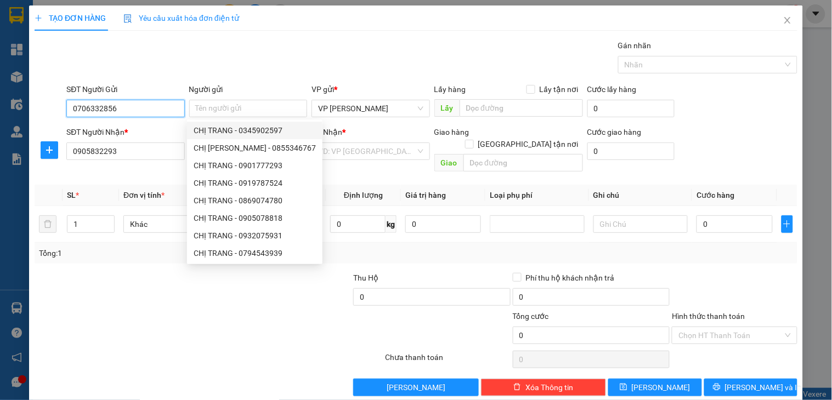
drag, startPoint x: 133, startPoint y: 112, endPoint x: 73, endPoint y: 104, distance: 59.8
click at [70, 104] on input "0706332856" at bounding box center [125, 109] width 118 height 18
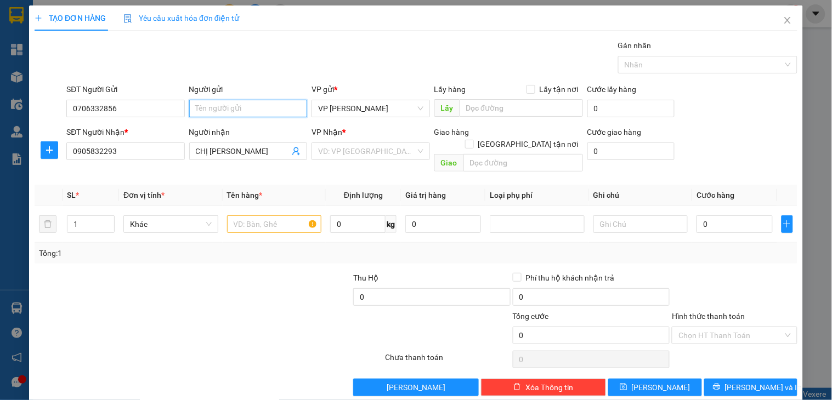
click at [219, 112] on input "Người gửi" at bounding box center [248, 109] width 118 height 18
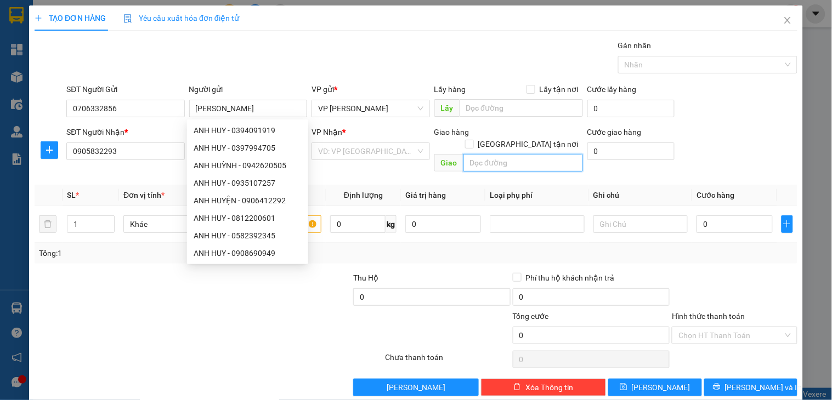
click at [517, 154] on input "text" at bounding box center [523, 163] width 120 height 18
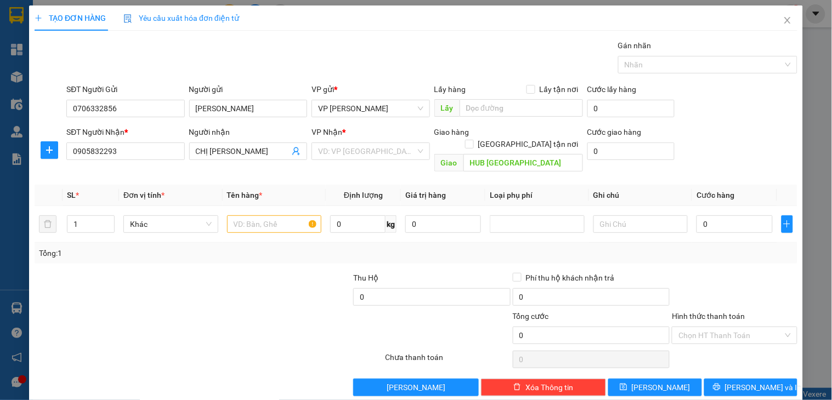
click at [328, 149] on input "search" at bounding box center [366, 151] width 97 height 16
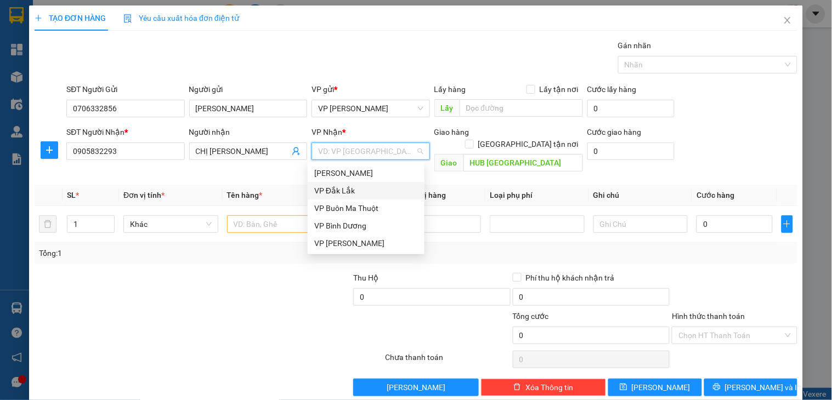
drag, startPoint x: 348, startPoint y: 190, endPoint x: 413, endPoint y: 184, distance: 65.6
click at [348, 190] on div "VP Đắk Lắk" at bounding box center [366, 191] width 104 height 12
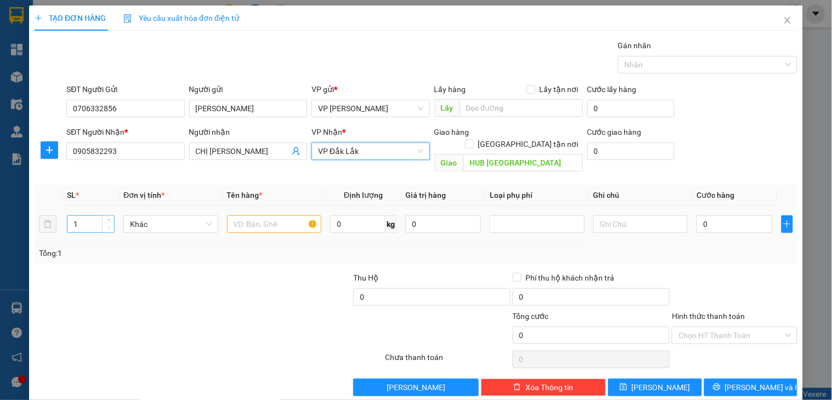
click at [108, 223] on span "Decrease Value" at bounding box center [108, 228] width 12 height 10
click at [108, 220] on icon "up" at bounding box center [109, 222] width 4 height 4
click at [245, 215] on input "text" at bounding box center [274, 224] width 95 height 18
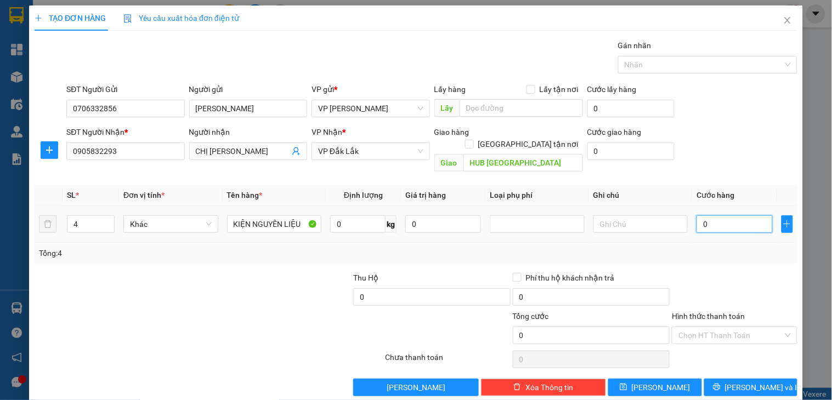
click at [730, 216] on input "0" at bounding box center [734, 224] width 76 height 18
drag, startPoint x: 720, startPoint y: 376, endPoint x: 632, endPoint y: 278, distance: 131.2
click at [720, 383] on icon "printer" at bounding box center [717, 387] width 8 height 8
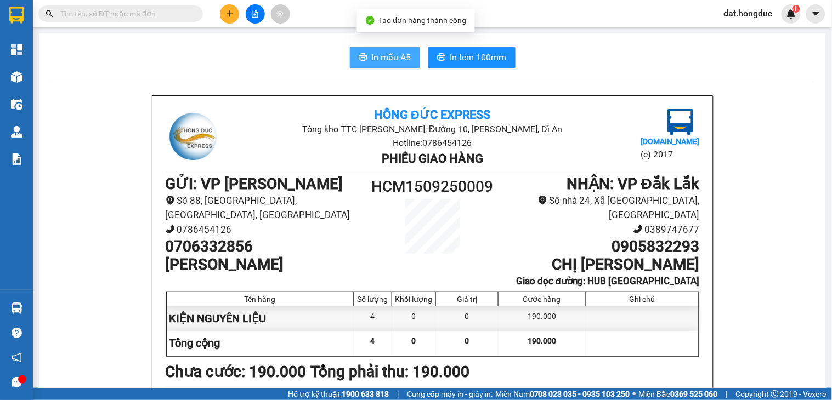
click at [377, 52] on span "In mẫu A5" at bounding box center [391, 57] width 39 height 14
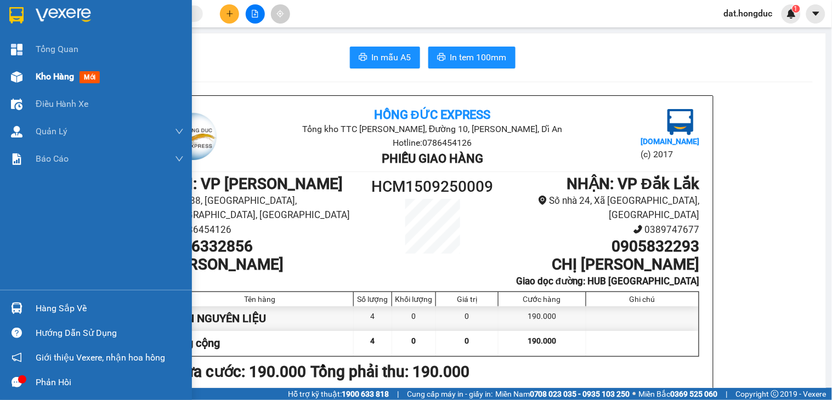
click at [52, 83] on div "Kho hàng mới" at bounding box center [70, 77] width 69 height 14
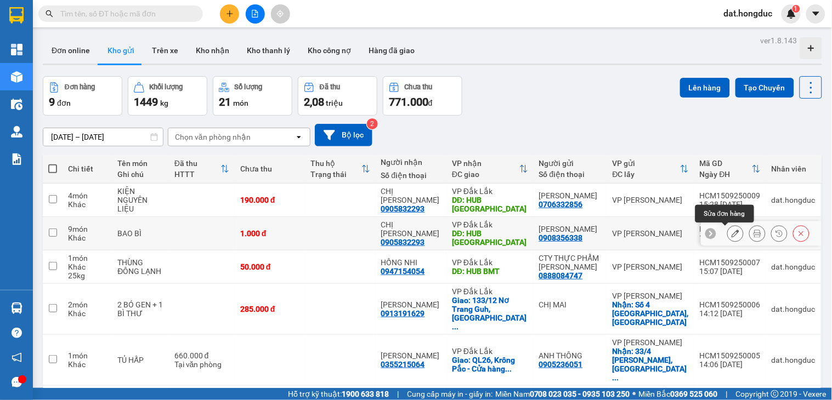
click at [731, 235] on icon at bounding box center [735, 234] width 8 height 8
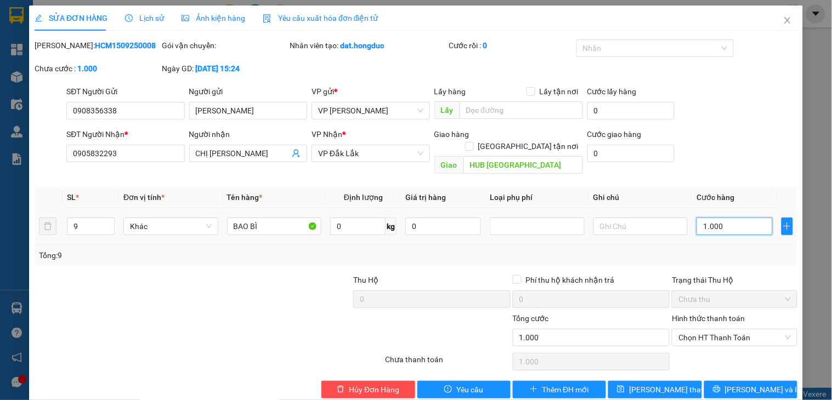
click at [730, 218] on input "1.000" at bounding box center [734, 227] width 76 height 18
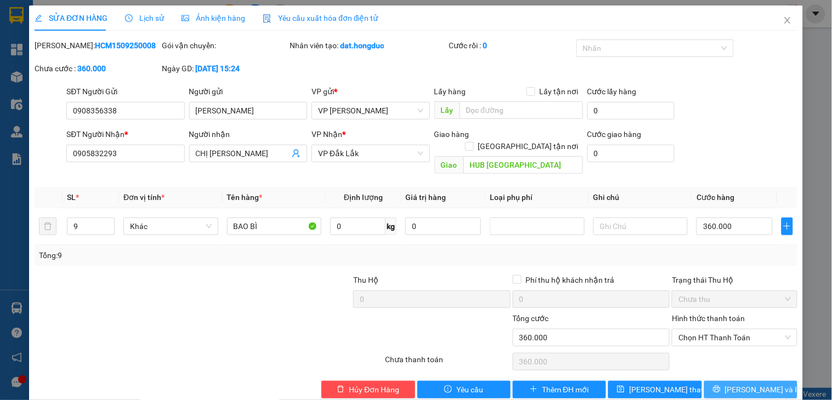
click at [717, 381] on button "[PERSON_NAME] và In" at bounding box center [750, 390] width 93 height 18
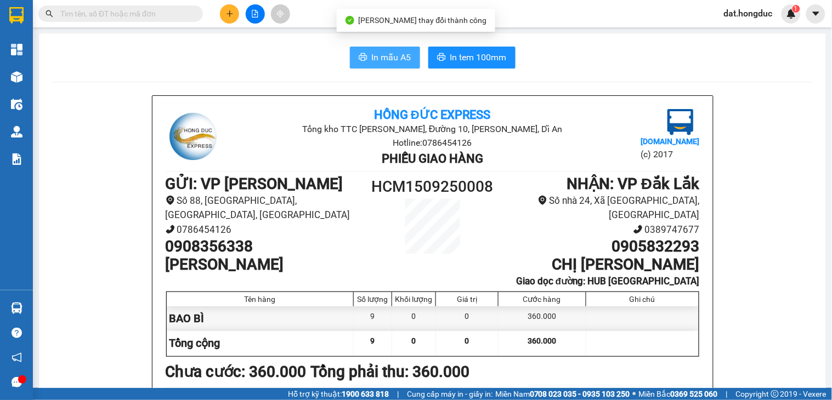
drag, startPoint x: 379, startPoint y: 61, endPoint x: 396, endPoint y: 61, distance: 16.5
click at [379, 61] on span "In mẫu A5" at bounding box center [391, 57] width 39 height 14
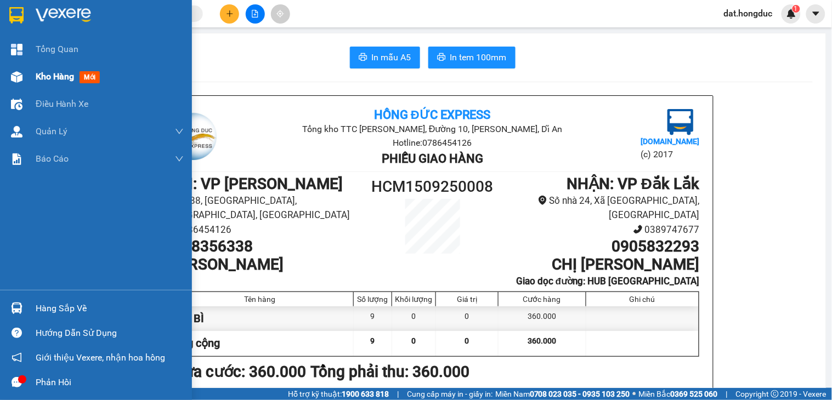
click at [50, 77] on span "Kho hàng" at bounding box center [55, 76] width 38 height 10
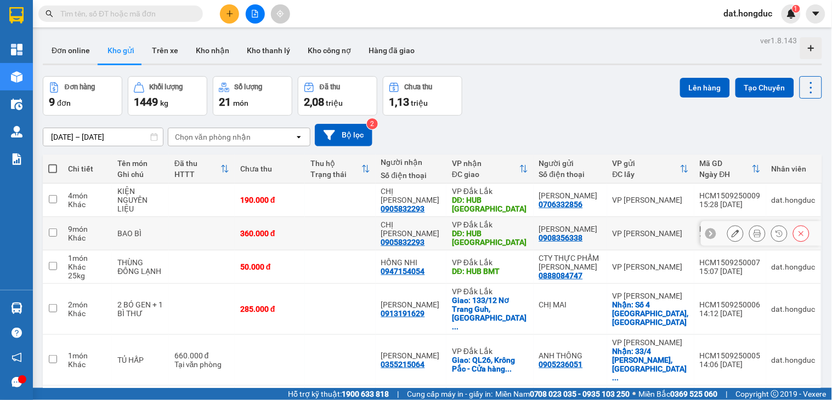
click at [728, 232] on button at bounding box center [735, 233] width 15 height 19
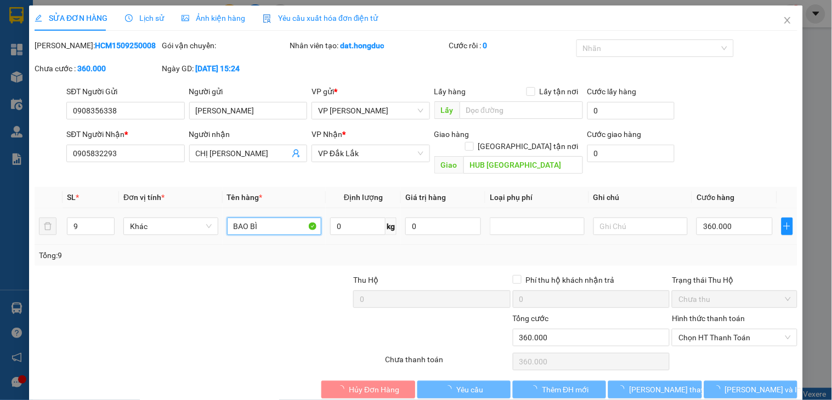
click at [231, 218] on input "BAO BÌ" at bounding box center [274, 227] width 95 height 18
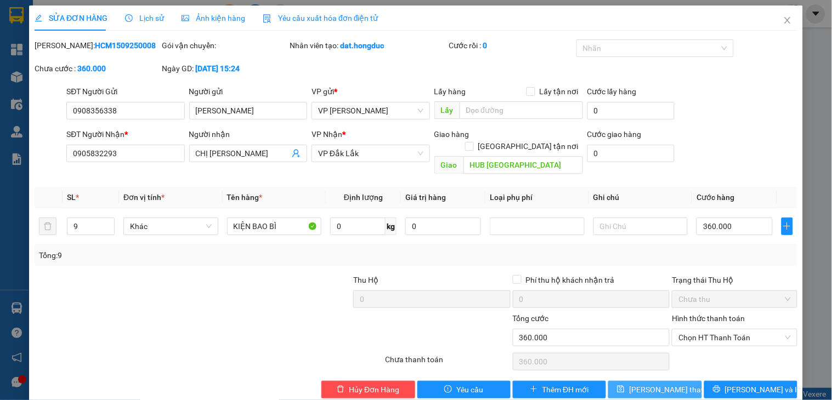
click at [664, 384] on span "[PERSON_NAME] thay đổi" at bounding box center [673, 390] width 88 height 12
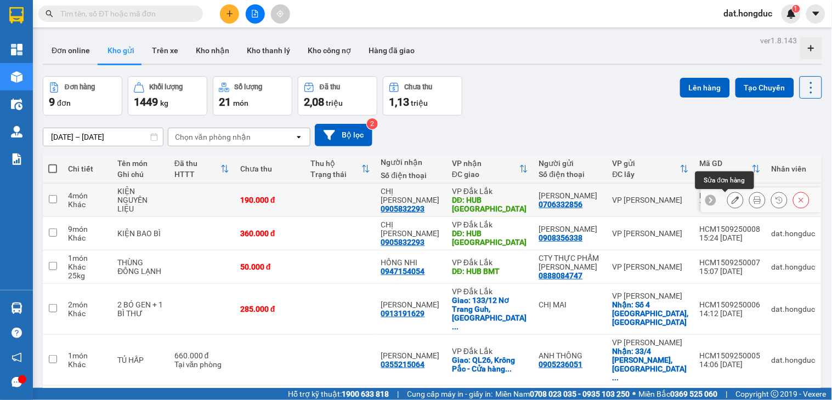
click at [731, 200] on icon at bounding box center [735, 200] width 8 height 8
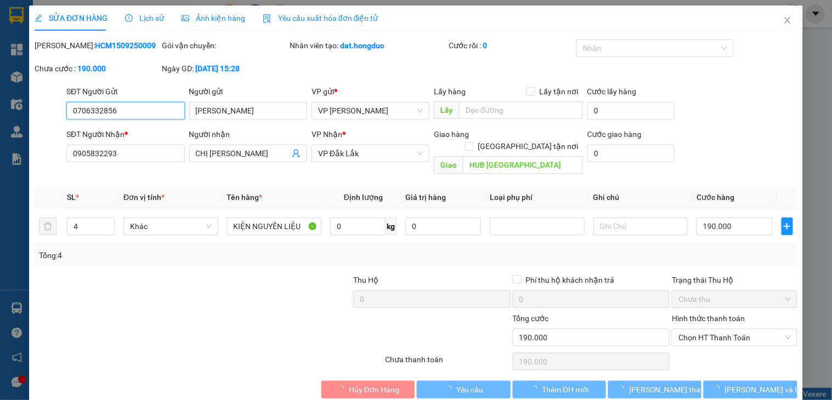
type input "0706332856"
type input "[PERSON_NAME]"
type input "0905832293"
type input "CHỊ [PERSON_NAME]"
type input "HUB [GEOGRAPHIC_DATA]"
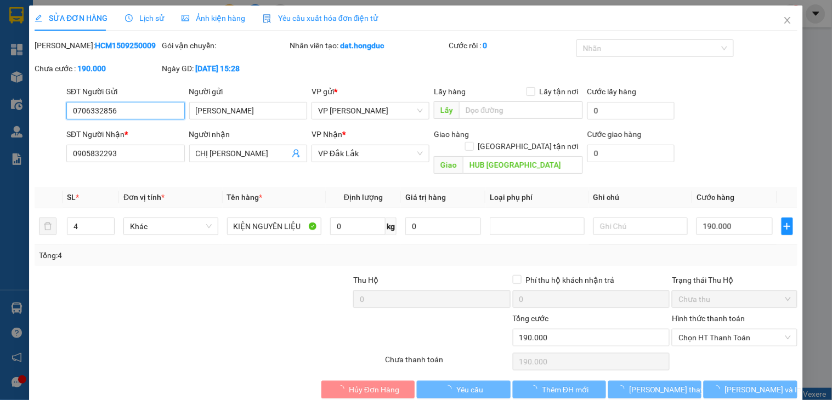
type input "190.000"
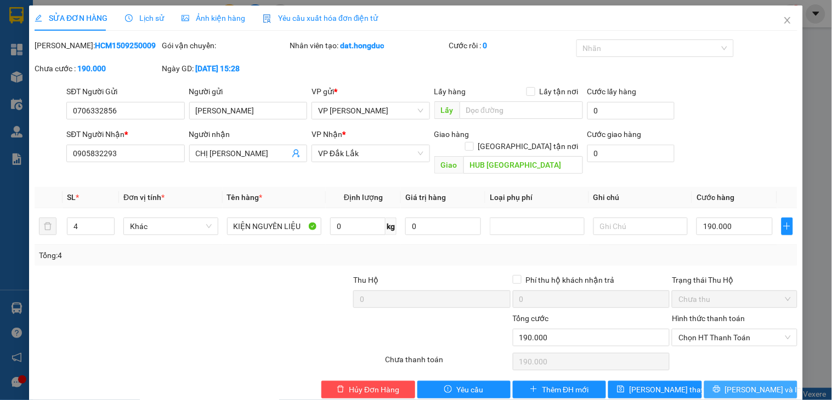
click at [748, 384] on span "[PERSON_NAME] và In" at bounding box center [763, 390] width 77 height 12
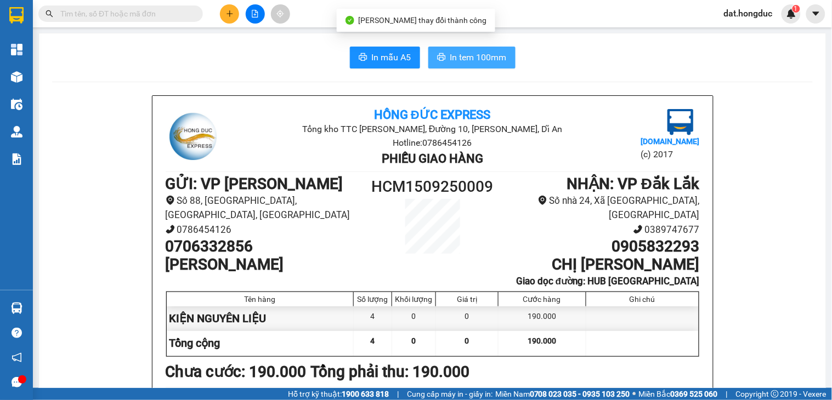
click at [457, 56] on span "In tem 100mm" at bounding box center [478, 57] width 56 height 14
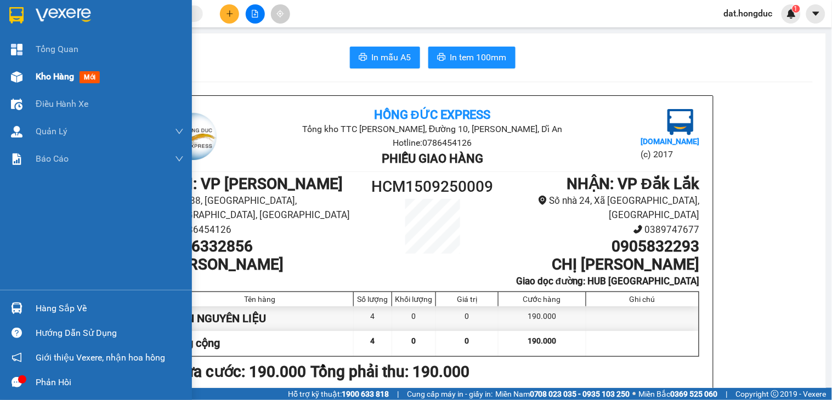
click at [64, 74] on span "Kho hàng" at bounding box center [55, 76] width 38 height 10
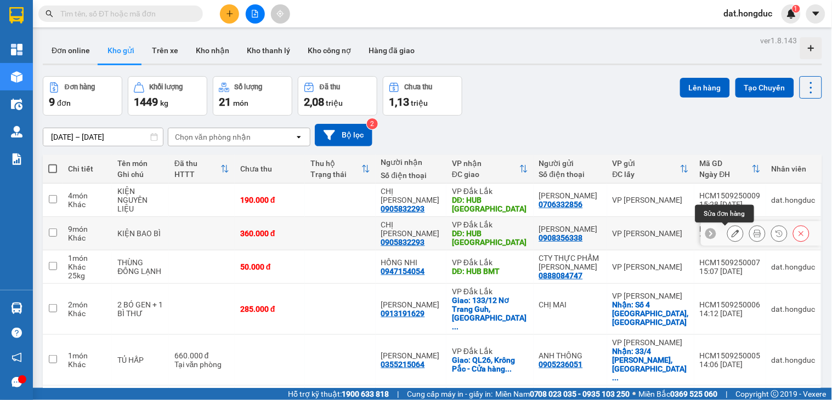
click at [753, 233] on icon at bounding box center [757, 234] width 8 height 8
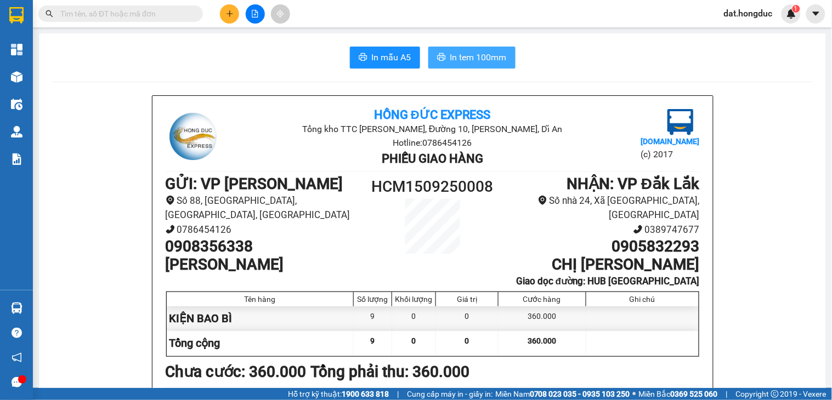
drag, startPoint x: 452, startPoint y: 53, endPoint x: 632, endPoint y: 123, distance: 193.6
click at [452, 53] on span "In tem 100mm" at bounding box center [478, 57] width 56 height 14
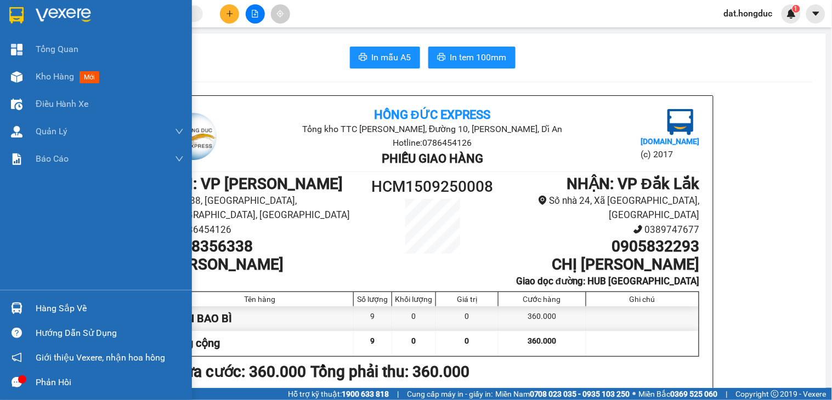
drag, startPoint x: 46, startPoint y: 75, endPoint x: 149, endPoint y: 310, distance: 256.6
click at [46, 75] on span "Kho hàng" at bounding box center [55, 76] width 38 height 10
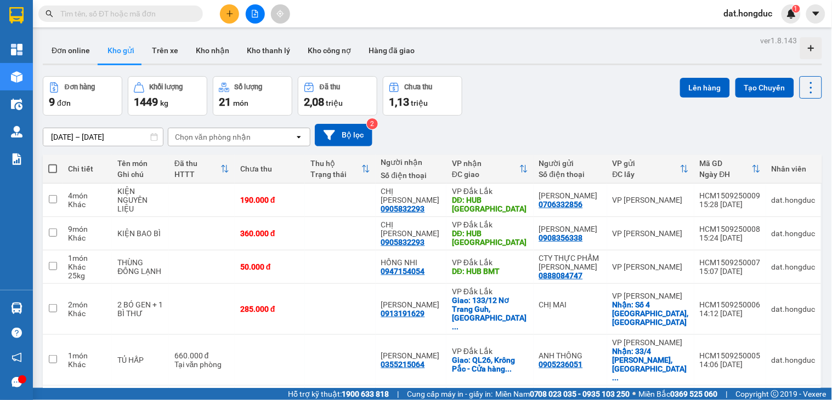
click at [149, 15] on input "text" at bounding box center [124, 14] width 129 height 12
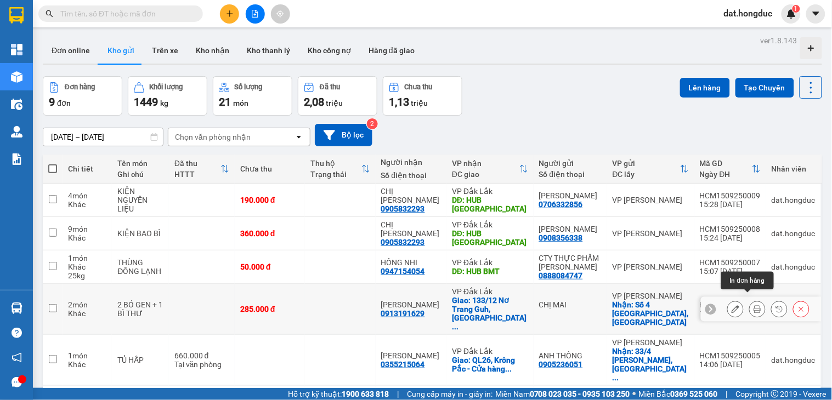
click at [729, 303] on button at bounding box center [735, 309] width 15 height 19
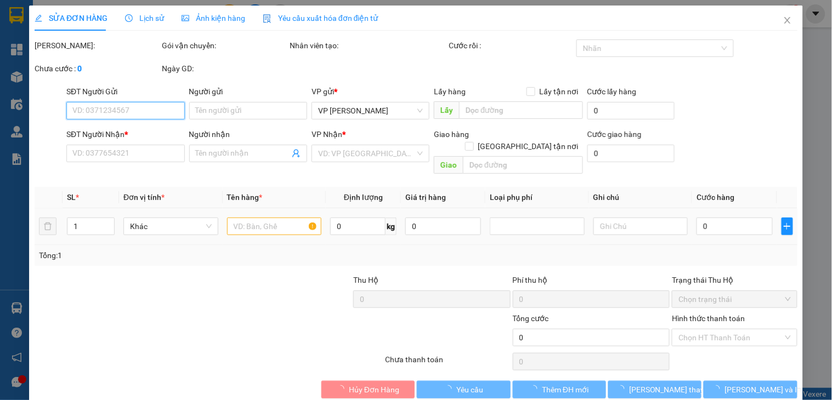
type input "CHỊ MAI"
checkbox input "true"
type input "Số [GEOGRAPHIC_DATA], [GEOGRAPHIC_DATA]"
type input "0913191629"
type input "[PERSON_NAME]"
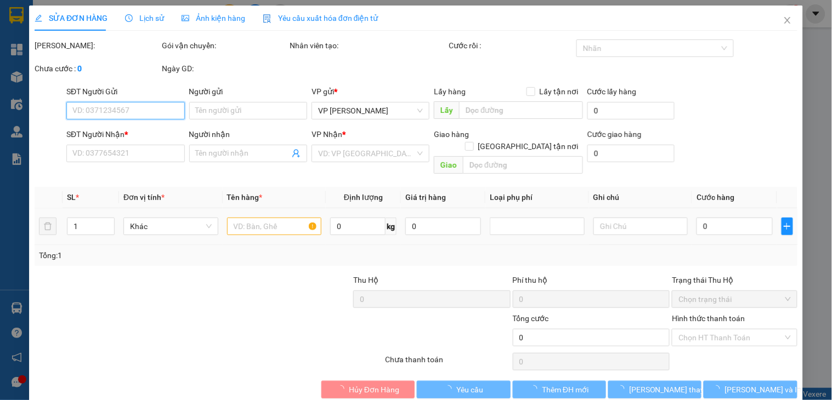
checkbox input "true"
type input "133/12 Nơ Trang Guh, Tân Tiến, TpBMT"
type input "285.000"
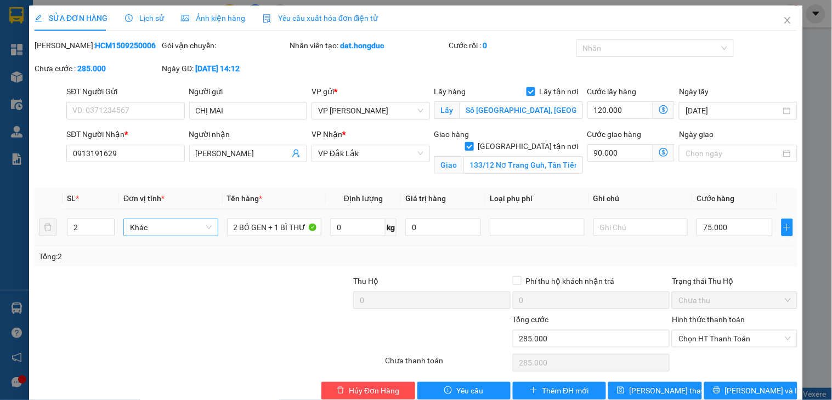
drag, startPoint x: 105, startPoint y: 229, endPoint x: 209, endPoint y: 233, distance: 103.7
click at [107, 230] on icon "down" at bounding box center [109, 232] width 4 height 4
type input "1"
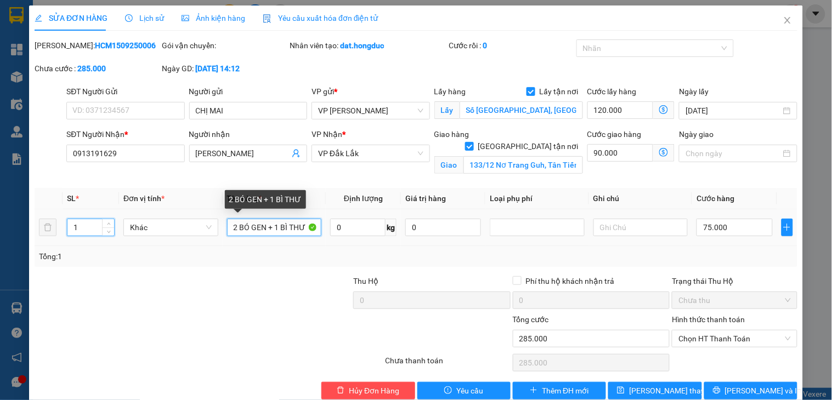
drag, startPoint x: 265, startPoint y: 229, endPoint x: 307, endPoint y: 233, distance: 42.4
click at [265, 229] on input "2 BÓ GEN + 1 BÌ THƯ" at bounding box center [274, 228] width 95 height 18
click at [295, 227] on input "2 BÓ GEN + 1 BÌ THƯ" at bounding box center [274, 228] width 95 height 18
click at [236, 229] on input "2 BÓ ỐNG GEN" at bounding box center [274, 228] width 95 height 18
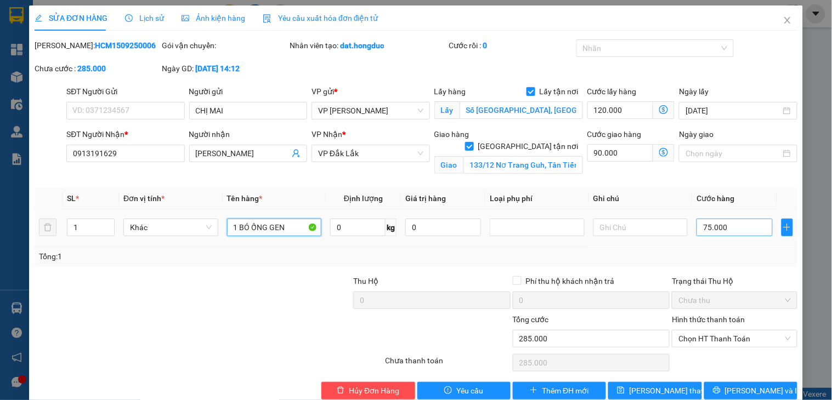
type input "1 BÓ ỐNG GEN"
click at [726, 234] on input "75.000" at bounding box center [734, 228] width 76 height 18
type input "3"
type input "210.003"
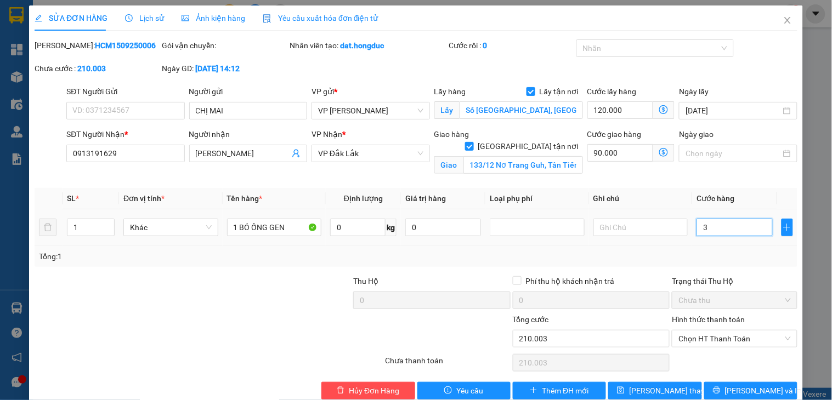
type input "35"
type input "210.035"
click at [726, 234] on input "35" at bounding box center [734, 228] width 76 height 18
type input "350"
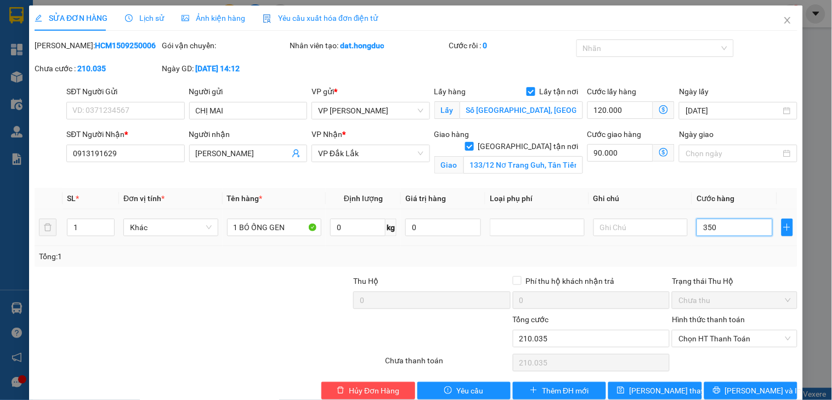
type input "213.500"
type input "35.000"
type input "245.000"
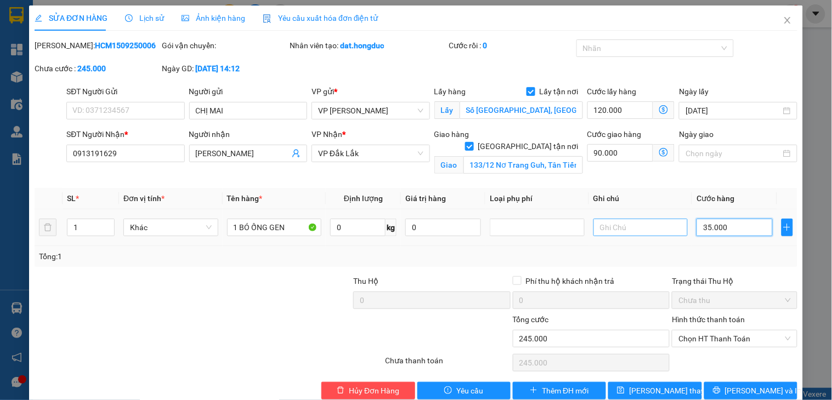
drag, startPoint x: 730, startPoint y: 229, endPoint x: 672, endPoint y: 228, distance: 57.6
click at [672, 228] on tr "1 Khác 1 BÓ ỐNG GEN 0 kg 0 35.000" at bounding box center [416, 227] width 763 height 37
type input "4"
type input "210.004"
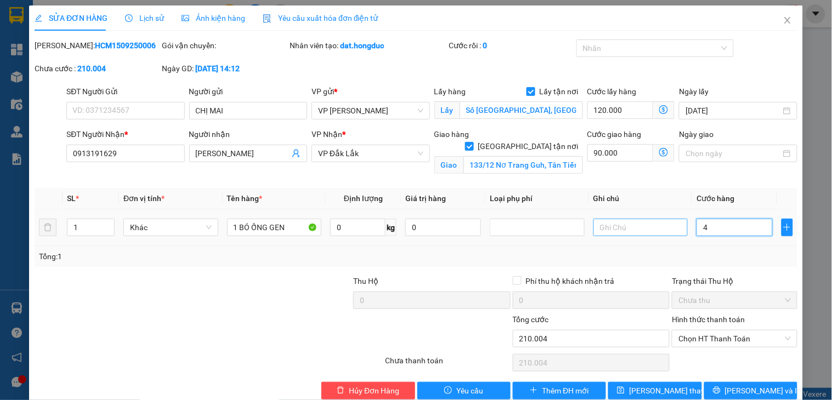
type input "40"
type input "210.040"
type input "400"
type input "214.000"
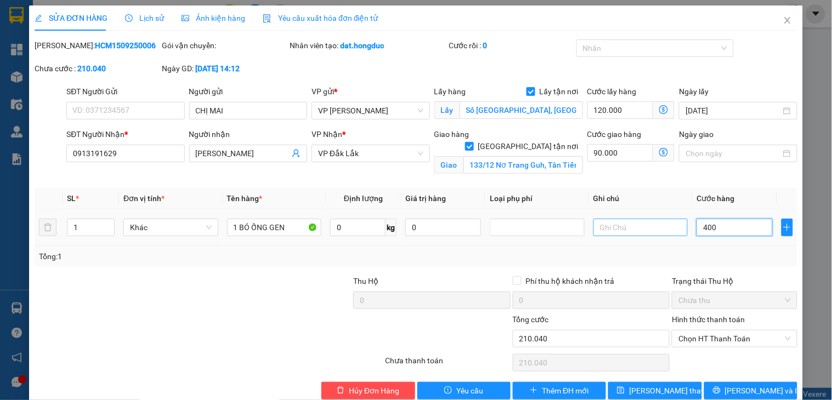
type input "214.000"
type input "40.000"
type input "250.000"
type input "40.000"
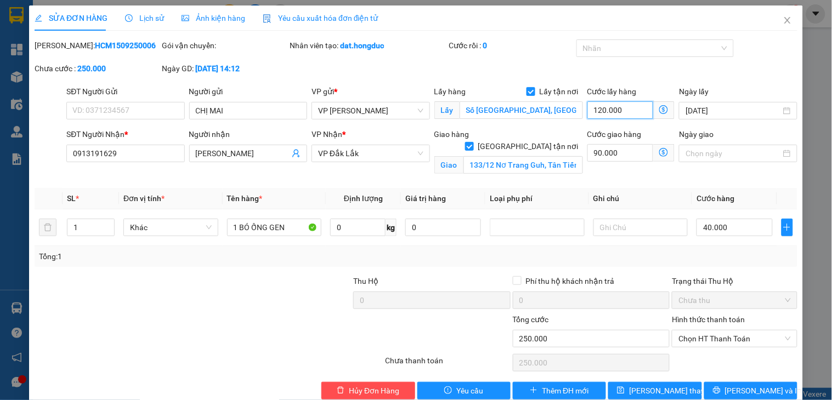
click at [631, 111] on input "120.000" at bounding box center [620, 110] width 66 height 18
type input "9"
type input "130.009"
type input "90"
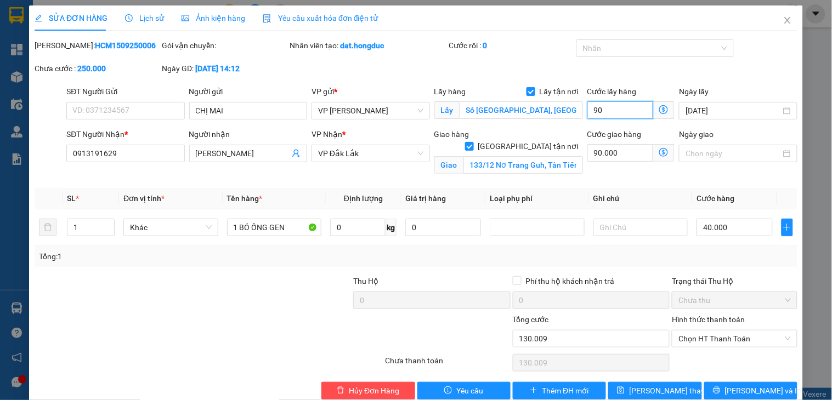
type input "130.090"
type input "900"
type input "130.900"
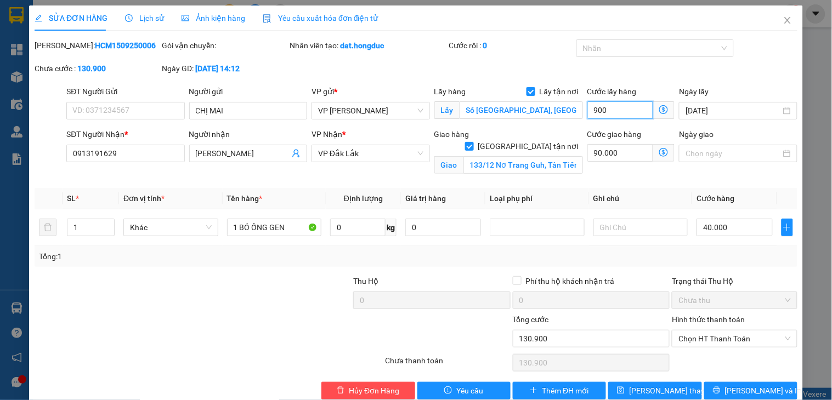
type input "9.000"
type input "139.000"
type input "90.000"
type input "220.000"
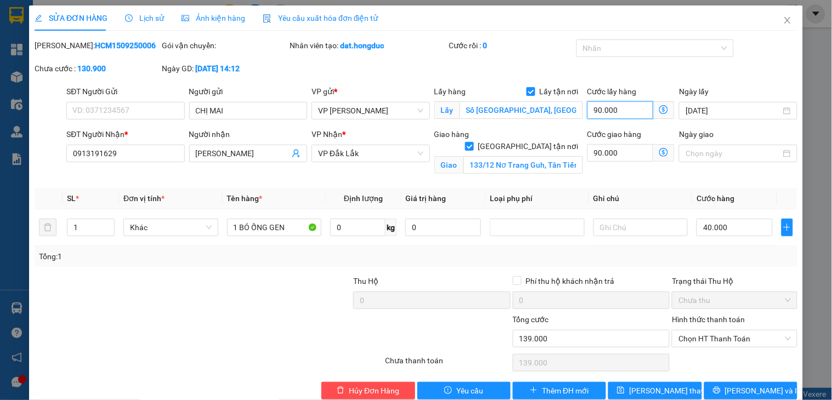
type input "220.000"
click at [617, 157] on input "90.000" at bounding box center [620, 153] width 66 height 18
click at [628, 107] on input "90.000" at bounding box center [620, 110] width 66 height 18
type input "1"
type input "130.001"
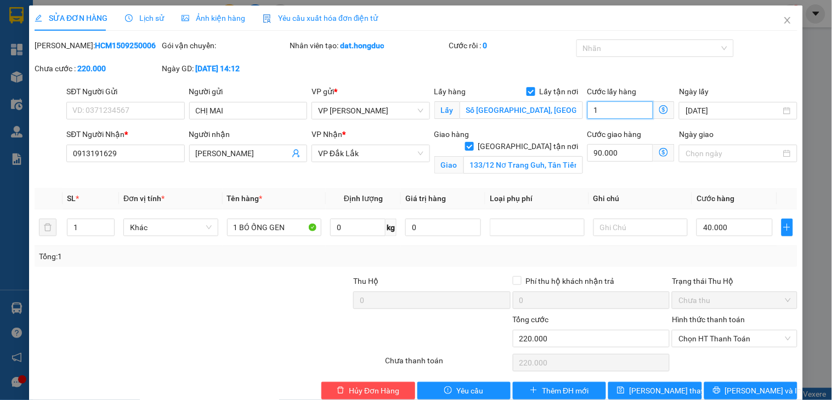
type input "130.001"
type input "12"
type input "130.012"
type input "120"
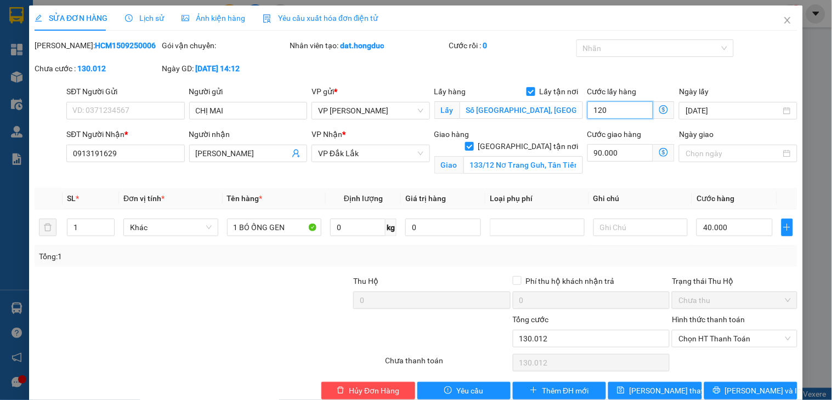
type input "130.120"
type input "1.200"
type input "131.200"
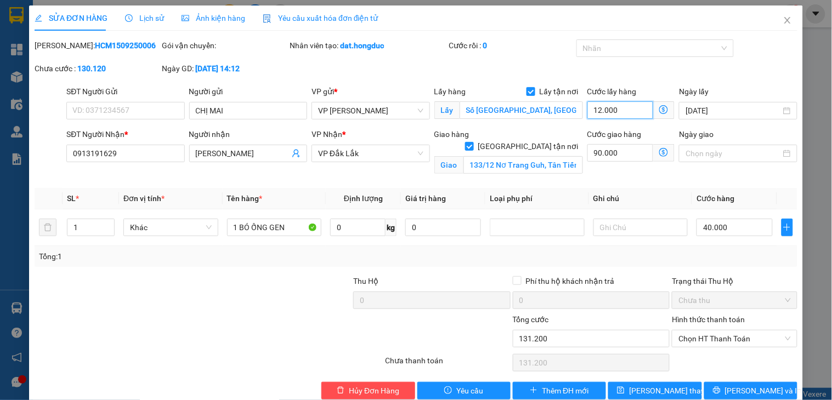
type input "120.000"
type input "250.000"
type input "120.000"
click at [628, 157] on input "90.000" at bounding box center [620, 153] width 66 height 18
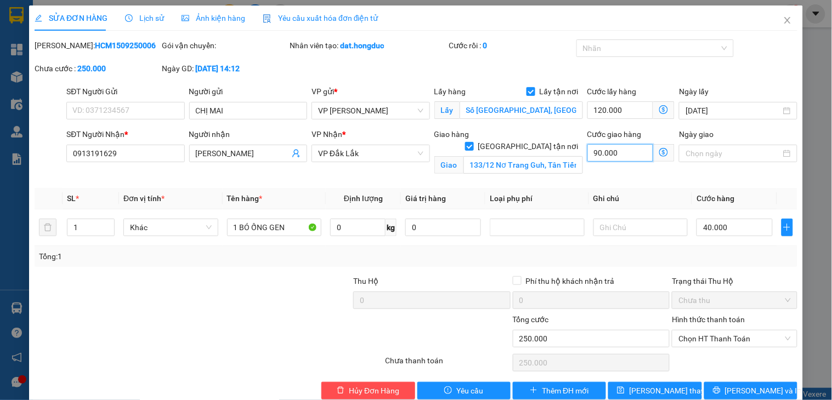
type input "5"
type input "160.005"
type input "50"
type input "160.050"
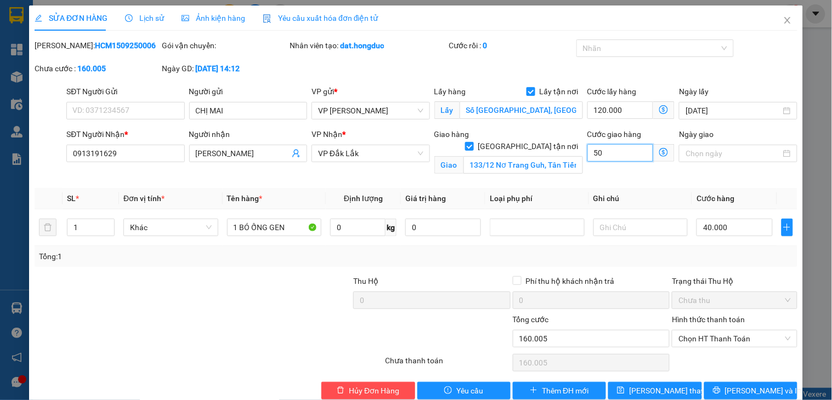
type input "160.050"
type input "500"
type input "160.500"
type input "50.000"
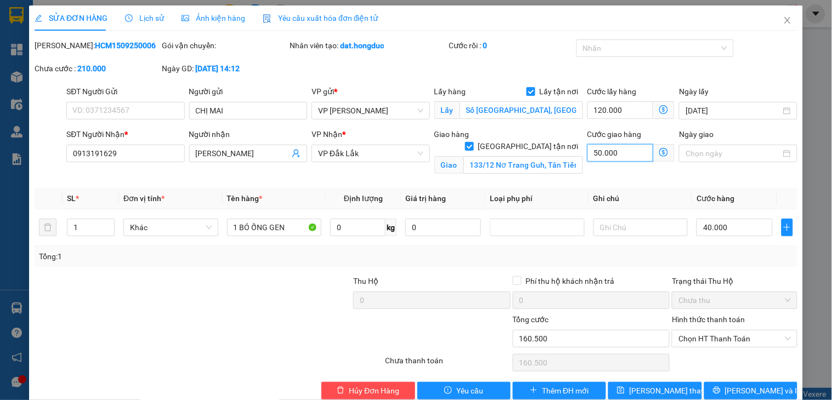
type input "210.000"
drag, startPoint x: 675, startPoint y: 395, endPoint x: 270, endPoint y: 338, distance: 409.2
click at [675, 395] on button "[PERSON_NAME] thay đổi" at bounding box center [654, 391] width 93 height 18
